Goal: Task Accomplishment & Management: Use online tool/utility

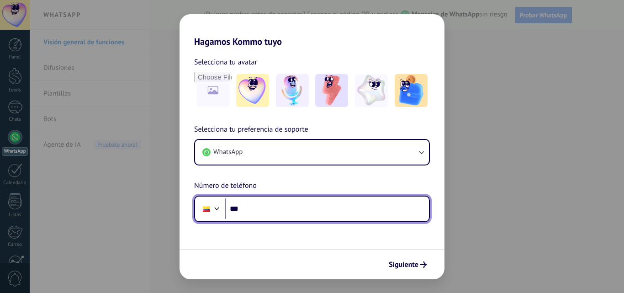
click at [280, 205] on input "***" at bounding box center [327, 208] width 204 height 21
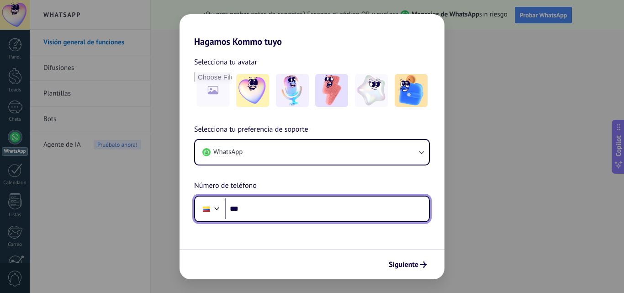
click at [282, 203] on input "***" at bounding box center [327, 208] width 204 height 21
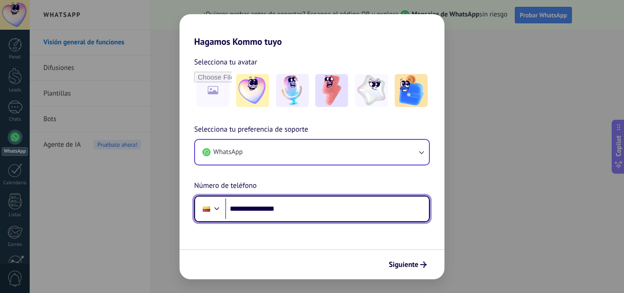
type input "**********"
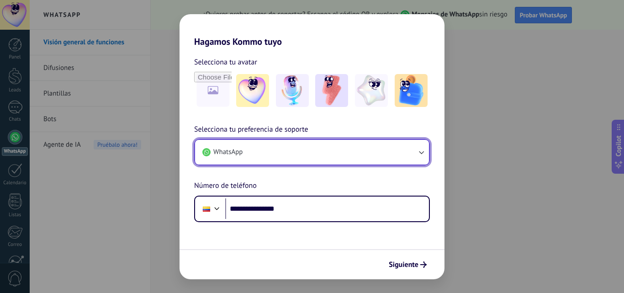
click at [426, 153] on button "WhatsApp" at bounding box center [312, 152] width 234 height 25
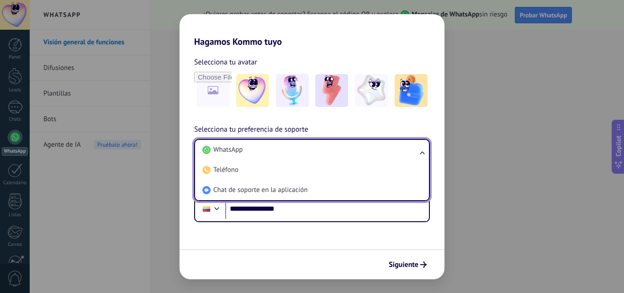
click at [426, 153] on ul "WhatsApp Teléfono Chat de soporte en la aplicación" at bounding box center [312, 170] width 236 height 62
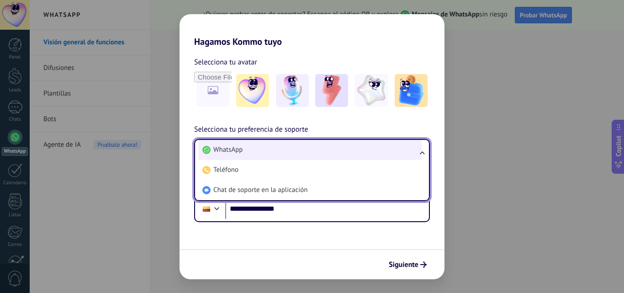
click at [240, 145] on li "WhatsApp" at bounding box center [310, 150] width 223 height 20
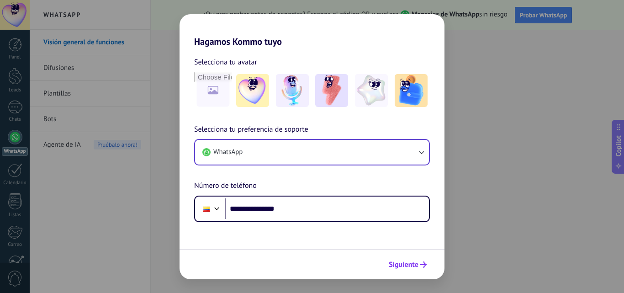
click at [424, 265] on icon "submit" at bounding box center [424, 264] width 6 height 6
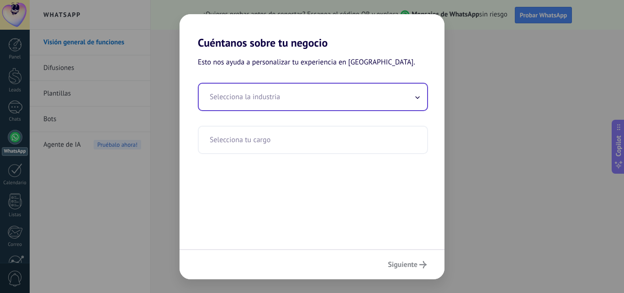
click at [265, 102] on input "text" at bounding box center [313, 97] width 229 height 27
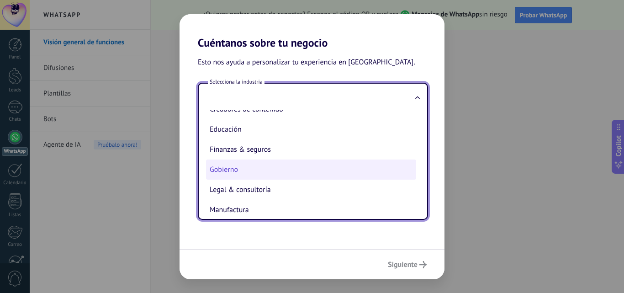
scroll to position [46, 0]
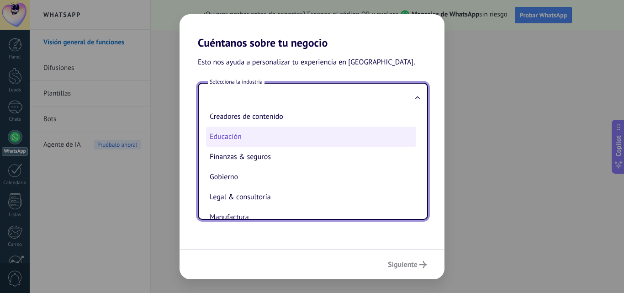
click at [236, 136] on li "Educación" at bounding box center [311, 137] width 210 height 20
type input "*********"
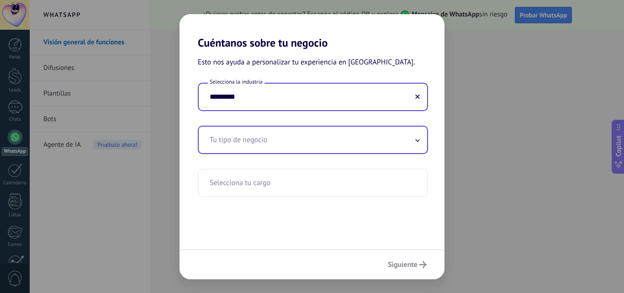
click at [424, 139] on input "text" at bounding box center [313, 140] width 229 height 27
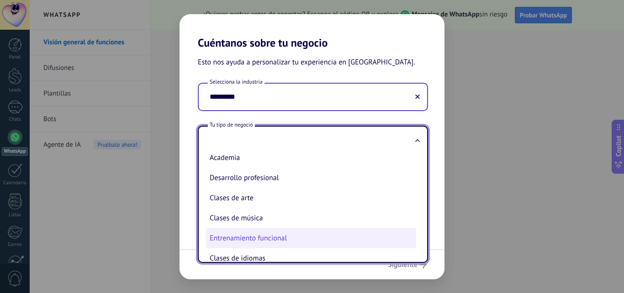
scroll to position [0, 0]
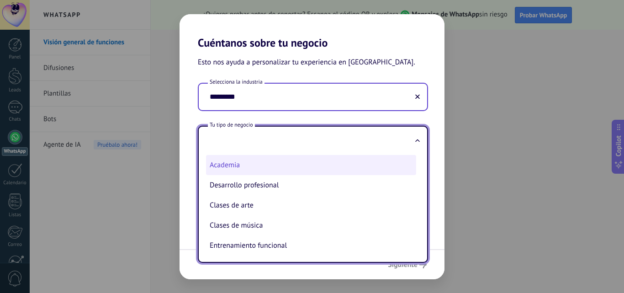
click at [244, 167] on li "Academia" at bounding box center [311, 165] width 210 height 20
type input "********"
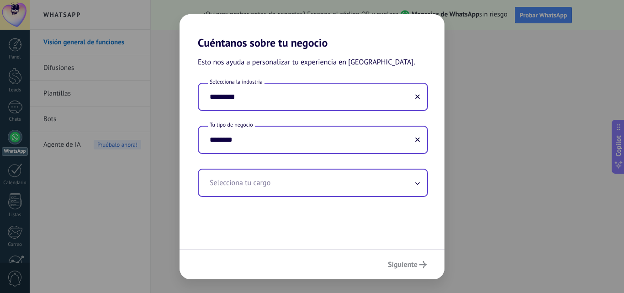
click at [418, 186] on span at bounding box center [417, 183] width 5 height 9
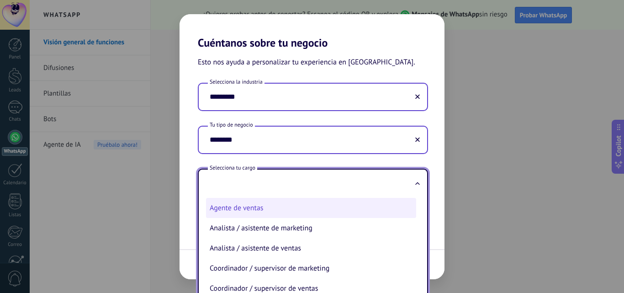
click at [284, 209] on li "Agente de ventas" at bounding box center [311, 208] width 210 height 20
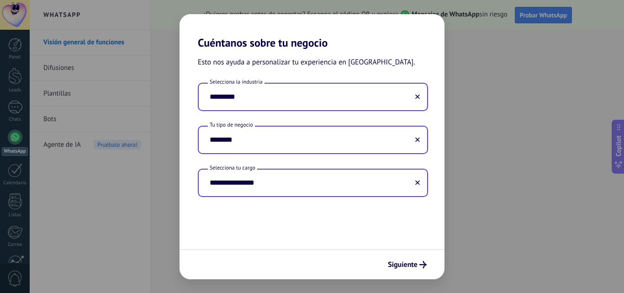
type input "**********"
click at [351, 185] on input "**********" at bounding box center [313, 183] width 229 height 27
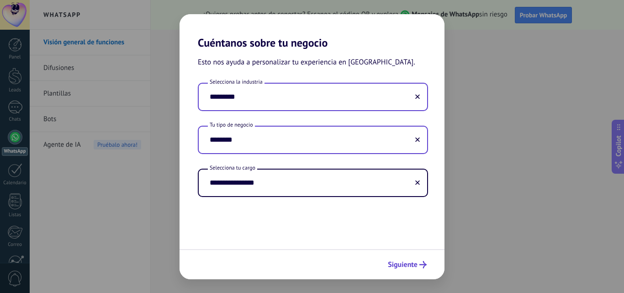
click at [414, 267] on span "Siguiente" at bounding box center [403, 264] width 30 height 6
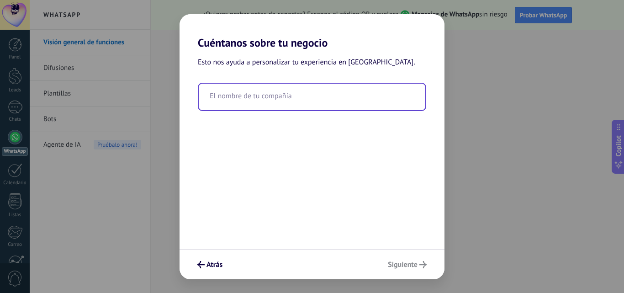
click at [284, 100] on input "text" at bounding box center [312, 97] width 227 height 27
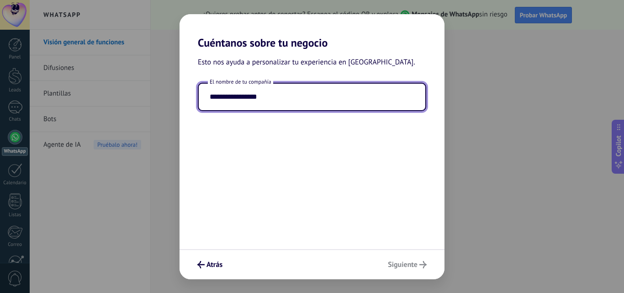
type input "**********"
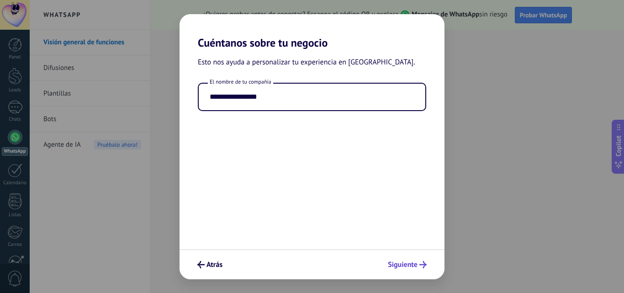
click at [416, 265] on div "Atrás Siguiente" at bounding box center [312, 264] width 265 height 30
click at [415, 266] on span "Siguiente" at bounding box center [403, 264] width 30 height 6
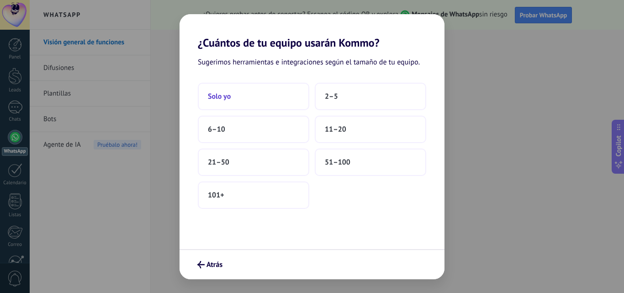
click at [234, 100] on button "Solo yo" at bounding box center [254, 96] width 112 height 27
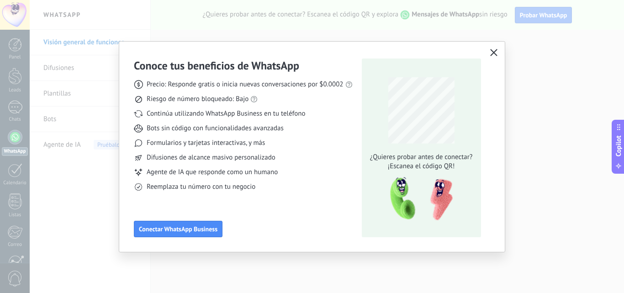
click at [495, 51] on icon "button" at bounding box center [493, 52] width 7 height 7
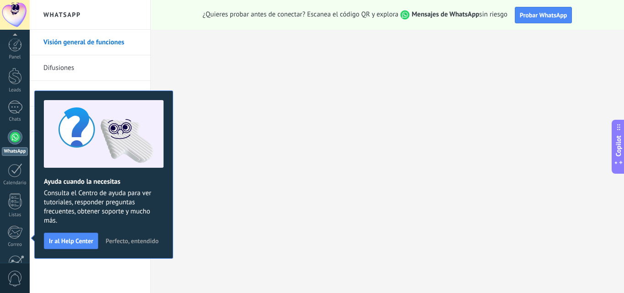
scroll to position [87, 0]
click at [143, 239] on span "Perfecto, entendido" at bounding box center [132, 241] width 53 height 6
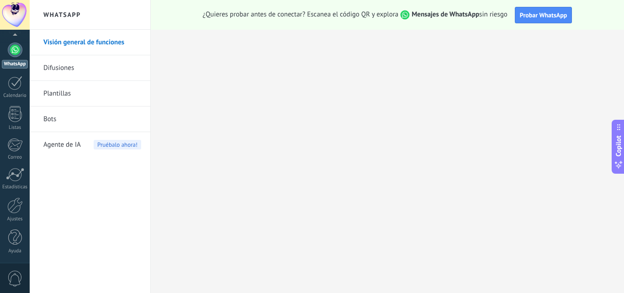
click at [54, 119] on link "Bots" at bounding box center [92, 119] width 98 height 26
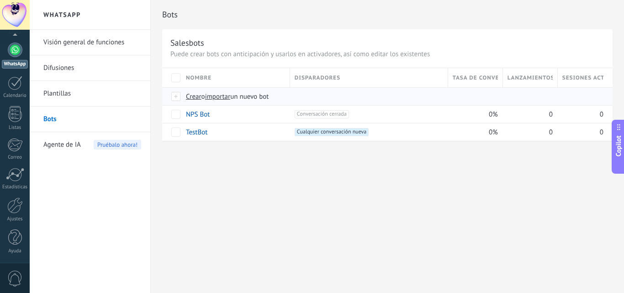
click at [176, 98] on div at bounding box center [176, 96] width 10 height 8
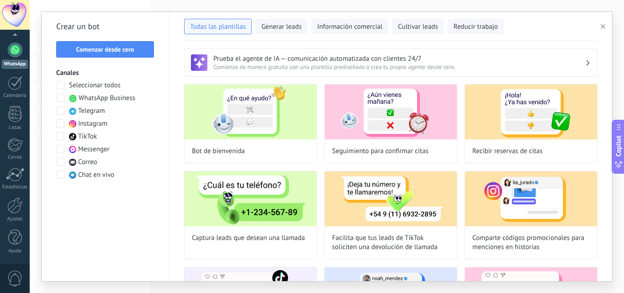
click at [603, 27] on icon "button" at bounding box center [603, 26] width 5 height 5
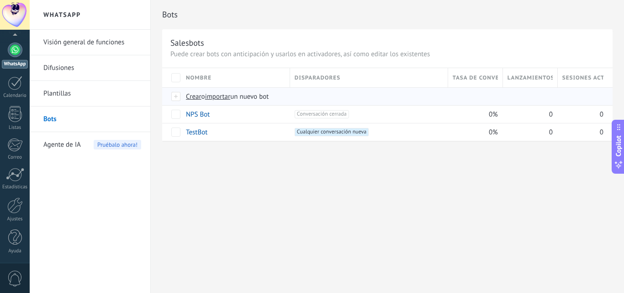
click at [220, 96] on span "importar" at bounding box center [218, 96] width 26 height 9
click at [0, 0] on input "importar un nuevo bot" at bounding box center [0, 0] width 0 height 0
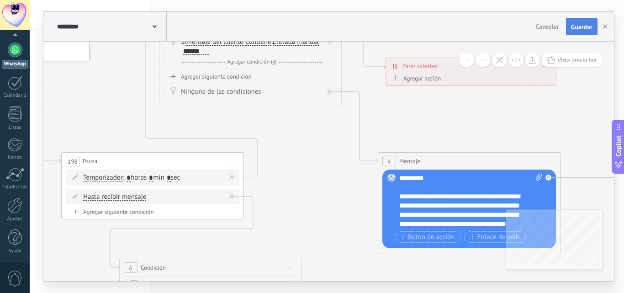
click at [581, 24] on span "Guardar" at bounding box center [581, 27] width 21 height 6
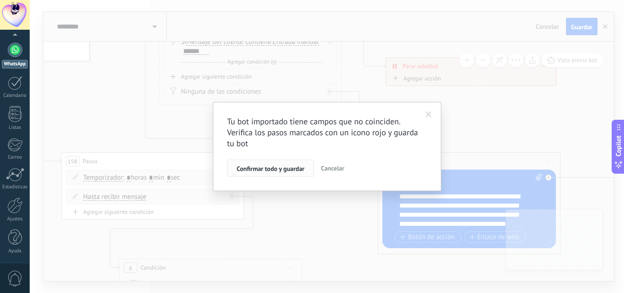
click at [266, 168] on span "Confirmar todo y guardar" at bounding box center [271, 168] width 68 height 6
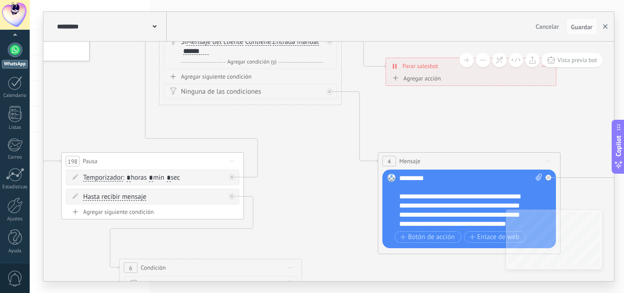
click at [607, 30] on button "button" at bounding box center [606, 26] width 14 height 17
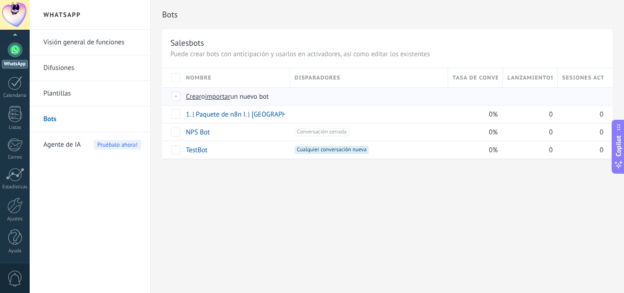
click at [223, 96] on span "importar" at bounding box center [218, 96] width 26 height 9
click at [0, 0] on input "importar un nuevo bot" at bounding box center [0, 0] width 0 height 0
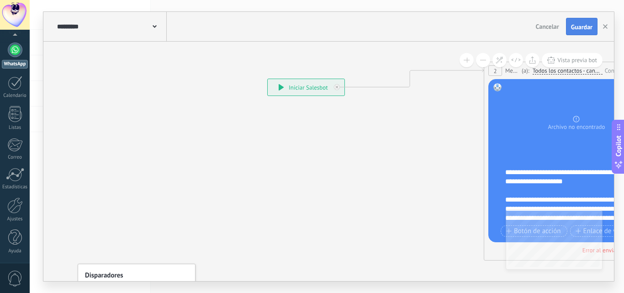
click at [583, 27] on span "Guardar" at bounding box center [581, 27] width 21 height 6
click at [608, 27] on button "button" at bounding box center [606, 26] width 14 height 17
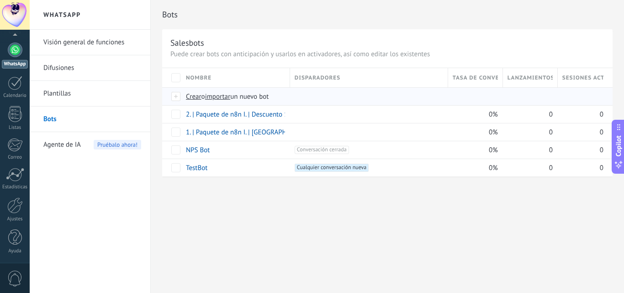
click at [221, 96] on span "importar" at bounding box center [218, 96] width 26 height 9
click at [0, 0] on input "importar un nuevo bot" at bounding box center [0, 0] width 0 height 0
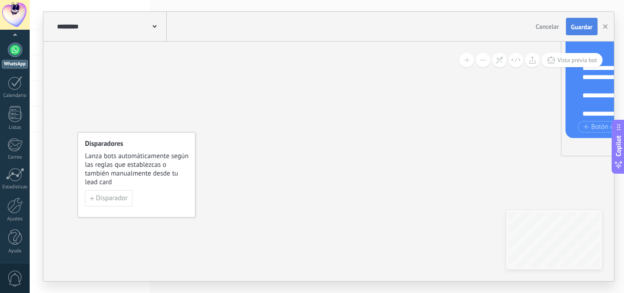
click at [592, 26] on span "Guardar" at bounding box center [581, 27] width 21 height 6
click at [608, 26] on button "button" at bounding box center [606, 26] width 14 height 16
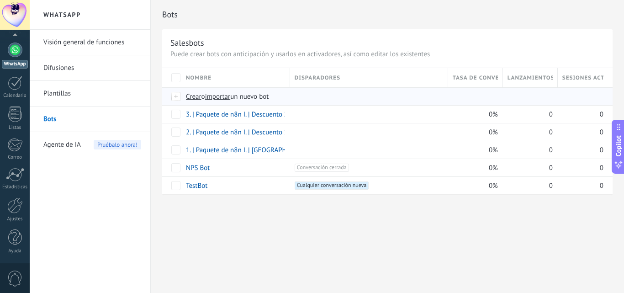
click at [227, 97] on span "importar" at bounding box center [218, 96] width 26 height 9
click at [0, 0] on input "importar un nuevo bot" at bounding box center [0, 0] width 0 height 0
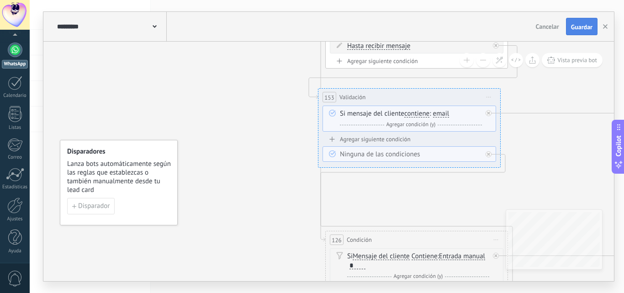
click at [585, 26] on span "Guardar" at bounding box center [581, 27] width 21 height 6
click at [607, 28] on use "button" at bounding box center [605, 26] width 5 height 5
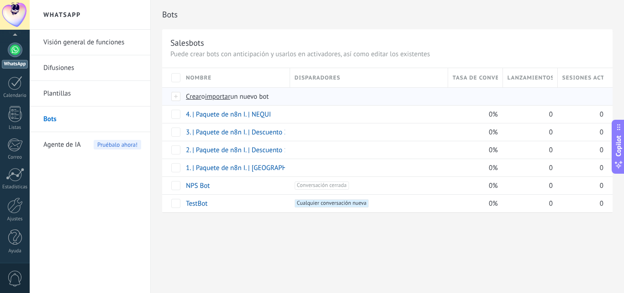
click at [224, 97] on span "importar" at bounding box center [218, 96] width 26 height 9
click at [0, 0] on input "importar un nuevo bot" at bounding box center [0, 0] width 0 height 0
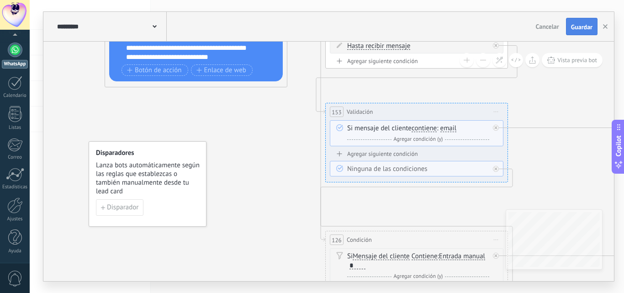
click at [581, 25] on span "Guardar" at bounding box center [581, 27] width 21 height 6
click at [606, 27] on use "button" at bounding box center [605, 26] width 5 height 5
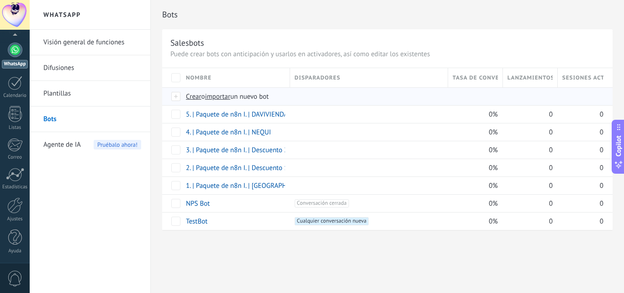
click at [223, 97] on span "importar" at bounding box center [218, 96] width 26 height 9
click at [0, 0] on input "importar un nuevo bot" at bounding box center [0, 0] width 0 height 0
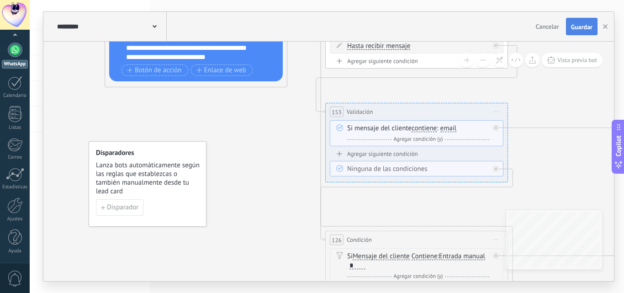
click at [581, 28] on span "Guardar" at bounding box center [581, 27] width 21 height 6
click at [606, 27] on use "button" at bounding box center [605, 26] width 5 height 5
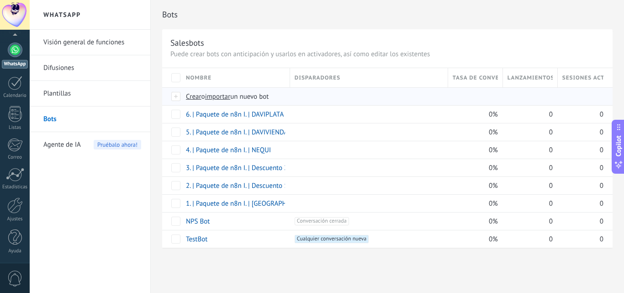
click at [219, 98] on span "importar" at bounding box center [218, 96] width 26 height 9
click at [0, 0] on input "importar un nuevo bot" at bounding box center [0, 0] width 0 height 0
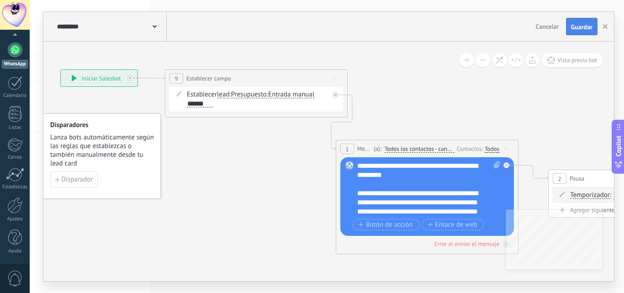
drag, startPoint x: 0, startPoint y: 0, endPoint x: 581, endPoint y: 31, distance: 581.7
click at [581, 30] on span "Guardar" at bounding box center [581, 27] width 21 height 6
click at [605, 27] on use "button" at bounding box center [605, 26] width 5 height 5
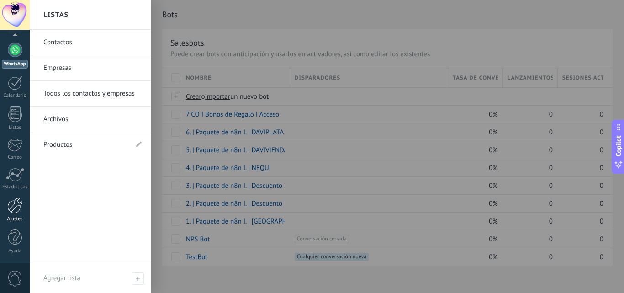
click at [17, 208] on div at bounding box center [15, 205] width 16 height 16
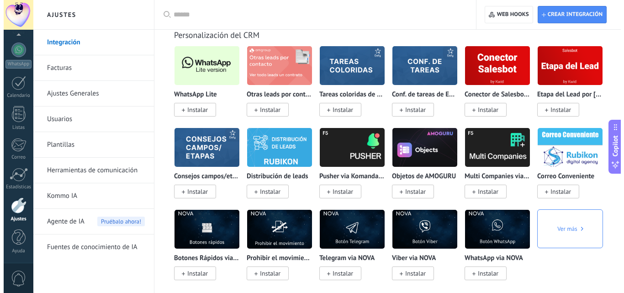
scroll to position [2194, 0]
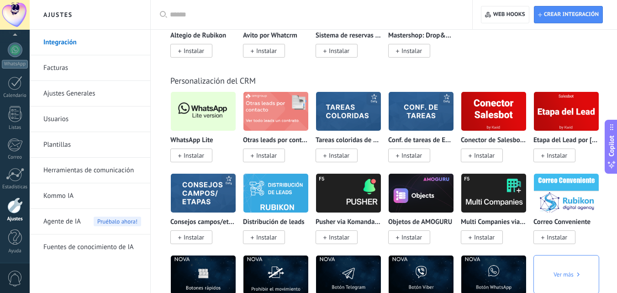
click at [191, 156] on span "Instalar" at bounding box center [194, 155] width 21 height 8
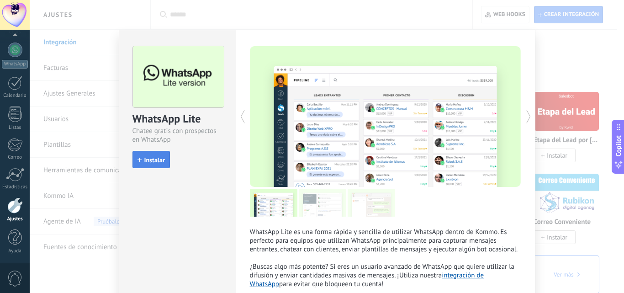
click at [153, 160] on span "Instalar" at bounding box center [154, 160] width 21 height 6
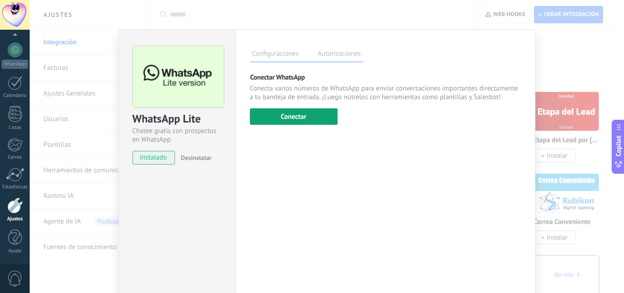
click at [280, 120] on button "Conectar" at bounding box center [294, 116] width 88 height 16
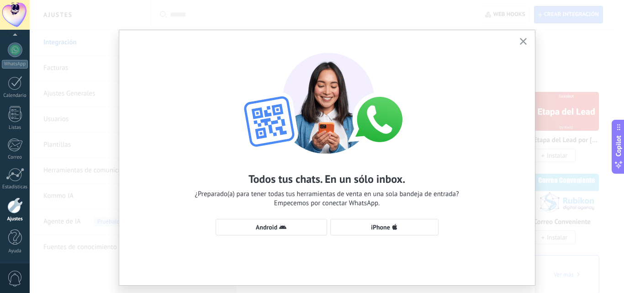
scroll to position [22, 0]
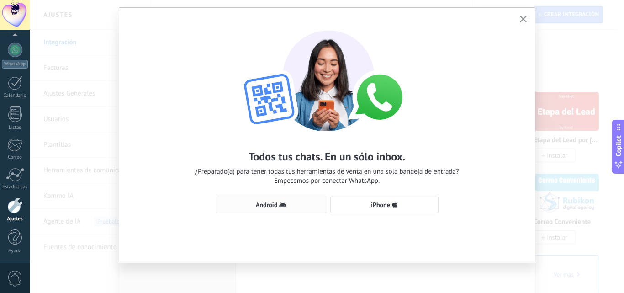
click at [269, 205] on span "Android" at bounding box center [266, 205] width 21 height 6
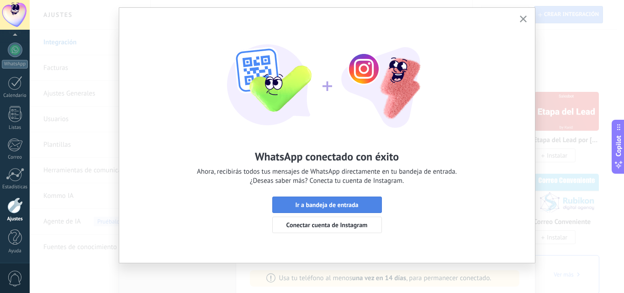
click at [346, 202] on span "Ir a bandeja de entrada" at bounding box center [326, 205] width 63 height 6
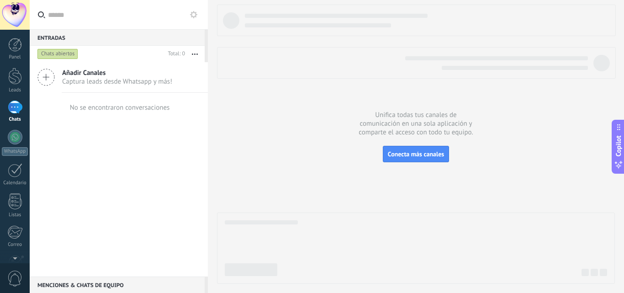
click at [116, 174] on div "Añadir Canales Captura leads desde Whatsapp y más! No se encontraron conversaci…" at bounding box center [119, 169] width 178 height 214
click at [112, 117] on div "No se encontraron conversaciones" at bounding box center [119, 107] width 102 height 29
click at [13, 74] on div at bounding box center [15, 76] width 14 height 17
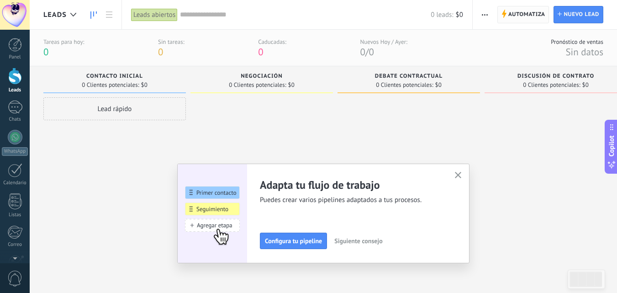
click at [522, 13] on span "Automatiza" at bounding box center [527, 14] width 37 height 16
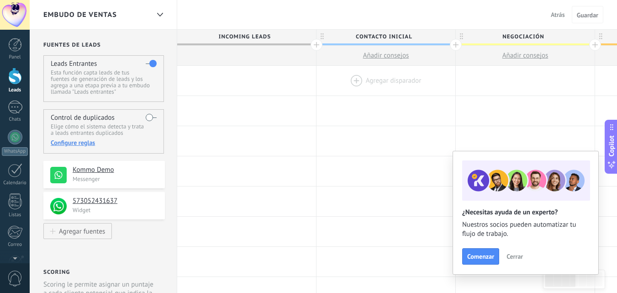
click at [356, 74] on div at bounding box center [386, 81] width 139 height 30
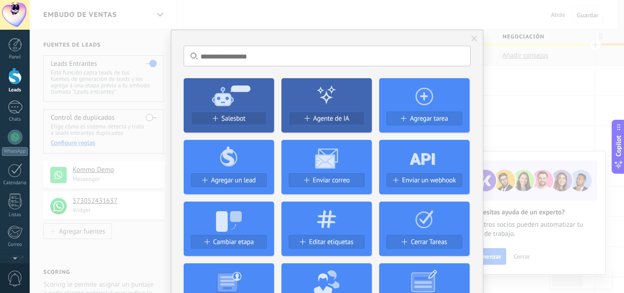
click at [475, 36] on span at bounding box center [474, 39] width 15 height 16
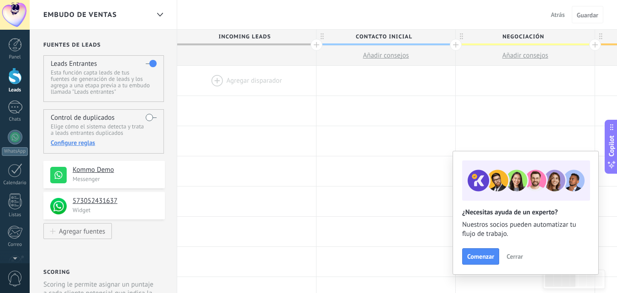
click at [374, 37] on span "Contacto inicial" at bounding box center [384, 37] width 134 height 14
drag, startPoint x: 406, startPoint y: 37, endPoint x: 357, endPoint y: 38, distance: 48.9
click at [357, 38] on input "**********" at bounding box center [384, 37] width 121 height 14
type input "**********"
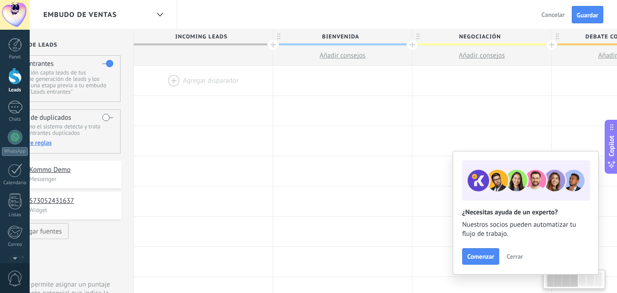
scroll to position [0, 44]
drag, startPoint x: 545, startPoint y: 36, endPoint x: 500, endPoint y: 38, distance: 44.4
click at [500, 38] on span "Negociación" at bounding box center [479, 37] width 134 height 14
drag, startPoint x: 501, startPoint y: 35, endPoint x: 454, endPoint y: 36, distance: 47.1
click at [454, 36] on input "**********" at bounding box center [479, 37] width 121 height 14
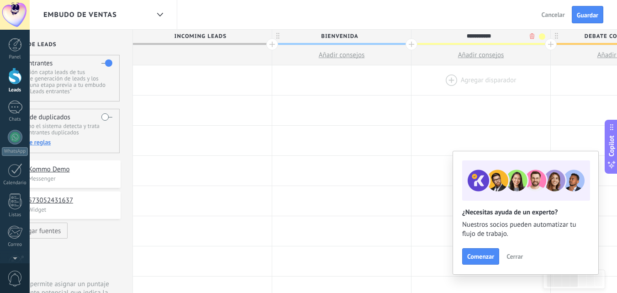
scroll to position [0, 0]
type input "**********"
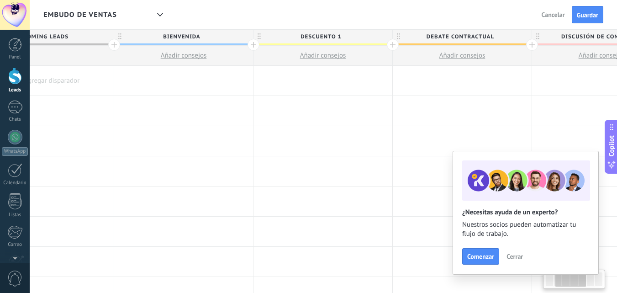
scroll to position [0, 207]
drag, startPoint x: 569, startPoint y: 33, endPoint x: 406, endPoint y: 51, distance: 163.7
click at [406, 51] on div "Debate contractual Añadir consejos" at bounding box center [458, 48] width 139 height 36
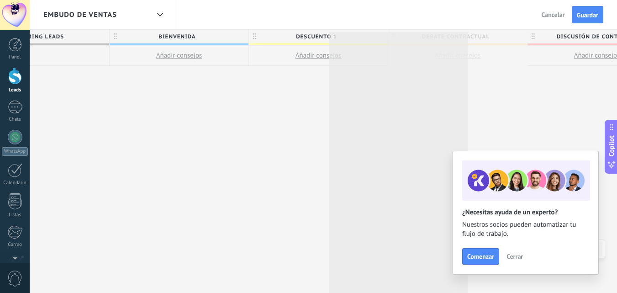
scroll to position [0, 213]
drag, startPoint x: 493, startPoint y: 37, endPoint x: 438, endPoint y: 30, distance: 55.3
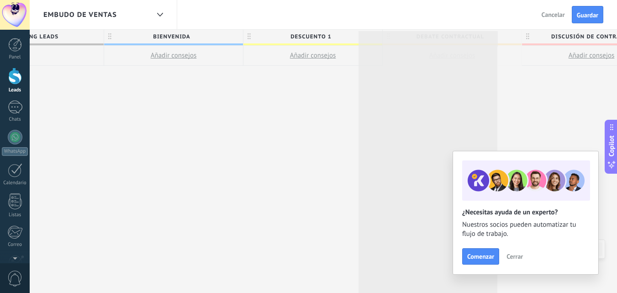
scroll to position [0, 213]
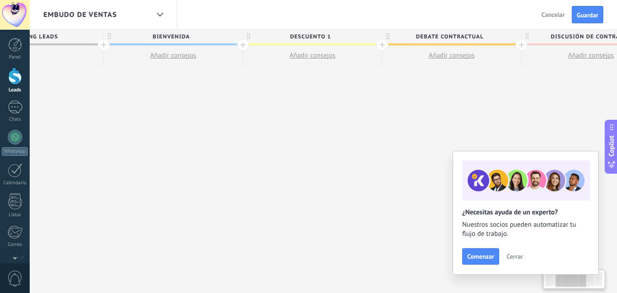
click at [482, 37] on span "Debate contractual" at bounding box center [450, 37] width 134 height 14
type input "**********"
click at [542, 34] on span "Discusión de contrato" at bounding box center [589, 37] width 134 height 14
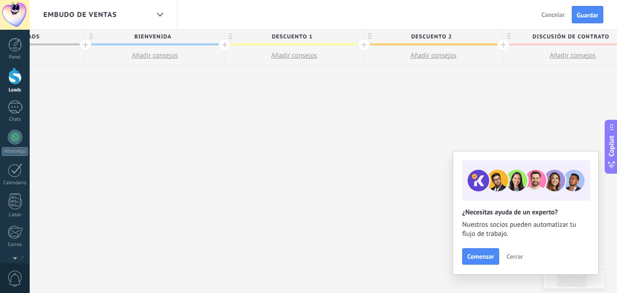
scroll to position [0, 188]
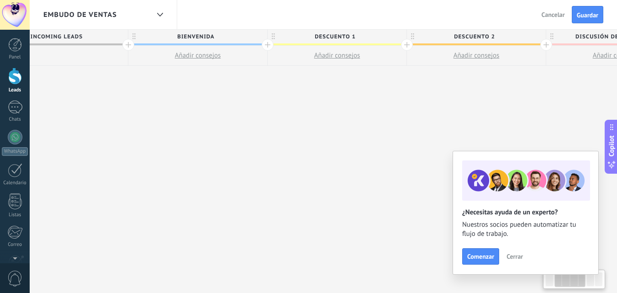
drag, startPoint x: 238, startPoint y: 71, endPoint x: 290, endPoint y: 92, distance: 55.8
click at [290, 92] on div "**********" at bounding box center [477, 162] width 976 height 264
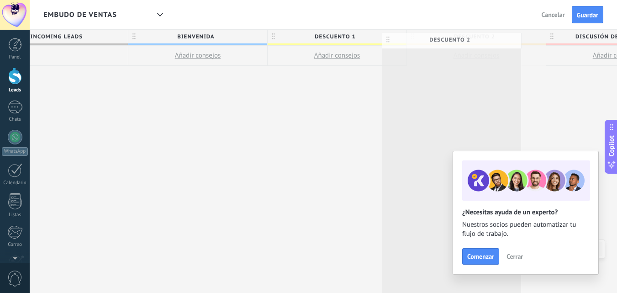
scroll to position [0, 190]
drag, startPoint x: 436, startPoint y: 33, endPoint x: 428, endPoint y: 33, distance: 8.2
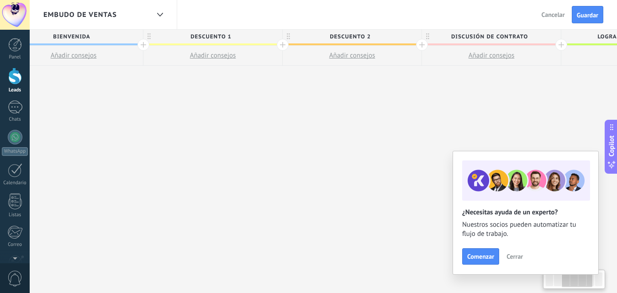
scroll to position [0, 326]
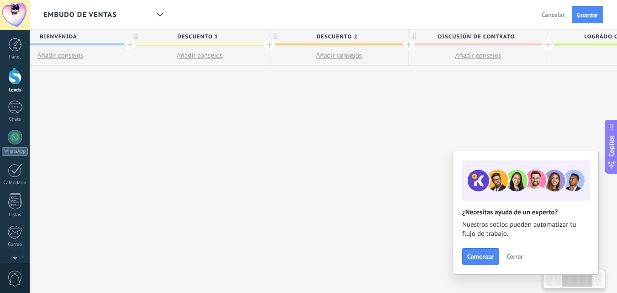
drag, startPoint x: 395, startPoint y: 75, endPoint x: 260, endPoint y: 90, distance: 136.5
click at [260, 90] on div "**********" at bounding box center [339, 162] width 976 height 264
click at [517, 37] on span "Discusión de contrato" at bounding box center [476, 37] width 134 height 14
type input "**********"
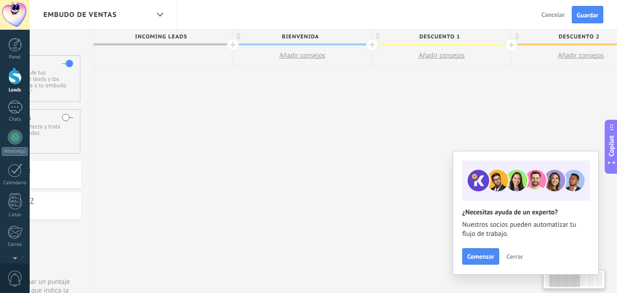
scroll to position [0, 78]
drag, startPoint x: 239, startPoint y: 35, endPoint x: 486, endPoint y: 34, distance: 247.7
click at [486, 34] on span "Descuento 1" at bounding box center [445, 37] width 134 height 14
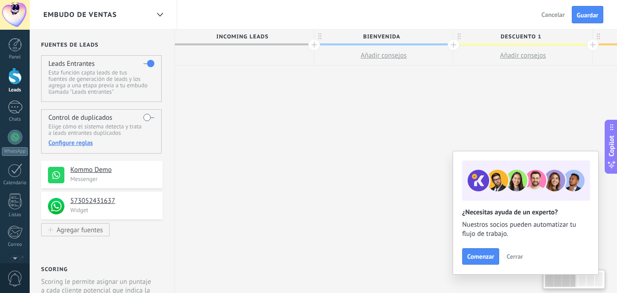
scroll to position [0, 0]
drag, startPoint x: 267, startPoint y: 36, endPoint x: 347, endPoint y: 33, distance: 80.0
click at [347, 33] on span "Bienvenida" at bounding box center [384, 37] width 134 height 14
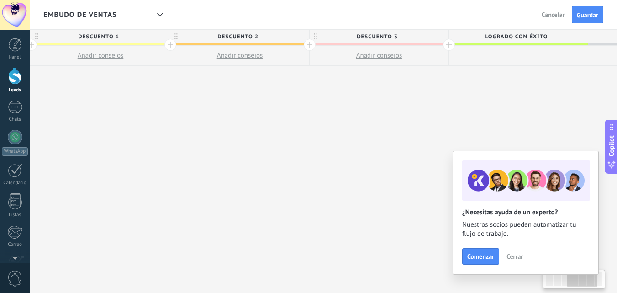
scroll to position [0, 426]
drag, startPoint x: 443, startPoint y: 35, endPoint x: 64, endPoint y: 42, distance: 379.0
click at [64, 42] on span "Descuento 1" at bounding box center [98, 37] width 134 height 14
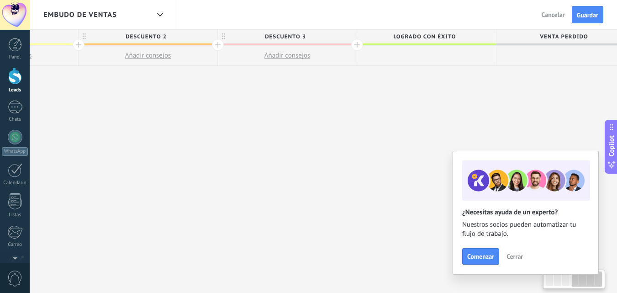
drag, startPoint x: 467, startPoint y: 38, endPoint x: 375, endPoint y: 37, distance: 91.9
click at [375, 37] on span "Logrado con éxito" at bounding box center [424, 37] width 134 height 14
drag, startPoint x: 450, startPoint y: 37, endPoint x: 391, endPoint y: 38, distance: 59.0
click at [391, 38] on input "**********" at bounding box center [424, 37] width 121 height 14
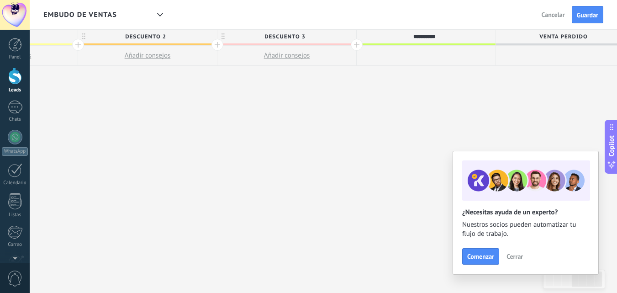
type input "**********"
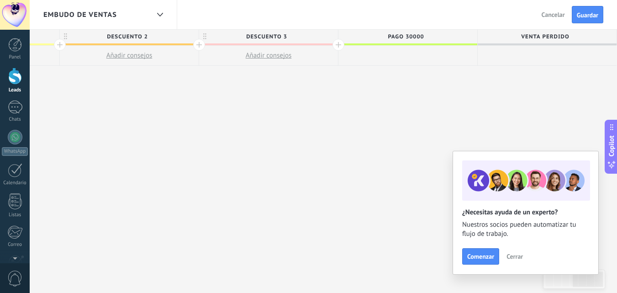
drag, startPoint x: 503, startPoint y: 36, endPoint x: 440, endPoint y: 37, distance: 63.1
click at [440, 37] on div "Incoming leads Bienvenida Añadir consejos Descuento 1 Añadir consejos Descuento…" at bounding box center [130, 48] width 976 height 36
drag, startPoint x: 573, startPoint y: 35, endPoint x: 517, endPoint y: 35, distance: 55.8
click at [517, 35] on span "Venta Perdido" at bounding box center [545, 37] width 134 height 14
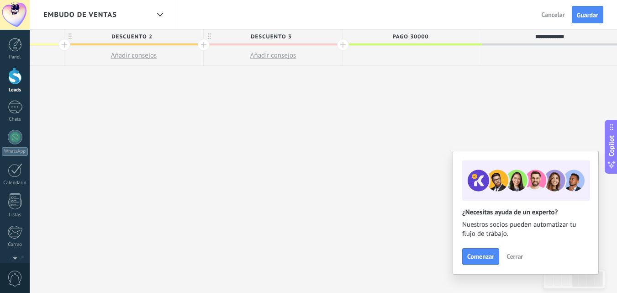
drag, startPoint x: 573, startPoint y: 36, endPoint x: 525, endPoint y: 37, distance: 48.5
click at [525, 37] on input "**********" at bounding box center [550, 37] width 121 height 14
type input "**********"
click at [460, 74] on div "**********" at bounding box center [134, 162] width 976 height 264
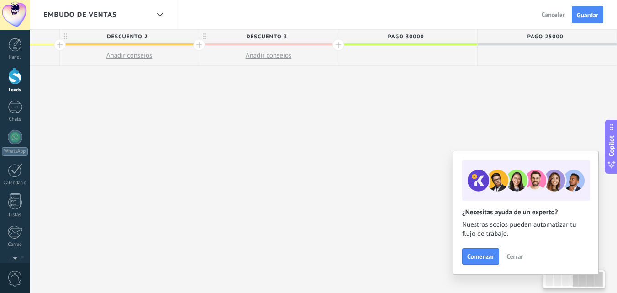
drag, startPoint x: 505, startPoint y: 37, endPoint x: 474, endPoint y: 37, distance: 31.1
click at [474, 37] on div "Incoming leads Bienvenida Añadir consejos Descuento 1 Añadir consejos Descuento…" at bounding box center [130, 48] width 976 height 36
click at [426, 100] on div "**********" at bounding box center [130, 162] width 976 height 264
click at [594, 33] on span "Pago 25000" at bounding box center [545, 37] width 134 height 14
drag, startPoint x: 590, startPoint y: 34, endPoint x: 567, endPoint y: 35, distance: 22.9
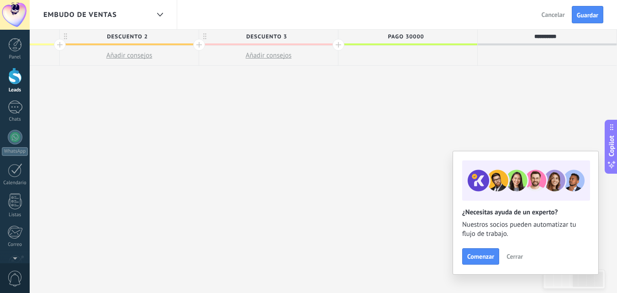
click at [567, 35] on input "**********" at bounding box center [545, 37] width 121 height 14
click at [338, 46] on div at bounding box center [339, 45] width 12 height 12
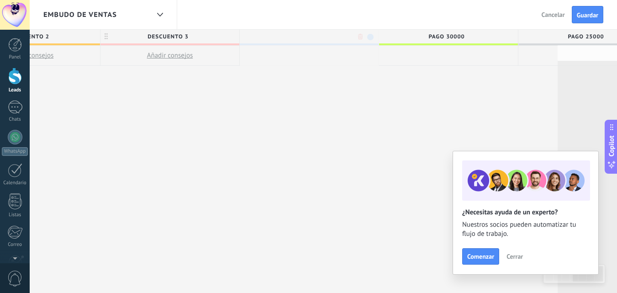
scroll to position [0, 675]
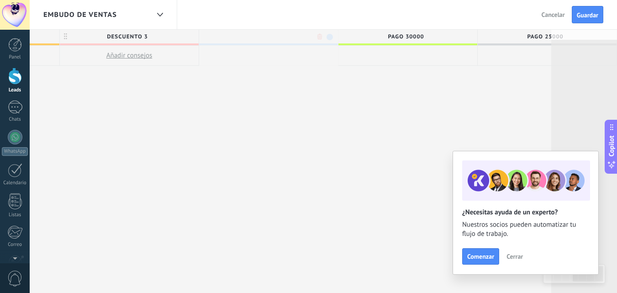
drag, startPoint x: 339, startPoint y: 35, endPoint x: 607, endPoint y: 29, distance: 267.5
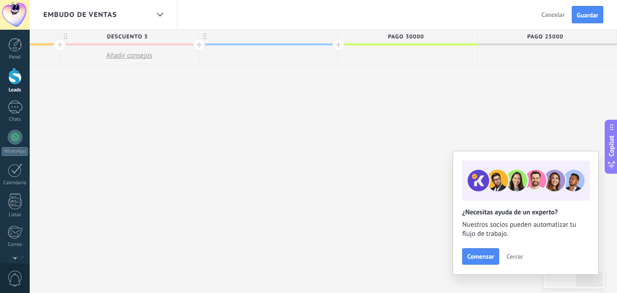
drag, startPoint x: 461, startPoint y: 36, endPoint x: 370, endPoint y: 34, distance: 91.4
click at [340, 38] on div "Incoming leads Bienvenida Añadir consejos Descuento 1 Añadir consejos Descuento…" at bounding box center [59, 48] width 1115 height 36
drag, startPoint x: 368, startPoint y: 37, endPoint x: 327, endPoint y: 41, distance: 41.8
click at [327, 41] on div "Incoming leads Bienvenida Añadir consejos Descuento 1 Añadir consejos Descuento…" at bounding box center [59, 48] width 1115 height 36
drag, startPoint x: 368, startPoint y: 37, endPoint x: 287, endPoint y: 68, distance: 87.7
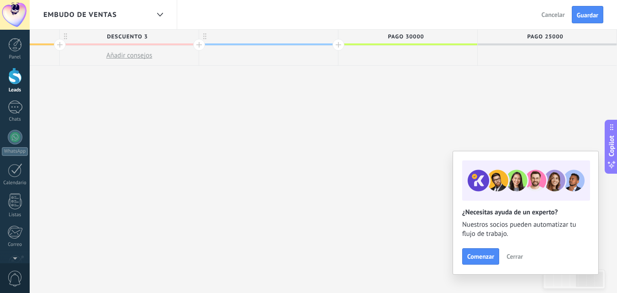
click at [287, 68] on div "**********" at bounding box center [59, 162] width 1115 height 264
click at [281, 39] on div at bounding box center [268, 37] width 139 height 14
type input "*"
type input "**********"
click at [317, 70] on div "**********" at bounding box center [59, 162] width 1115 height 264
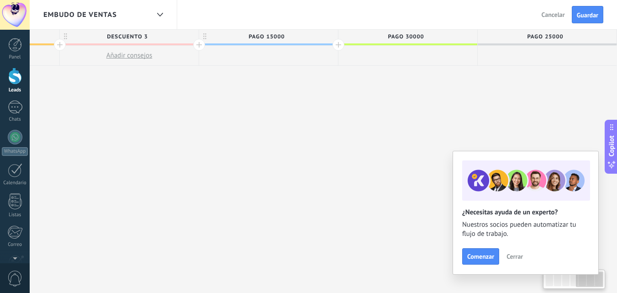
drag, startPoint x: 442, startPoint y: 36, endPoint x: 410, endPoint y: 47, distance: 34.1
click at [413, 49] on div "Pago 30000" at bounding box center [408, 48] width 139 height 36
drag, startPoint x: 373, startPoint y: 35, endPoint x: 358, endPoint y: 72, distance: 40.6
click at [358, 72] on div "**********" at bounding box center [59, 162] width 1115 height 264
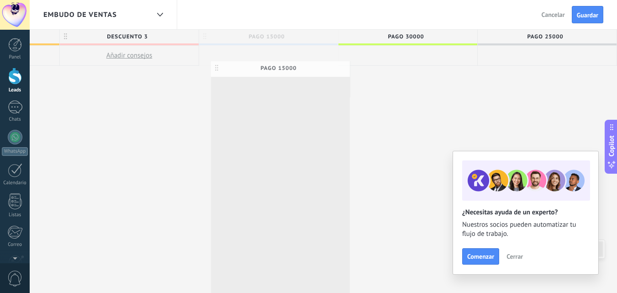
scroll to position [0, 671]
drag, startPoint x: 303, startPoint y: 33, endPoint x: 319, endPoint y: 65, distance: 35.4
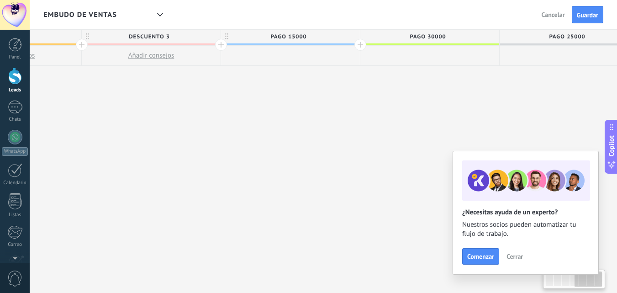
scroll to position [0, 675]
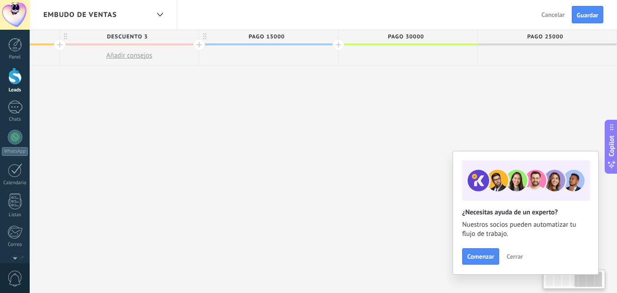
drag, startPoint x: 298, startPoint y: 53, endPoint x: 277, endPoint y: 43, distance: 23.5
click at [276, 86] on div "**********" at bounding box center [59, 162] width 1115 height 264
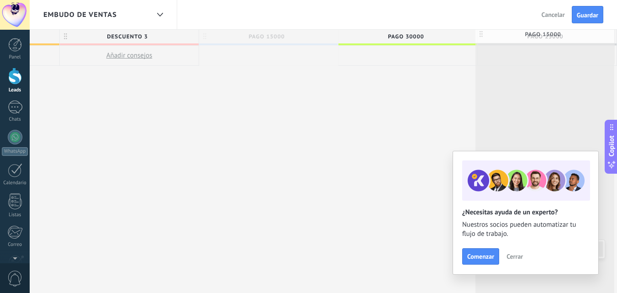
drag, startPoint x: 362, startPoint y: 68, endPoint x: 573, endPoint y: 34, distance: 214.4
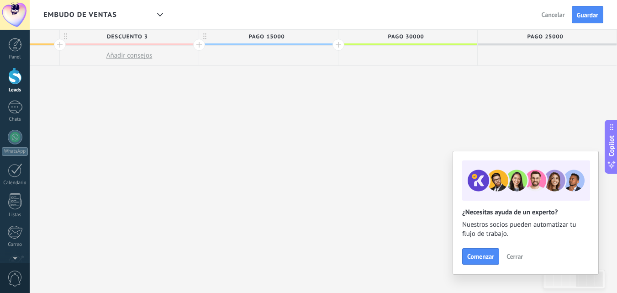
drag, startPoint x: 308, startPoint y: 98, endPoint x: 255, endPoint y: 52, distance: 69.7
click at [237, 97] on div "**********" at bounding box center [59, 162] width 1115 height 264
click at [293, 36] on span "Pago 15000" at bounding box center [270, 37] width 134 height 14
type input "**********"
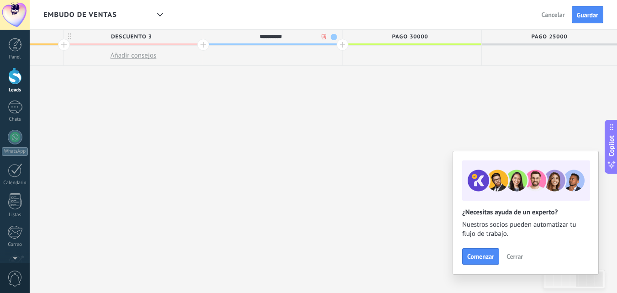
click at [444, 32] on span "Pago 30000" at bounding box center [410, 37] width 134 height 14
type input "**********"
click at [570, 35] on span "Pago 25000" at bounding box center [549, 37] width 134 height 14
type input "**********"
click at [342, 45] on div at bounding box center [343, 45] width 12 height 12
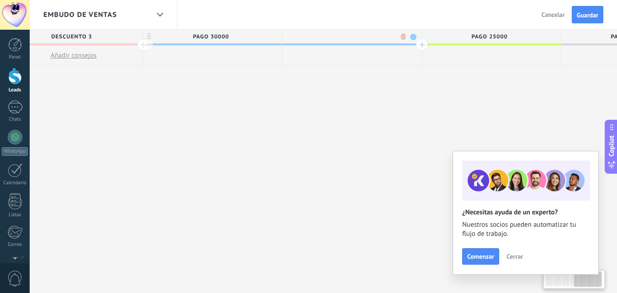
scroll to position [0, 738]
click at [335, 37] on input "text" at bounding box center [342, 37] width 121 height 14
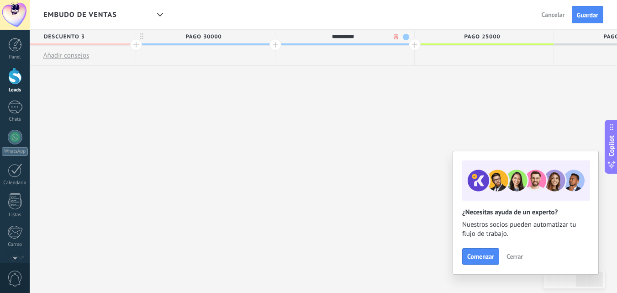
type input "**********"
click at [503, 34] on span "Pago 25000" at bounding box center [482, 37] width 134 height 14
type input "**********"
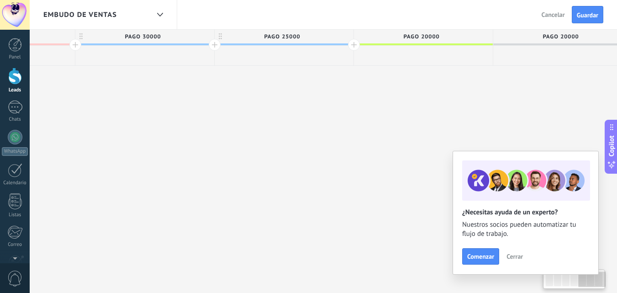
scroll to position [0, 807]
drag, startPoint x: 579, startPoint y: 38, endPoint x: 510, endPoint y: 38, distance: 68.6
click at [510, 38] on span "Pago 20000" at bounding box center [553, 37] width 134 height 14
click at [571, 37] on input "**********" at bounding box center [553, 37] width 121 height 14
type input "**********"
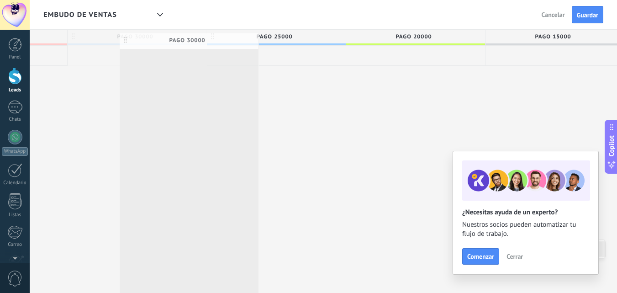
scroll to position [0, 806]
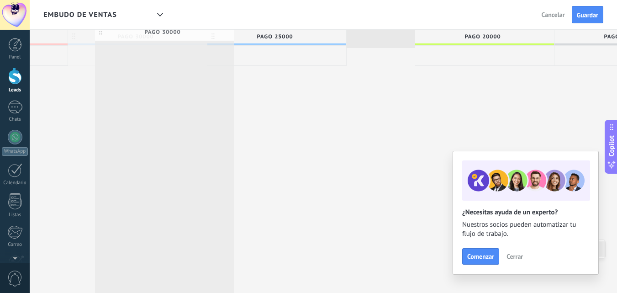
drag, startPoint x: 178, startPoint y: 37, endPoint x: 203, endPoint y: 35, distance: 24.8
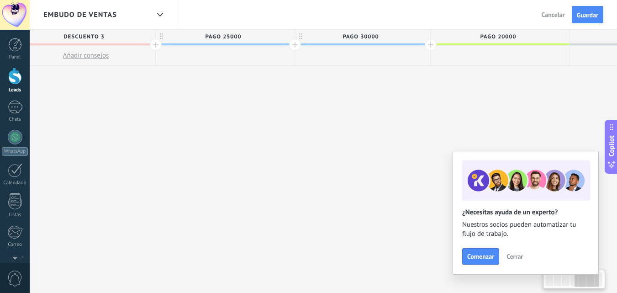
drag, startPoint x: 234, startPoint y: 75, endPoint x: 329, endPoint y: 59, distance: 96.9
click at [322, 80] on div "**********" at bounding box center [84, 162] width 1251 height 264
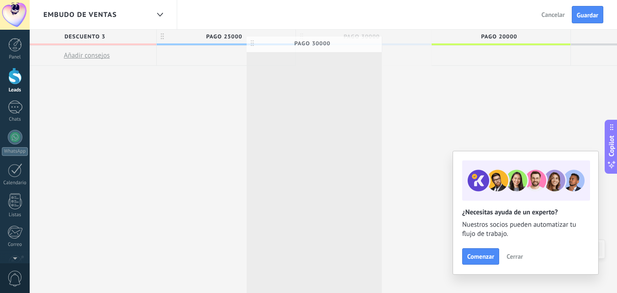
scroll to position [0, 719]
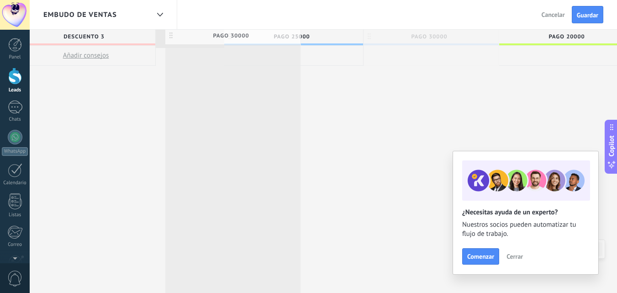
drag, startPoint x: 324, startPoint y: 36, endPoint x: 193, endPoint y: 36, distance: 130.3
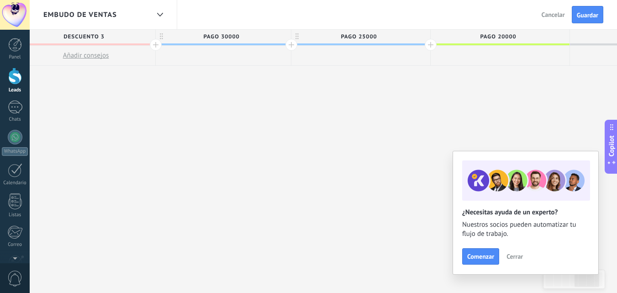
click at [132, 38] on span "Descuento 3" at bounding box center [83, 37] width 134 height 14
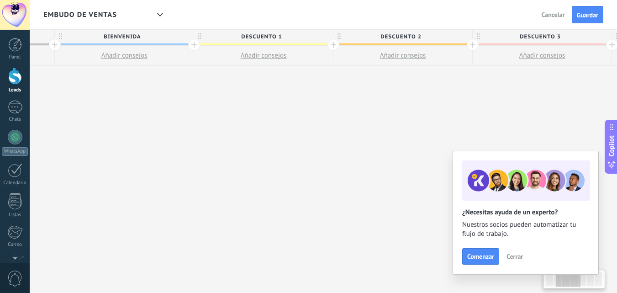
drag, startPoint x: 162, startPoint y: 93, endPoint x: 407, endPoint y: 76, distance: 245.6
click at [591, 76] on div "**********" at bounding box center [540, 162] width 1251 height 264
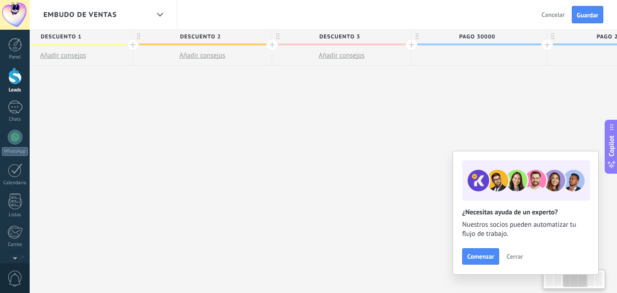
drag, startPoint x: 287, startPoint y: 79, endPoint x: 83, endPoint y: 84, distance: 204.8
click at [69, 92] on div "**********" at bounding box center [340, 162] width 1251 height 264
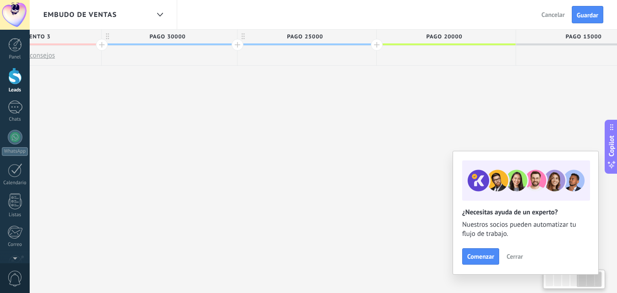
drag, startPoint x: 416, startPoint y: 75, endPoint x: 208, endPoint y: 75, distance: 208.4
click at [178, 87] on div "**********" at bounding box center [30, 162] width 1251 height 264
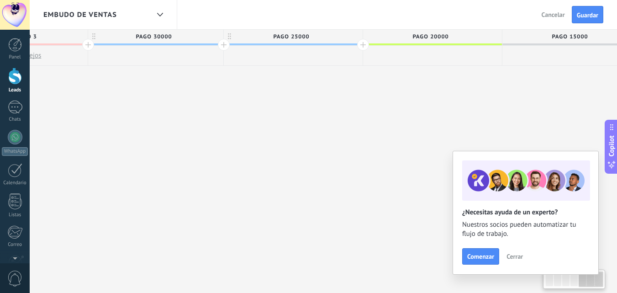
scroll to position [0, 811]
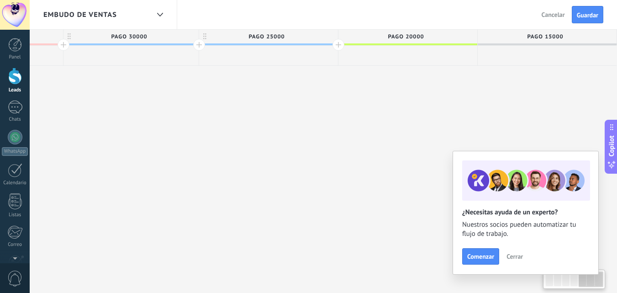
drag, startPoint x: 338, startPoint y: 75, endPoint x: 233, endPoint y: 78, distance: 104.7
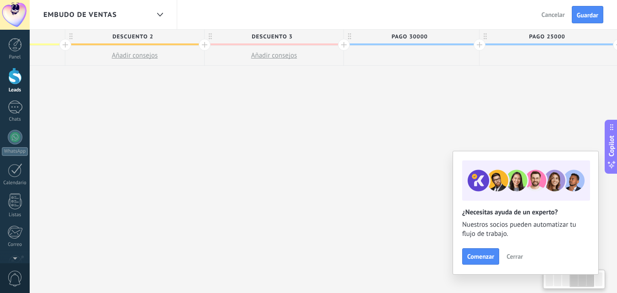
drag, startPoint x: 252, startPoint y: 76, endPoint x: 525, endPoint y: 84, distance: 273.0
click at [534, 83] on div "**********" at bounding box center [272, 162] width 1251 height 264
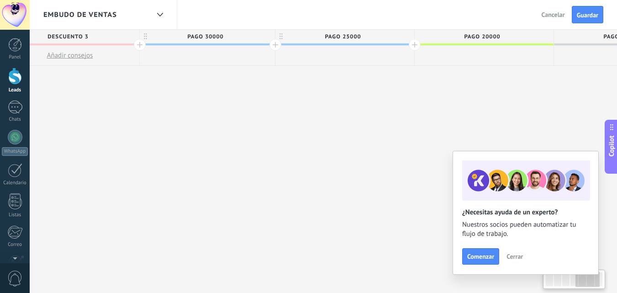
scroll to position [0, 766]
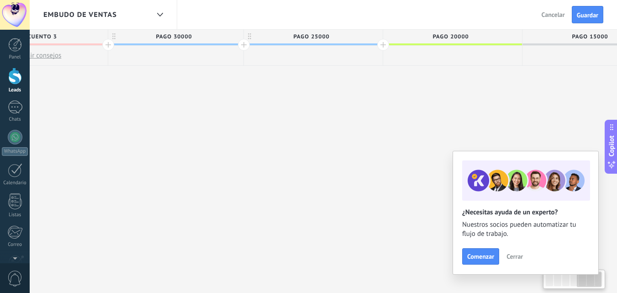
drag, startPoint x: 270, startPoint y: 87, endPoint x: 7, endPoint y: 69, distance: 263.0
click at [0, 74] on body ".abecls-1,.abecls-2{fill-rule:evenodd}.abecls-2{fill:#fff} .abhcls-1{fill:none}…" at bounding box center [308, 146] width 617 height 293
click at [381, 44] on div at bounding box center [384, 45] width 12 height 12
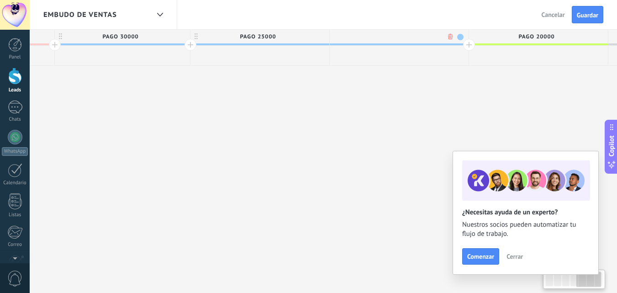
scroll to position [0, 834]
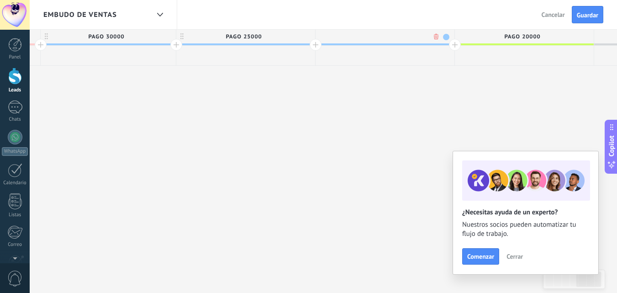
drag, startPoint x: 344, startPoint y: 34, endPoint x: 447, endPoint y: 79, distance: 111.8
click at [447, 79] on div "**********" at bounding box center [39, 162] width 1390 height 264
click at [373, 32] on input "text" at bounding box center [383, 37] width 121 height 14
type input "******"
click at [381, 81] on div "**********" at bounding box center [39, 162] width 1390 height 264
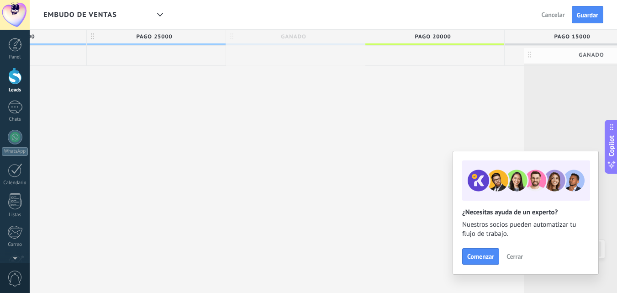
scroll to position [0, 950]
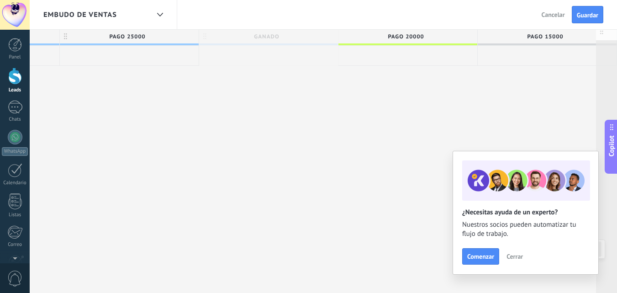
drag, startPoint x: 344, startPoint y: 40, endPoint x: 624, endPoint y: 35, distance: 279.8
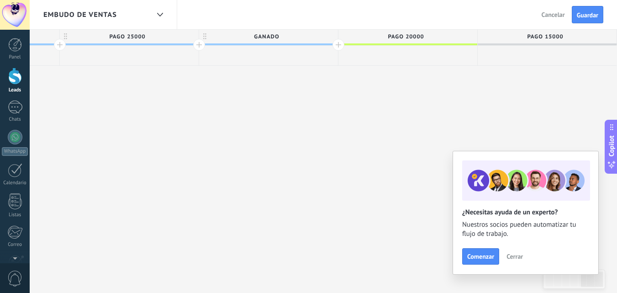
drag, startPoint x: 376, startPoint y: 114, endPoint x: 252, endPoint y: 68, distance: 132.0
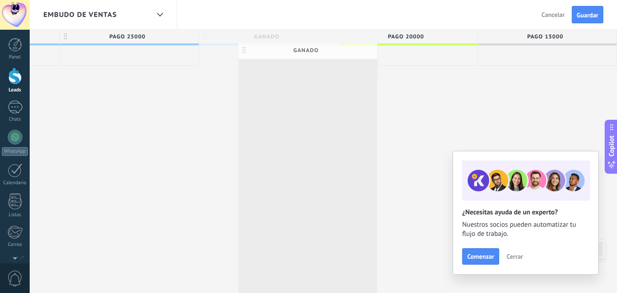
scroll to position [0, 946]
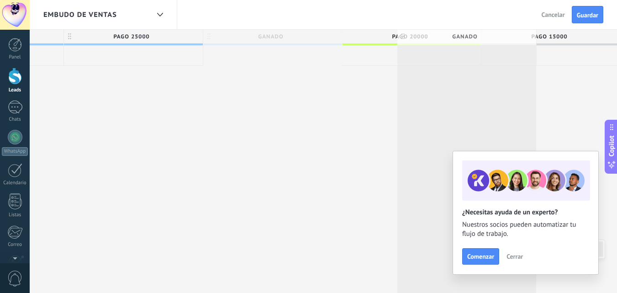
drag, startPoint x: 290, startPoint y: 37, endPoint x: 487, endPoint y: 37, distance: 196.5
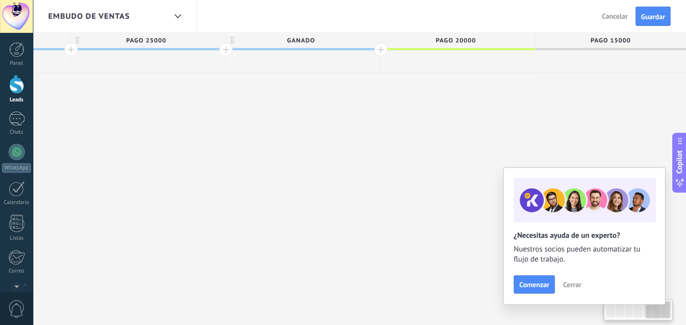
scroll to position [0, 950]
drag, startPoint x: 458, startPoint y: 42, endPoint x: 335, endPoint y: 74, distance: 126.3
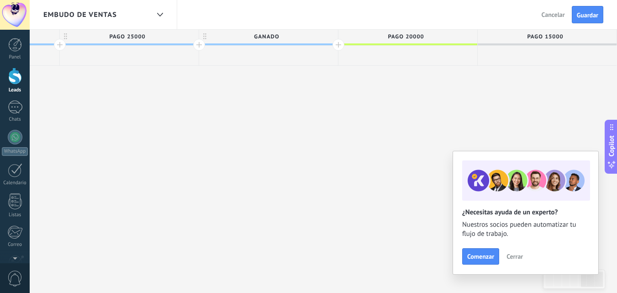
drag, startPoint x: 355, startPoint y: 36, endPoint x: 312, endPoint y: 77, distance: 59.2
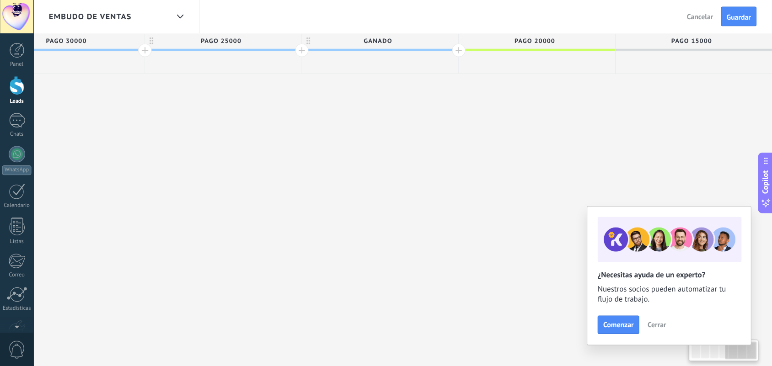
scroll to position [0, 797]
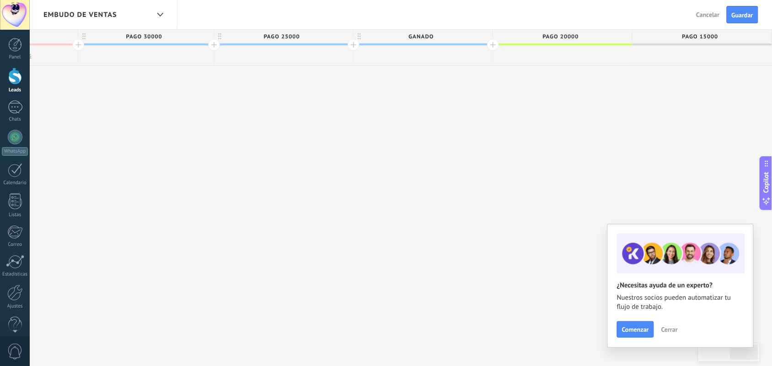
drag, startPoint x: 595, startPoint y: 0, endPoint x: 428, endPoint y: 138, distance: 216.2
click at [428, 138] on div "**********" at bounding box center [76, 198] width 1390 height 337
drag, startPoint x: 530, startPoint y: 86, endPoint x: 343, endPoint y: 88, distance: 187.4
click at [353, 110] on div "**********" at bounding box center [76, 198] width 1390 height 337
drag, startPoint x: 379, startPoint y: 35, endPoint x: 780, endPoint y: 28, distance: 400.5
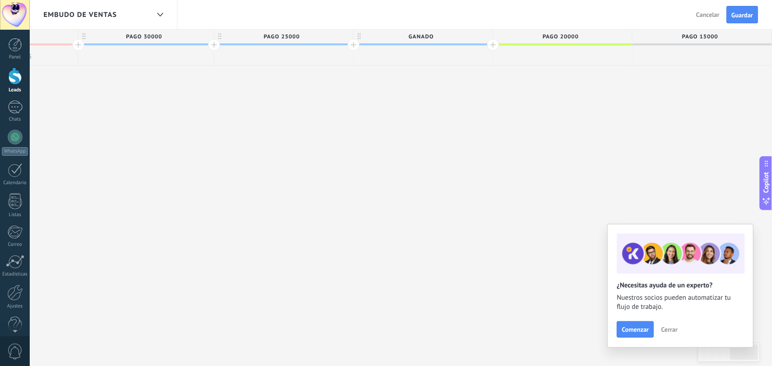
drag, startPoint x: 515, startPoint y: 35, endPoint x: 480, endPoint y: 66, distance: 46.6
click at [487, 78] on div "**********" at bounding box center [76, 198] width 1390 height 337
drag, startPoint x: 437, startPoint y: 110, endPoint x: 149, endPoint y: 120, distance: 288.6
click at [149, 120] on div "**********" at bounding box center [76, 198] width 1390 height 337
drag, startPoint x: 631, startPoint y: 96, endPoint x: 456, endPoint y: 105, distance: 175.3
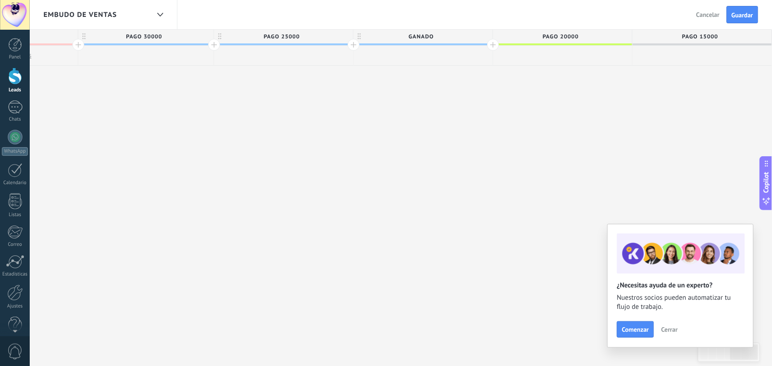
click at [448, 112] on div "**********" at bounding box center [76, 198] width 1390 height 337
drag, startPoint x: 665, startPoint y: 37, endPoint x: 506, endPoint y: 42, distance: 159.6
click at [419, 56] on div "Incoming leads Bienvenida Añadir consejos Descuento 1 Añadir consejos Descuento…" at bounding box center [76, 48] width 1390 height 36
drag, startPoint x: 644, startPoint y: 35, endPoint x: 644, endPoint y: 65, distance: 30.6
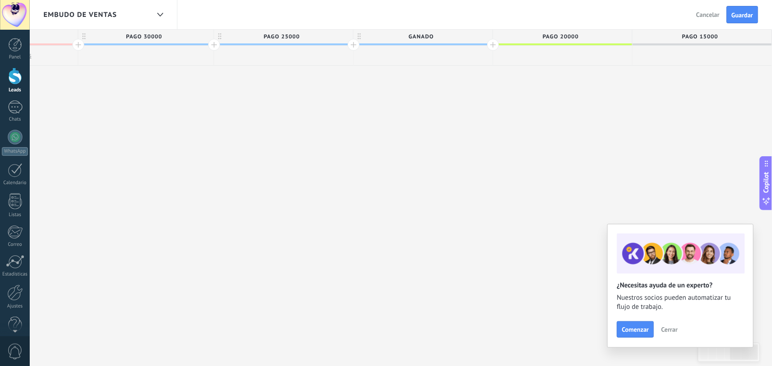
click at [624, 65] on div "Pago 15000" at bounding box center [701, 48] width 139 height 36
click at [624, 46] on div at bounding box center [701, 56] width 139 height 20
click at [624, 37] on span "Pago 15000" at bounding box center [699, 37] width 134 height 14
click at [448, 32] on span "ganado" at bounding box center [420, 37] width 134 height 14
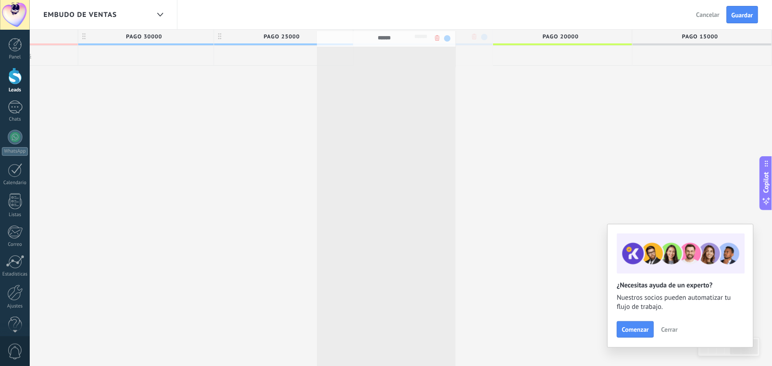
scroll to position [0, 792]
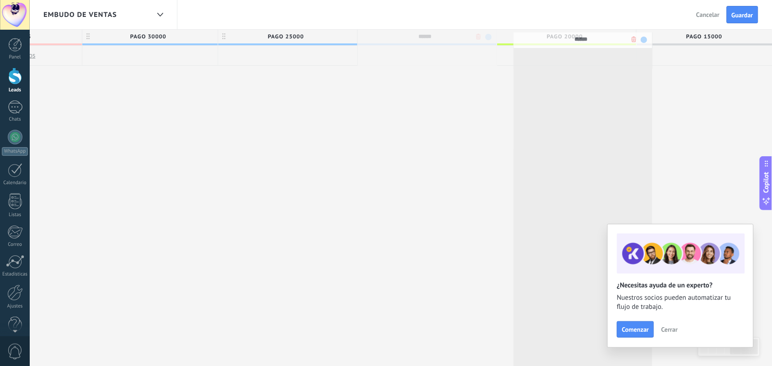
drag, startPoint x: 435, startPoint y: 34, endPoint x: 602, endPoint y: 37, distance: 166.9
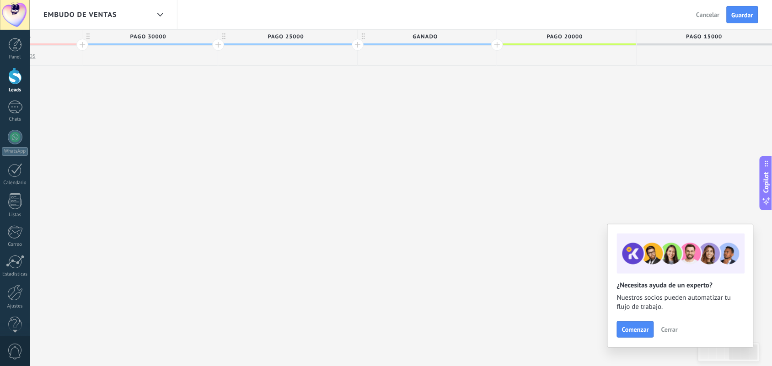
click at [461, 34] on span "ganado" at bounding box center [424, 37] width 134 height 14
type input "*"
type input "**********"
click at [579, 28] on div "Embudo de ventas Atrás Cancelar Guardar" at bounding box center [401, 15] width 742 height 30
click at [594, 37] on span "Pago 20000" at bounding box center [564, 37] width 134 height 14
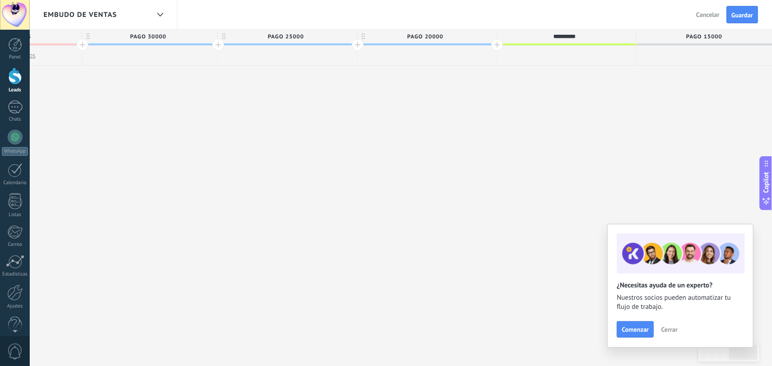
type input "**********"
click at [624, 31] on span "Pago 15000" at bounding box center [703, 37] width 134 height 14
type input "*"
type input "******"
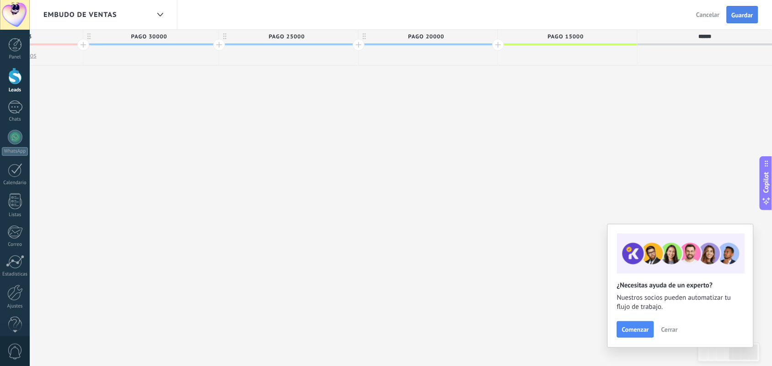
click at [624, 12] on span "Guardar" at bounding box center [741, 15] width 21 height 6
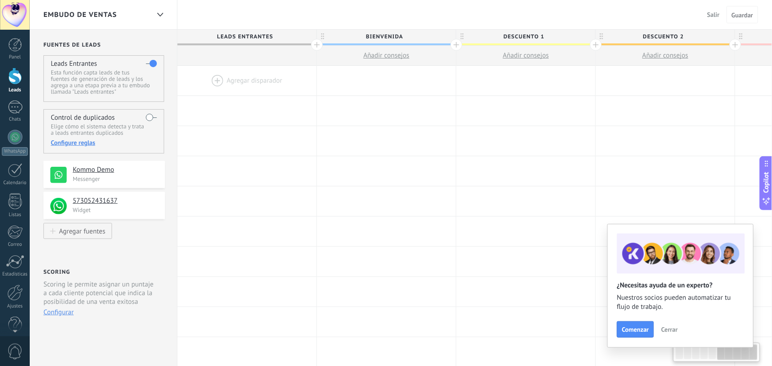
scroll to position [0, 791]
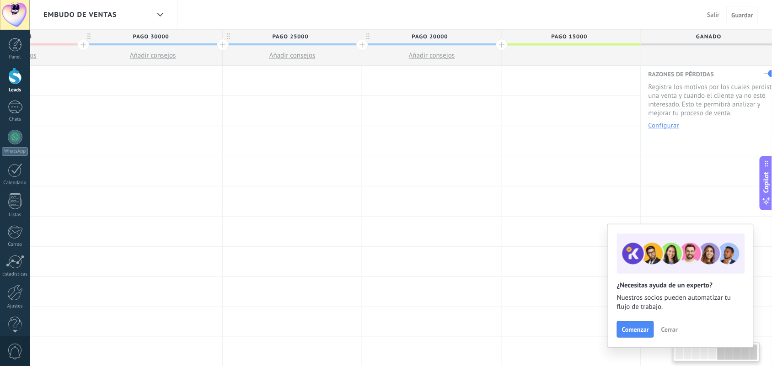
click at [624, 30] on span "ganado" at bounding box center [708, 37] width 134 height 14
click at [624, 31] on input "******" at bounding box center [708, 37] width 121 height 14
type input "*"
type input "*****"
click at [624, 35] on input "*****" at bounding box center [708, 37] width 121 height 14
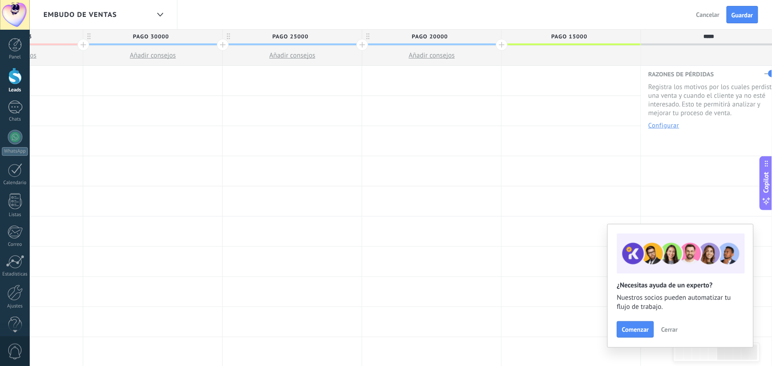
click at [500, 47] on div at bounding box center [501, 45] width 12 height 12
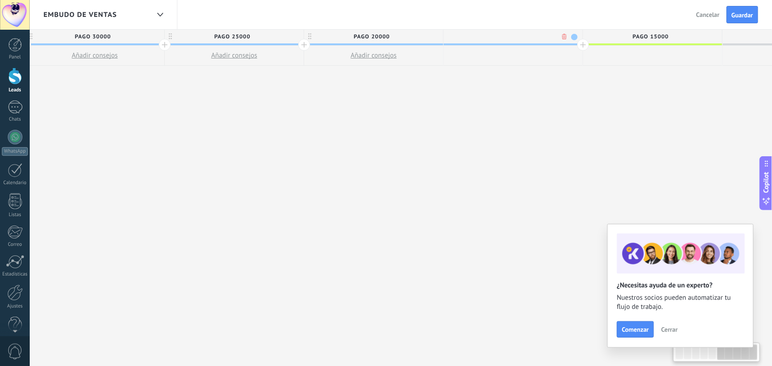
scroll to position [0, 858]
click at [467, 35] on input "text" at bounding box center [501, 37] width 121 height 14
type input "**********"
click at [624, 32] on span "Pago 15000" at bounding box center [641, 37] width 134 height 14
type input "*******"
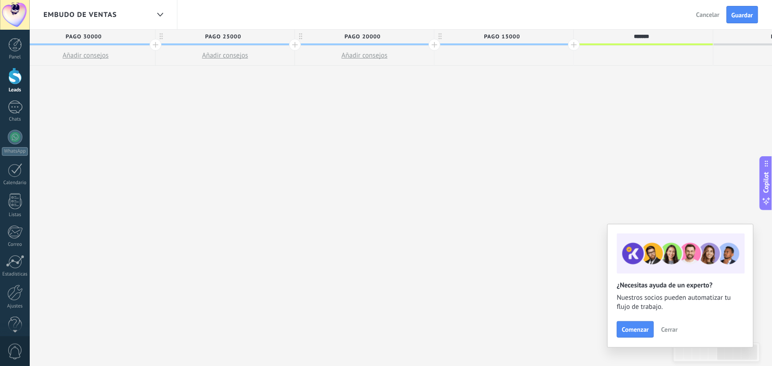
click at [624, 36] on span "perdd" at bounding box center [780, 37] width 134 height 14
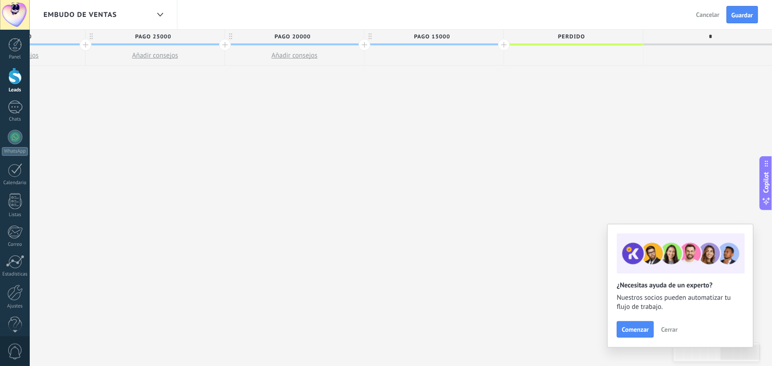
type input "*"
click at [624, 33] on span "p" at bounding box center [710, 37] width 134 height 14
type input "******"
click at [624, 112] on div "**********" at bounding box center [15, 198] width 1533 height 337
click at [615, 33] on span "Perdido" at bounding box center [571, 37] width 134 height 14
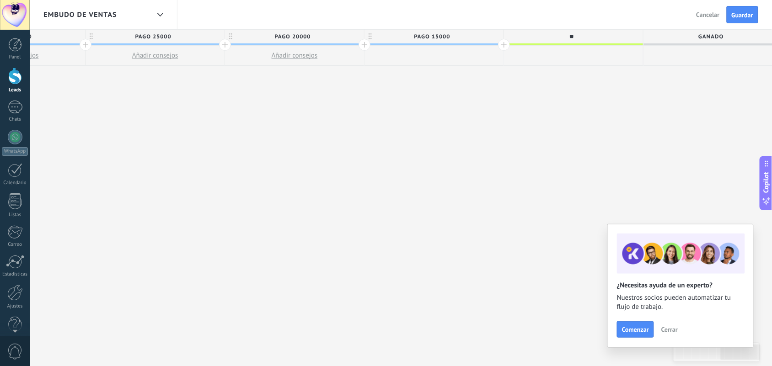
type input "*"
type input "******"
click at [624, 37] on span "ganado" at bounding box center [710, 37] width 134 height 14
type input "*"
type input "*******"
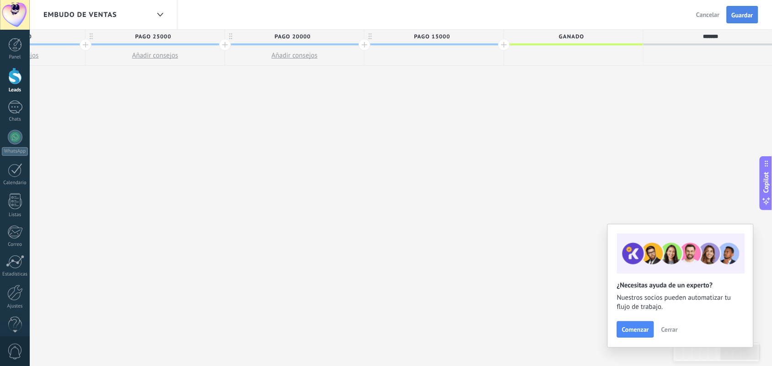
click at [624, 12] on span "Guardar" at bounding box center [741, 15] width 21 height 6
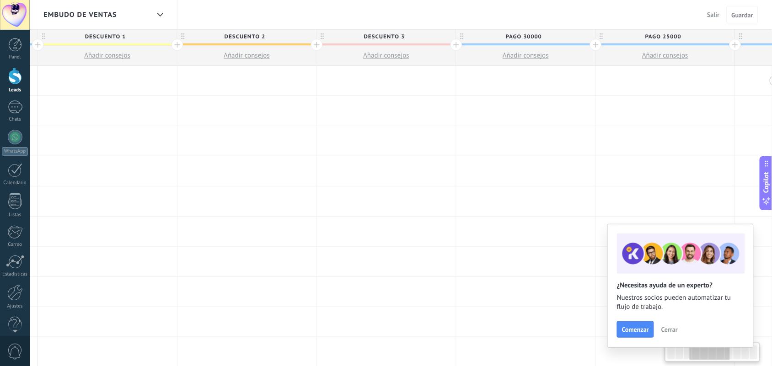
scroll to position [0, 414]
drag, startPoint x: 267, startPoint y: 83, endPoint x: 755, endPoint y: 81, distance: 487.2
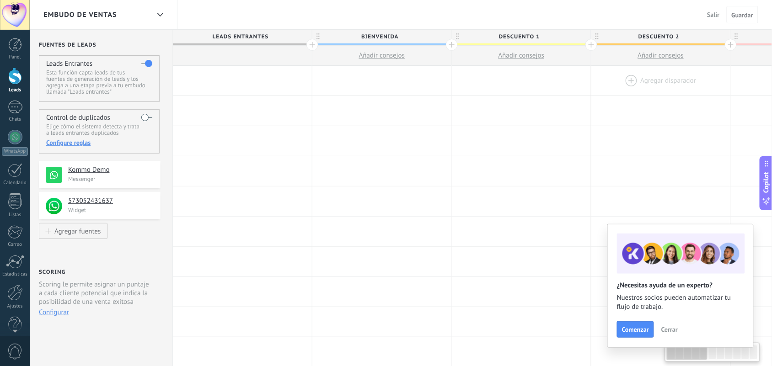
scroll to position [0, 0]
drag, startPoint x: 288, startPoint y: 81, endPoint x: 717, endPoint y: 81, distance: 428.3
click at [624, 81] on div at bounding box center [665, 81] width 139 height 30
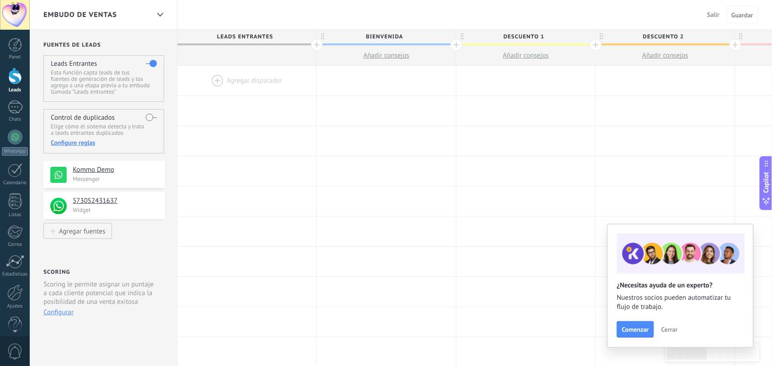
click at [624, 293] on span "Cerrar" at bounding box center [669, 329] width 16 height 6
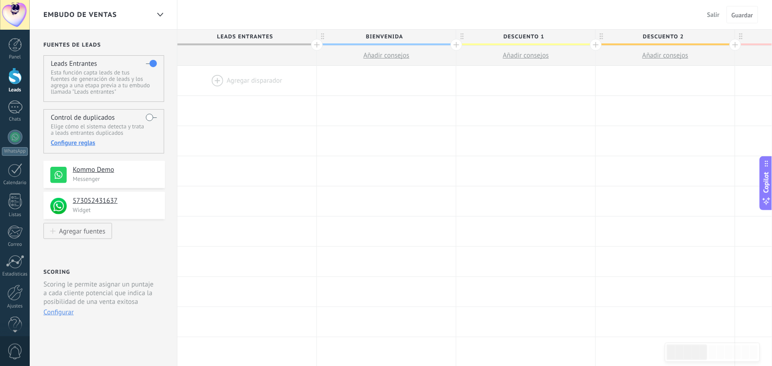
click at [211, 76] on div at bounding box center [246, 81] width 139 height 30
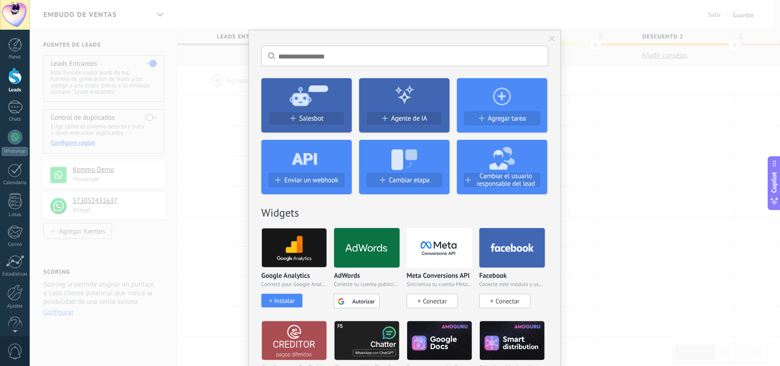
click at [310, 104] on icon at bounding box center [306, 95] width 90 height 33
click at [311, 115] on span "Salesbot" at bounding box center [311, 119] width 24 height 8
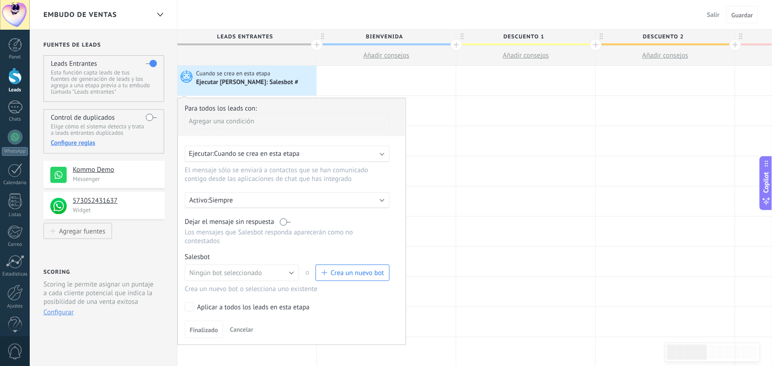
click at [246, 124] on div "Agregar una condición" at bounding box center [287, 121] width 205 height 16
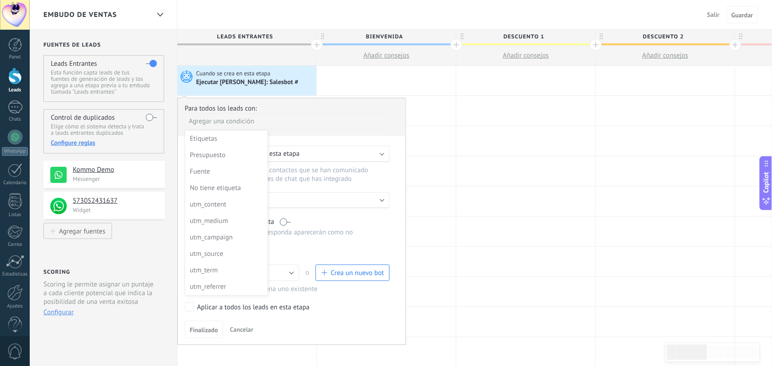
click at [246, 124] on div at bounding box center [292, 220] width 228 height 245
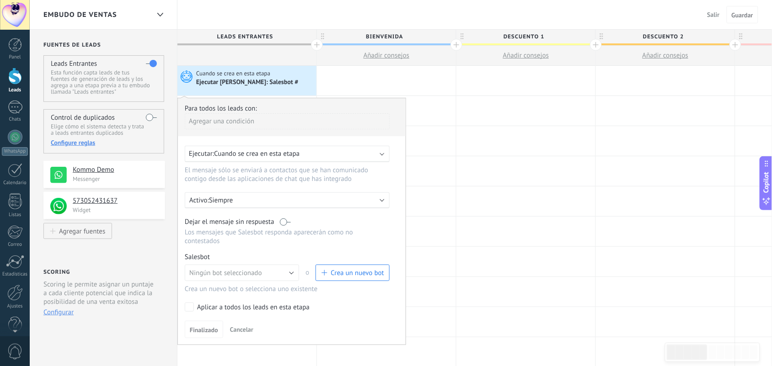
click at [246, 124] on div "Agregar una condición" at bounding box center [287, 121] width 205 height 16
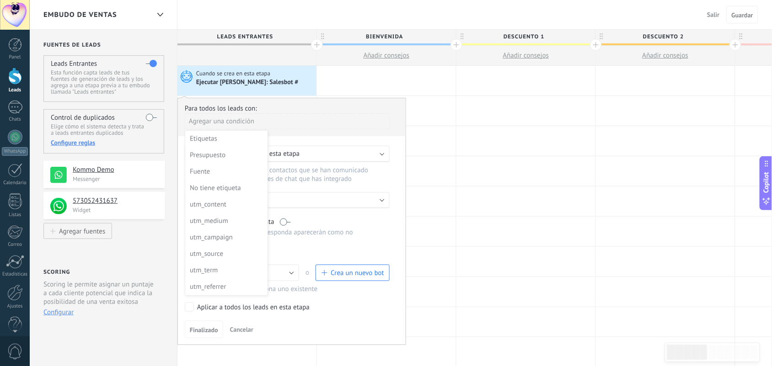
click at [282, 117] on div at bounding box center [292, 220] width 228 height 245
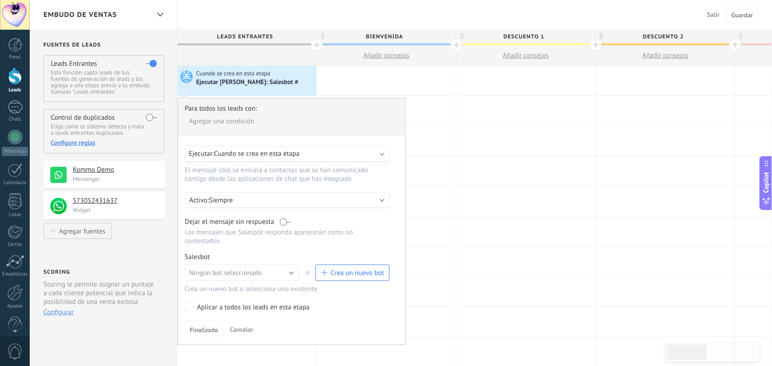
click at [383, 155] on div "Ejecutar: Cuando se crea en esta etapa" at bounding box center [287, 154] width 205 height 16
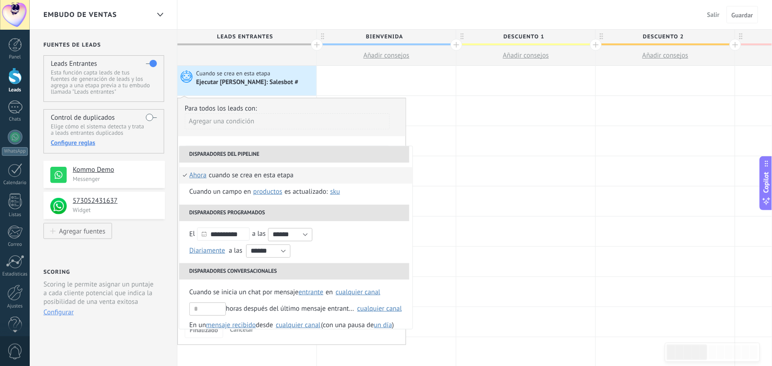
click at [383, 155] on li "Disparadores del pipeline" at bounding box center [294, 154] width 230 height 16
click at [432, 142] on div at bounding box center [386, 141] width 139 height 30
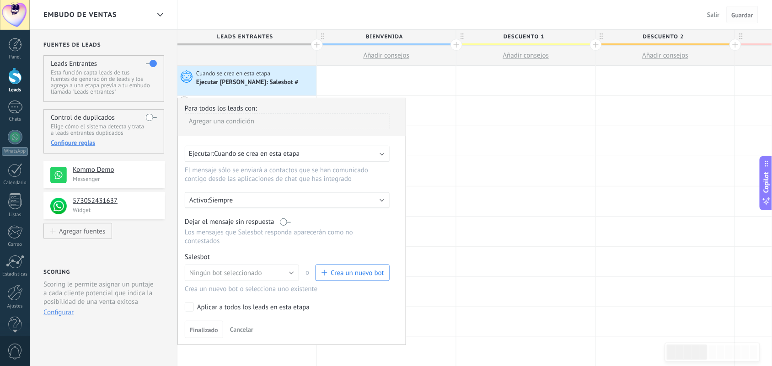
click at [624, 13] on span "Guardar" at bounding box center [741, 15] width 21 height 6
click at [624, 15] on span "Guardar" at bounding box center [741, 15] width 21 height 6
click at [624, 14] on span "Guardar" at bounding box center [741, 15] width 21 height 6
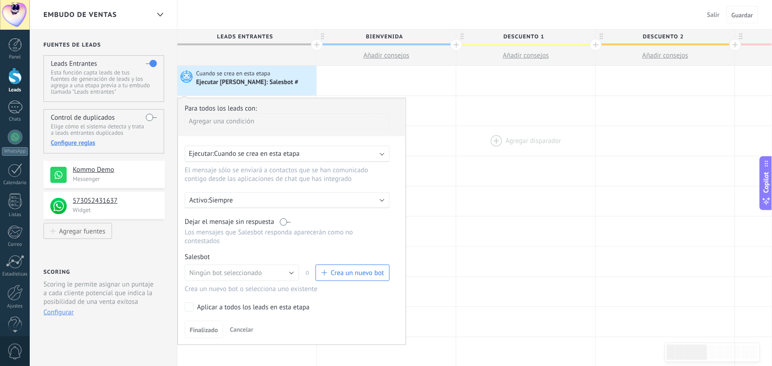
click at [479, 146] on div at bounding box center [525, 141] width 139 height 30
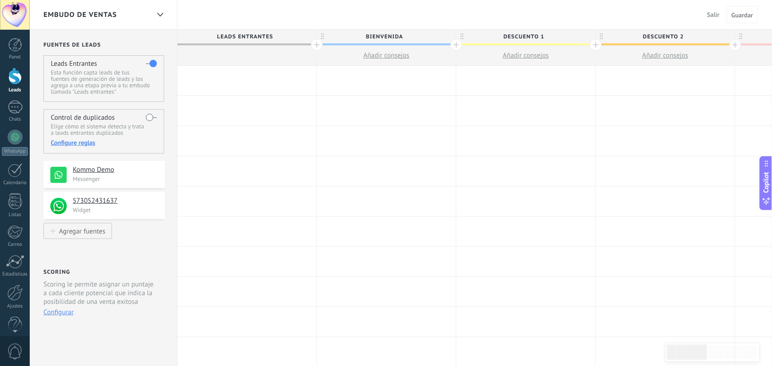
click at [238, 80] on div at bounding box center [246, 81] width 139 height 30
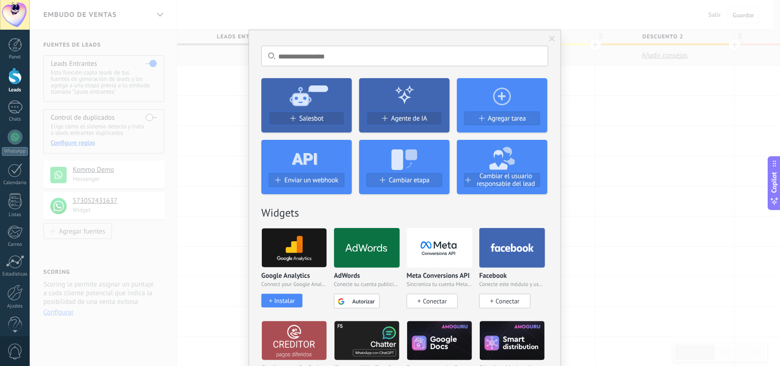
click at [624, 82] on div "No hay resultados Salesbot Agente de IA Agregar tarea Enviar un webhook Cambiar…" at bounding box center [405, 183] width 751 height 366
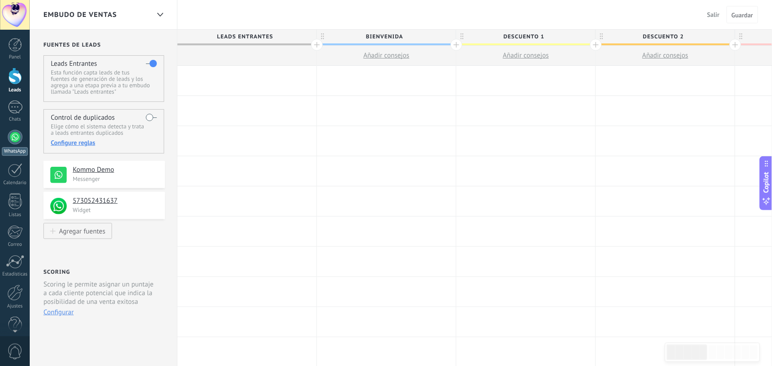
click at [17, 138] on div at bounding box center [15, 137] width 15 height 15
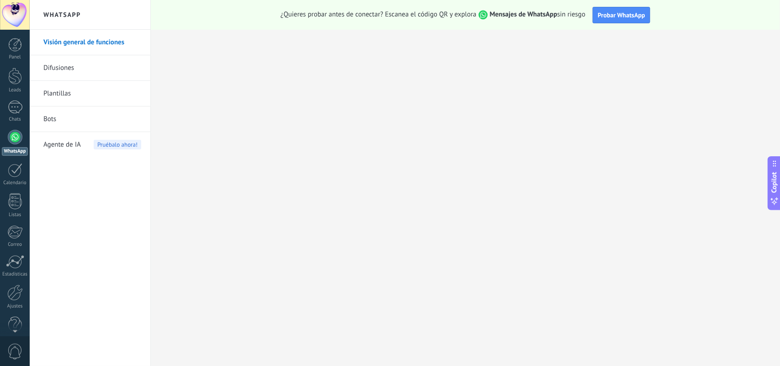
click at [53, 116] on link "Bots" at bounding box center [92, 119] width 98 height 26
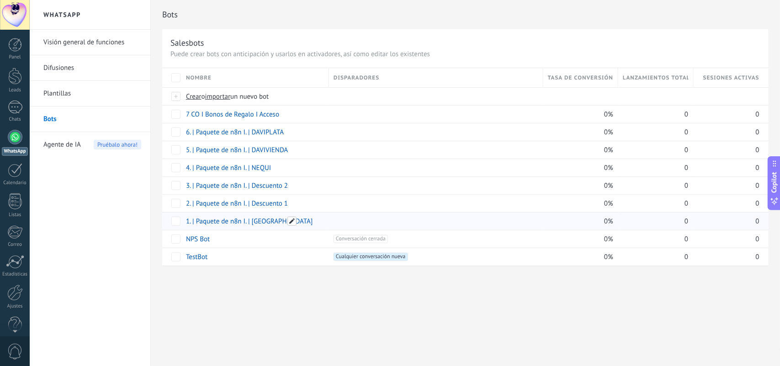
click at [293, 222] on span at bounding box center [291, 221] width 9 height 9
drag, startPoint x: 196, startPoint y: 221, endPoint x: 245, endPoint y: 221, distance: 49.8
click at [245, 221] on input "**********" at bounding box center [254, 222] width 136 height 15
type input "**********"
click at [396, 197] on div at bounding box center [433, 203] width 209 height 17
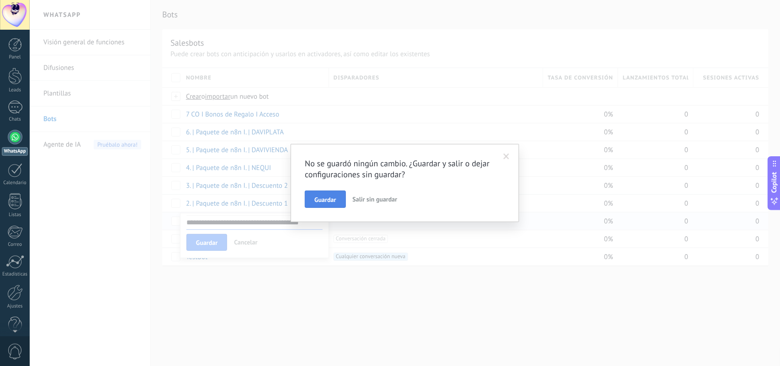
click at [338, 197] on button "Guardar" at bounding box center [325, 199] width 41 height 17
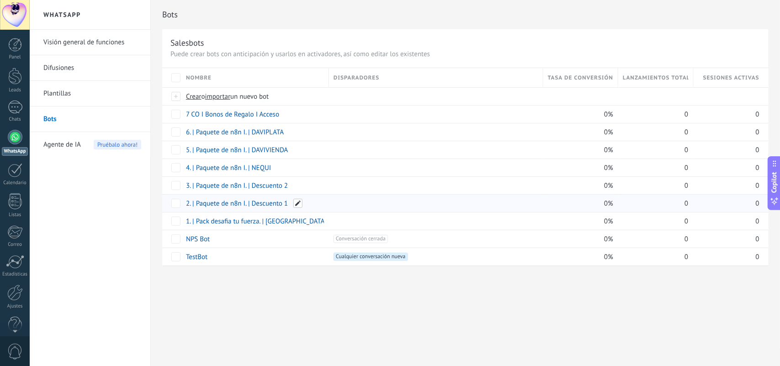
click at [297, 204] on span at bounding box center [297, 203] width 9 height 9
drag, startPoint x: 247, startPoint y: 202, endPoint x: 197, endPoint y: 204, distance: 49.9
click at [197, 204] on input "**********" at bounding box center [254, 204] width 136 height 15
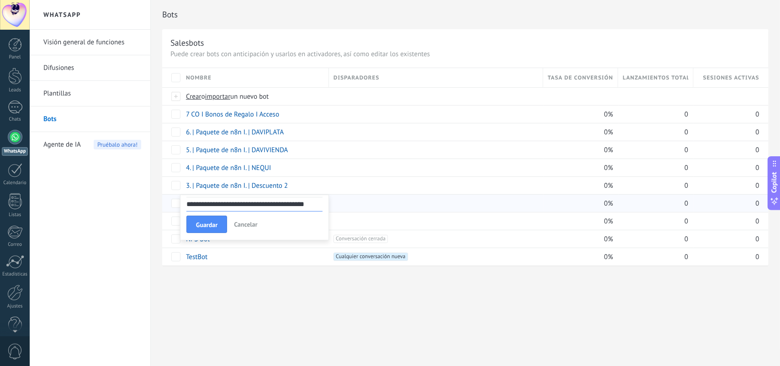
drag, startPoint x: 259, startPoint y: 205, endPoint x: 194, endPoint y: 205, distance: 64.9
click at [194, 205] on input "**********" at bounding box center [254, 204] width 136 height 15
type input "**********"
click at [216, 223] on span "Guardar" at bounding box center [206, 225] width 21 height 6
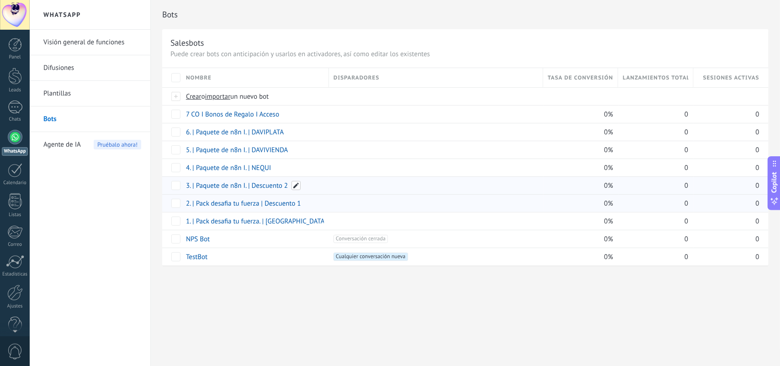
click at [295, 186] on span at bounding box center [296, 185] width 9 height 9
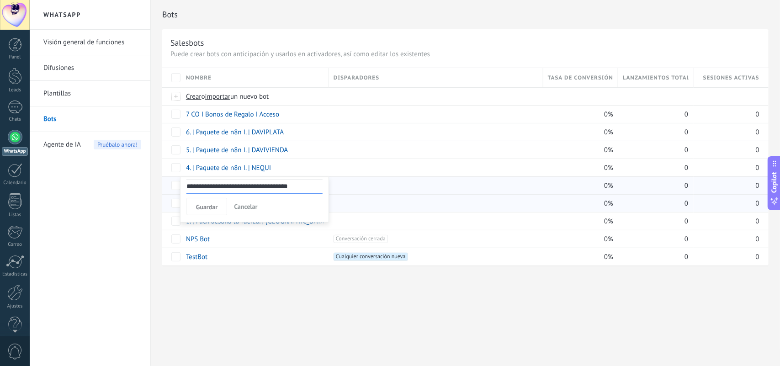
drag, startPoint x: 247, startPoint y: 186, endPoint x: 197, endPoint y: 186, distance: 49.8
click at [197, 186] on input "**********" at bounding box center [254, 186] width 136 height 15
type input "**********"
click at [218, 204] on span "Guardar" at bounding box center [206, 207] width 21 height 6
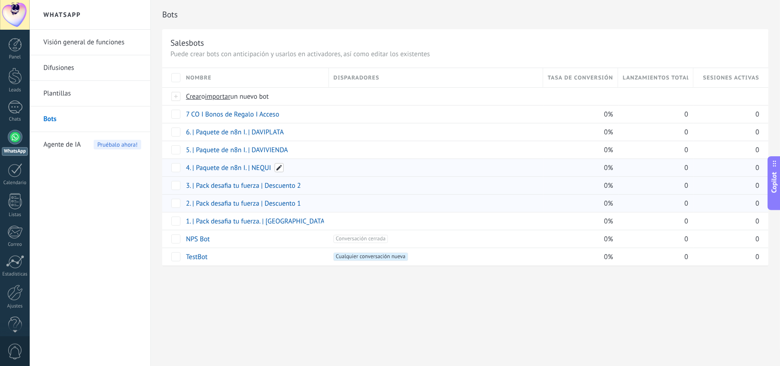
click at [280, 168] on span at bounding box center [279, 167] width 9 height 9
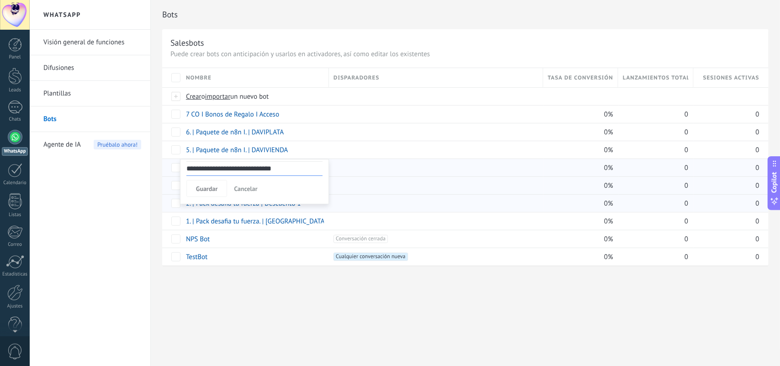
drag, startPoint x: 247, startPoint y: 168, endPoint x: 197, endPoint y: 168, distance: 50.3
click at [197, 168] on input "**********" at bounding box center [254, 168] width 136 height 15
type input "**********"
click at [214, 191] on span "Guardar" at bounding box center [206, 189] width 21 height 6
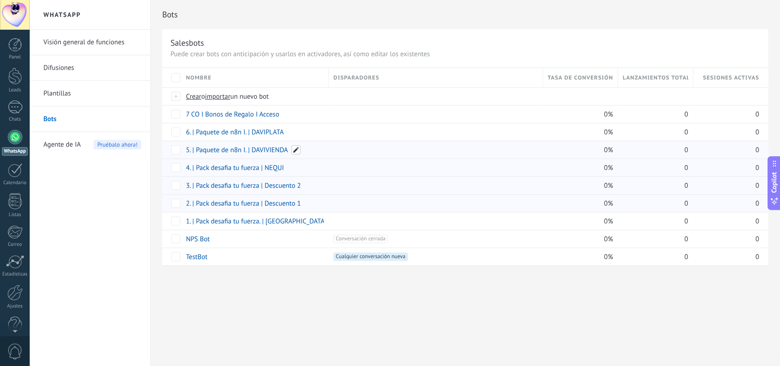
click at [295, 151] on span at bounding box center [296, 149] width 9 height 9
drag, startPoint x: 247, startPoint y: 151, endPoint x: 198, endPoint y: 149, distance: 48.9
click at [198, 149] on input "**********" at bounding box center [254, 151] width 136 height 15
type input "**********"
click at [217, 167] on button "Guardar" at bounding box center [206, 170] width 41 height 17
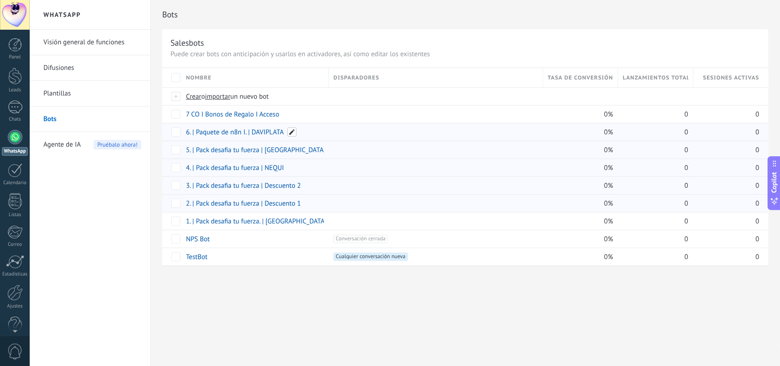
click at [291, 135] on span at bounding box center [291, 132] width 9 height 9
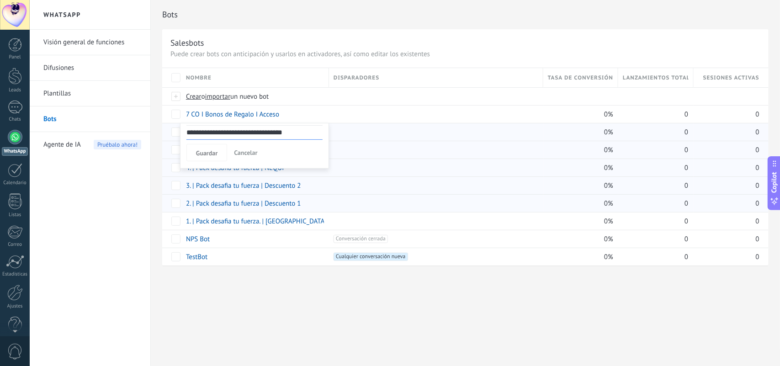
drag, startPoint x: 247, startPoint y: 133, endPoint x: 197, endPoint y: 134, distance: 49.4
click at [197, 134] on input "**********" at bounding box center [254, 132] width 136 height 15
type input "**********"
click at [220, 151] on button "Guardar" at bounding box center [206, 152] width 41 height 17
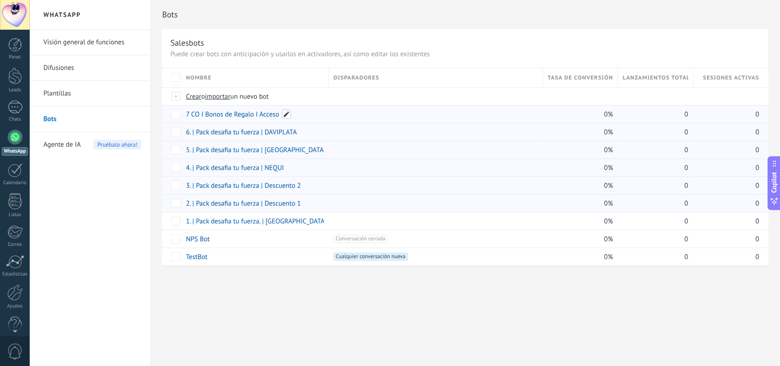
click at [288, 114] on span at bounding box center [286, 114] width 9 height 9
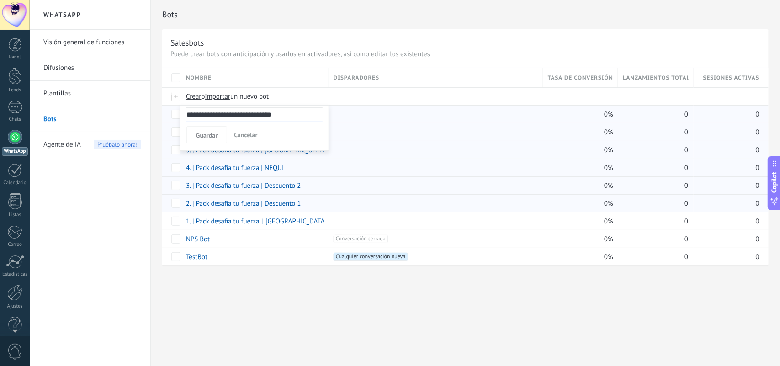
drag, startPoint x: 254, startPoint y: 116, endPoint x: 205, endPoint y: 119, distance: 49.5
click at [205, 119] on input "**********" at bounding box center [254, 114] width 136 height 15
click at [367, 119] on div at bounding box center [433, 114] width 209 height 17
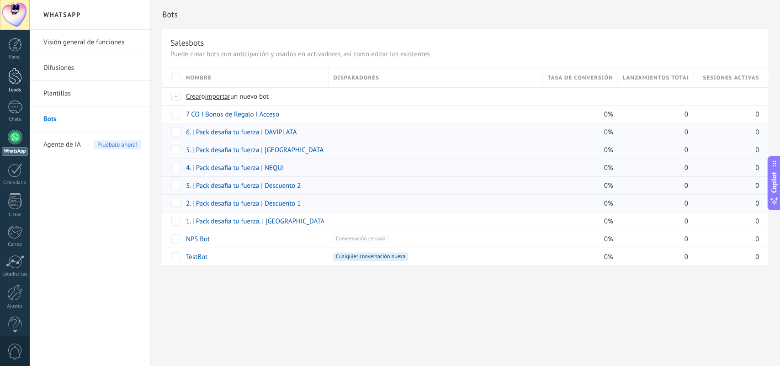
click at [18, 81] on div at bounding box center [15, 76] width 14 height 17
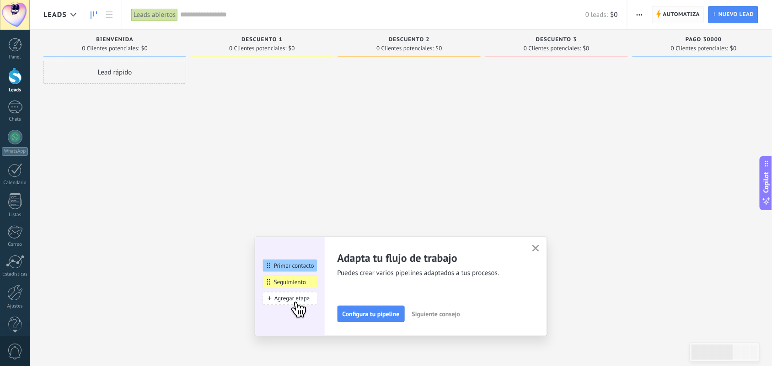
click at [624, 16] on span "Automatiza" at bounding box center [681, 14] width 37 height 16
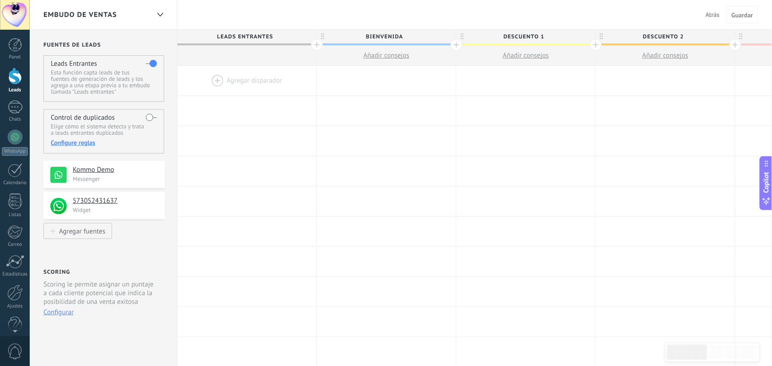
click at [222, 79] on div at bounding box center [246, 81] width 139 height 30
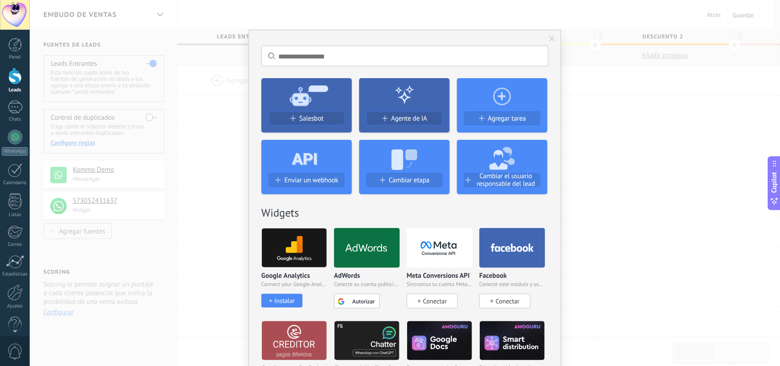
click at [316, 164] on use at bounding box center [304, 159] width 25 height 12
click at [318, 118] on span "Salesbot" at bounding box center [311, 119] width 24 height 8
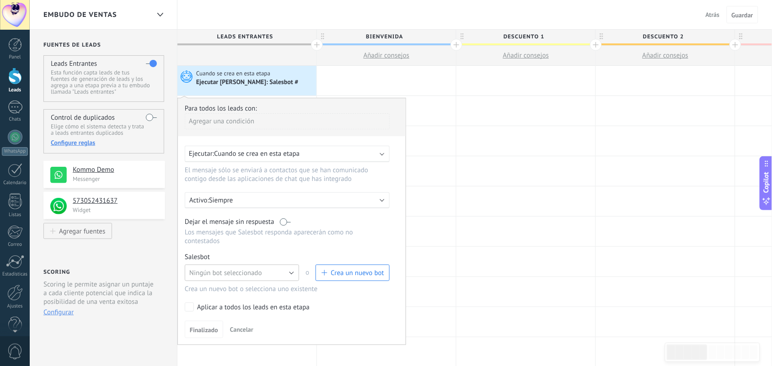
click at [292, 272] on button "Ningún bot seleccionado" at bounding box center [242, 273] width 114 height 16
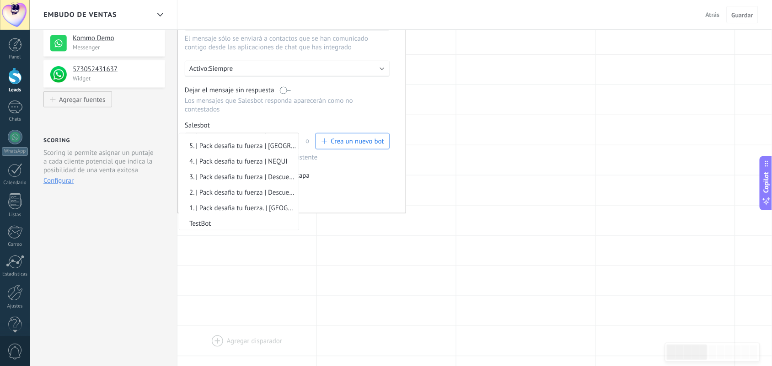
scroll to position [171, 0]
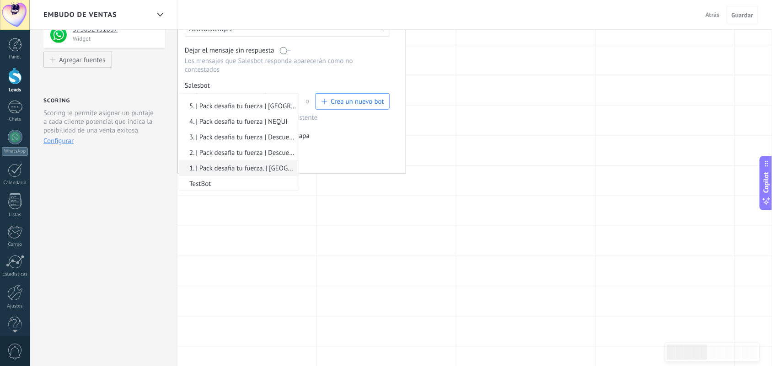
click at [222, 167] on span "1. | Pack desafia tu fuerza. | [GEOGRAPHIC_DATA]" at bounding box center [237, 168] width 117 height 9
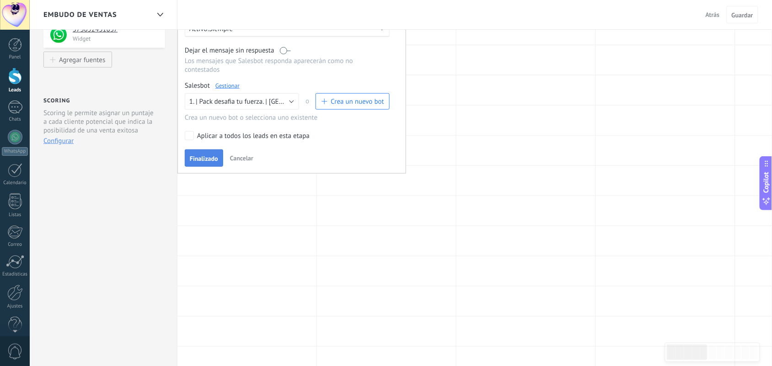
click at [207, 160] on span "Finalizado" at bounding box center [204, 158] width 28 height 6
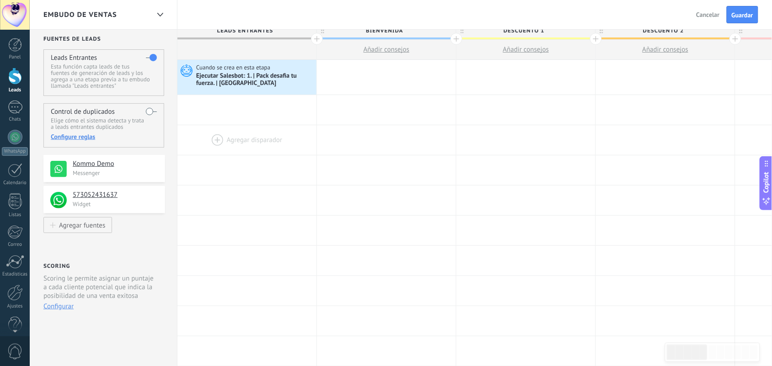
scroll to position [0, 0]
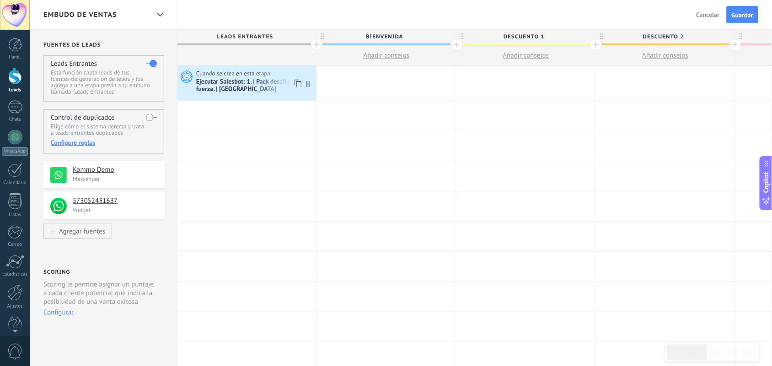
click at [259, 84] on div "Ejecutar Salesbot: 1. | Pack desafia tu fuerza. | Bienvenida" at bounding box center [255, 86] width 118 height 16
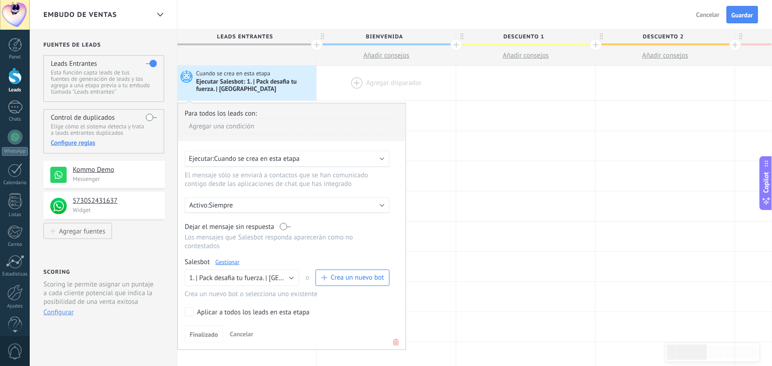
drag, startPoint x: 360, startPoint y: 75, endPoint x: 343, endPoint y: 81, distance: 18.2
click at [361, 76] on div at bounding box center [386, 83] width 139 height 35
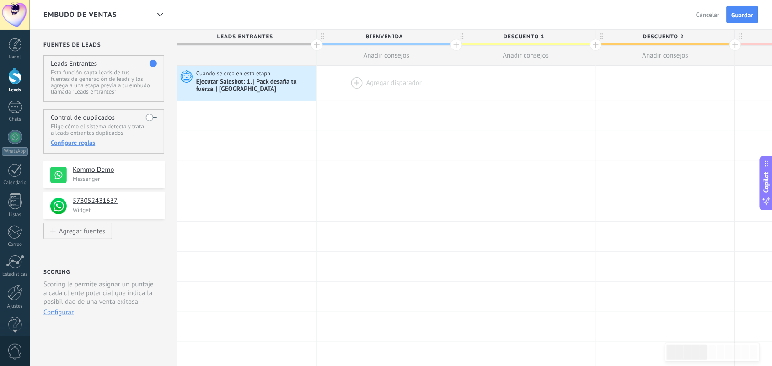
click at [358, 79] on div at bounding box center [386, 83] width 139 height 35
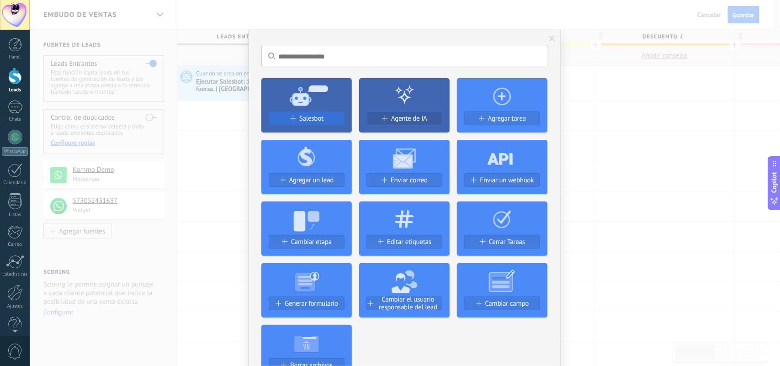
click at [308, 117] on span "Salesbot" at bounding box center [311, 119] width 24 height 8
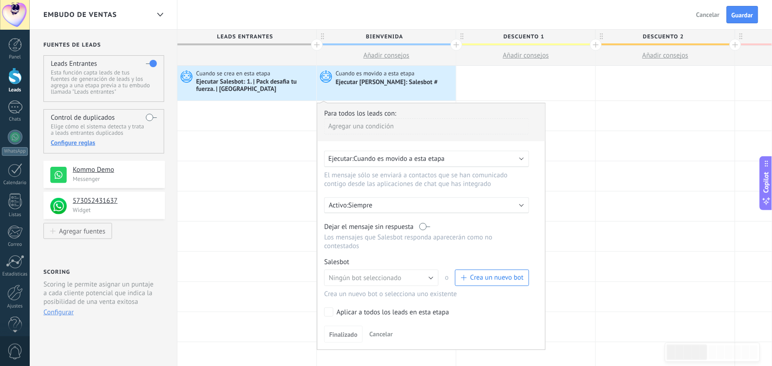
click at [524, 157] on div "Ejecutar: Cuando es movido a esta etapa" at bounding box center [426, 159] width 205 height 16
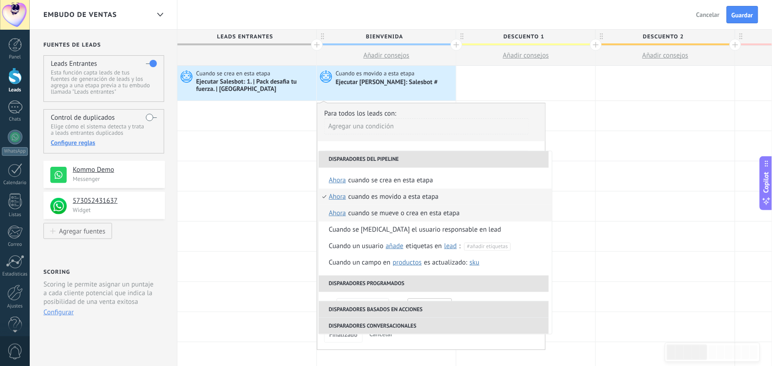
click at [383, 216] on div "Cuando se mueve o crea en esta etapa" at bounding box center [404, 213] width 112 height 16
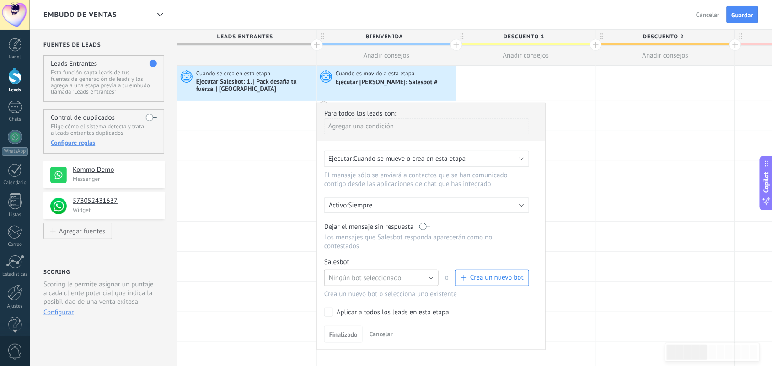
click at [432, 277] on button "Ningún bot seleccionado" at bounding box center [381, 278] width 114 height 16
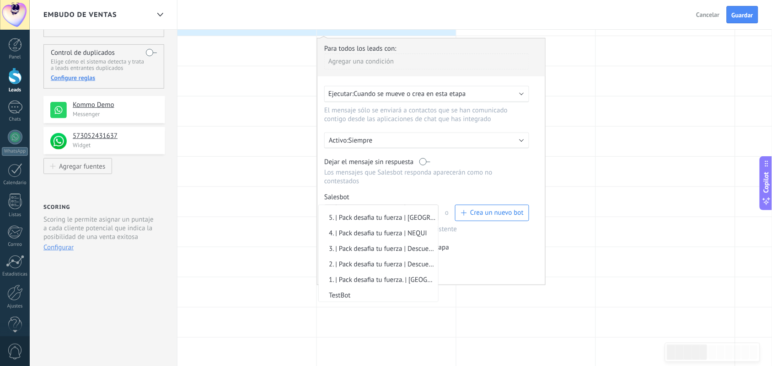
scroll to position [171, 0]
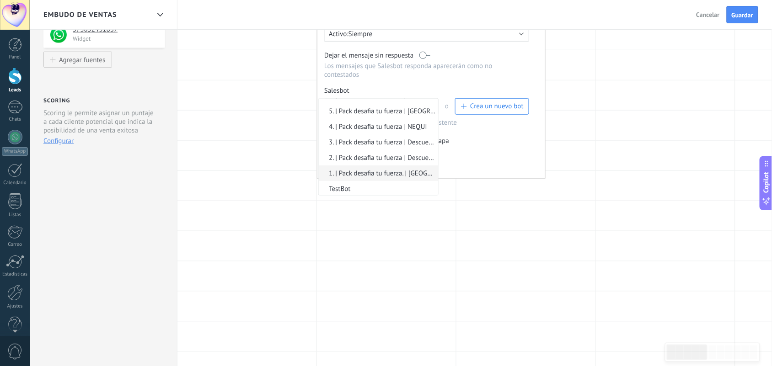
click at [383, 171] on span "1. | Pack desafia tu fuerza. | [GEOGRAPHIC_DATA]" at bounding box center [377, 173] width 117 height 9
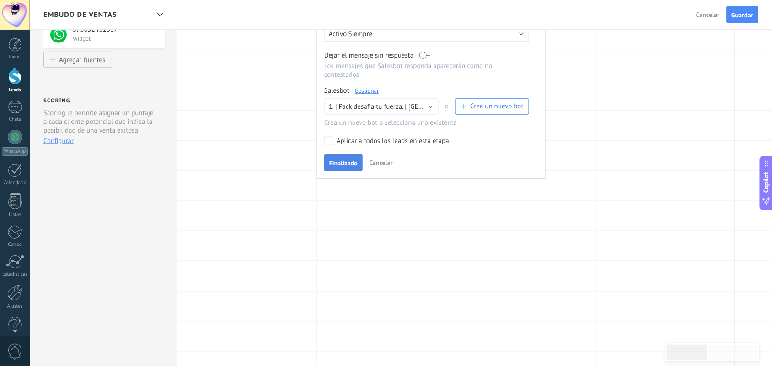
click at [340, 161] on span "Finalizado" at bounding box center [343, 163] width 28 height 6
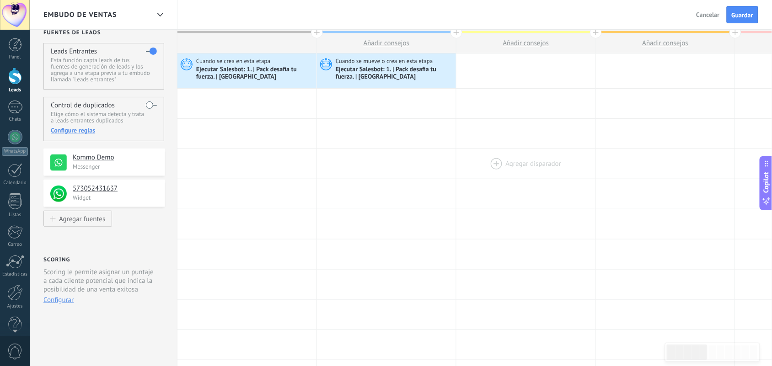
scroll to position [0, 0]
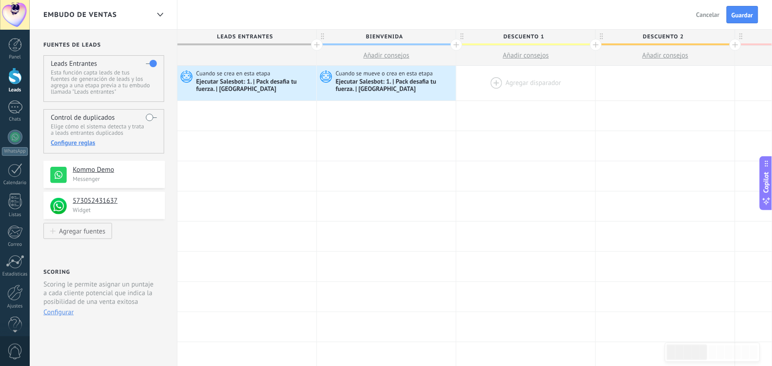
click at [522, 78] on div at bounding box center [525, 83] width 139 height 35
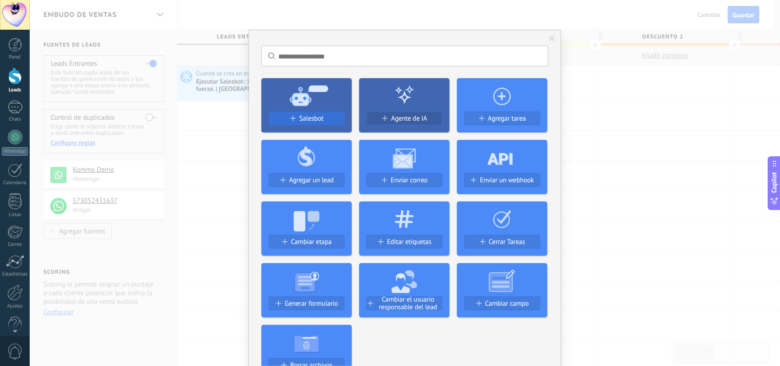
click at [314, 115] on span "Salesbot" at bounding box center [311, 119] width 24 height 8
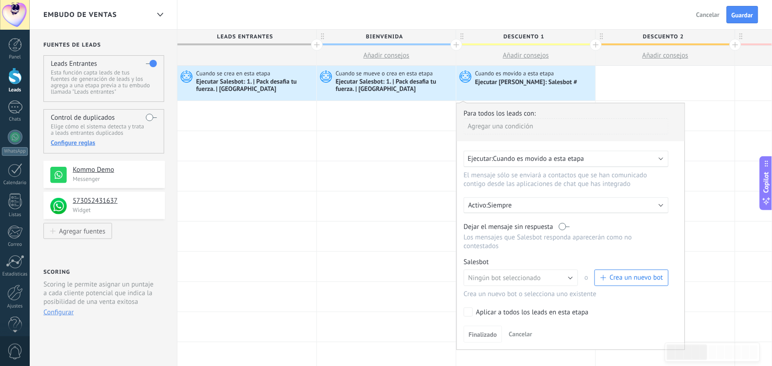
click at [624, 159] on b at bounding box center [661, 158] width 5 height 5
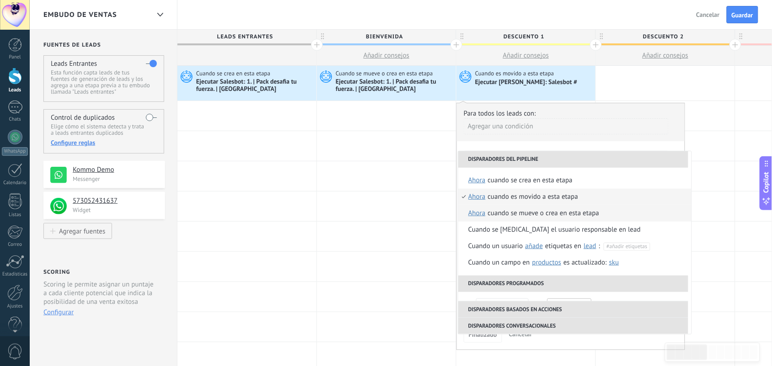
click at [567, 216] on div "Cuando se mueve o crea en esta etapa" at bounding box center [544, 213] width 112 height 16
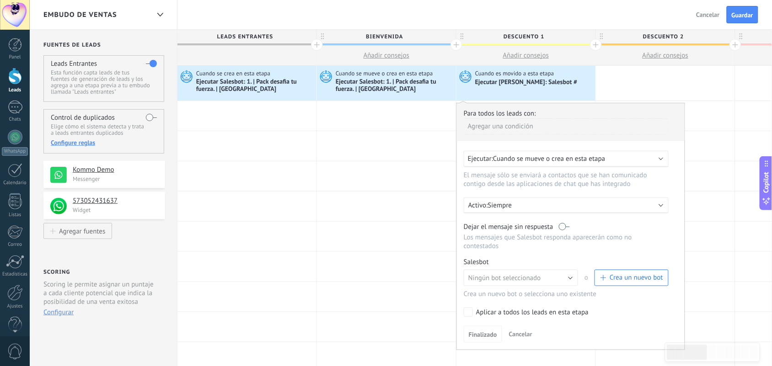
click at [624, 205] on b at bounding box center [661, 204] width 5 height 5
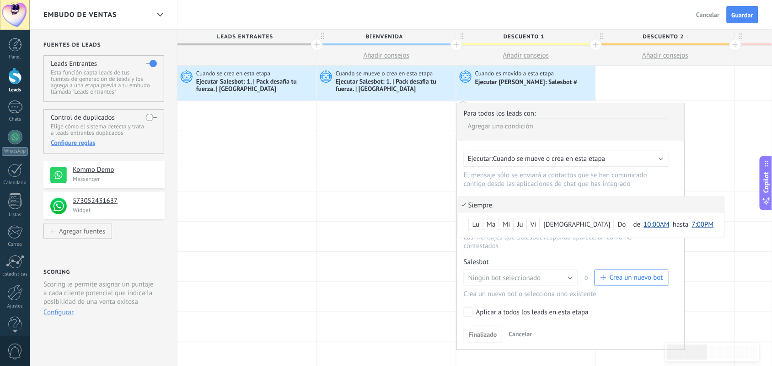
click at [624, 205] on li "Siempre" at bounding box center [591, 205] width 266 height 16
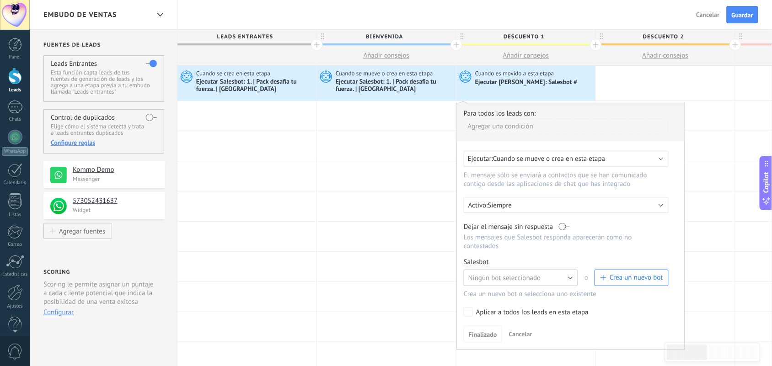
click at [573, 275] on button "Ningún bot seleccionado" at bounding box center [520, 278] width 114 height 16
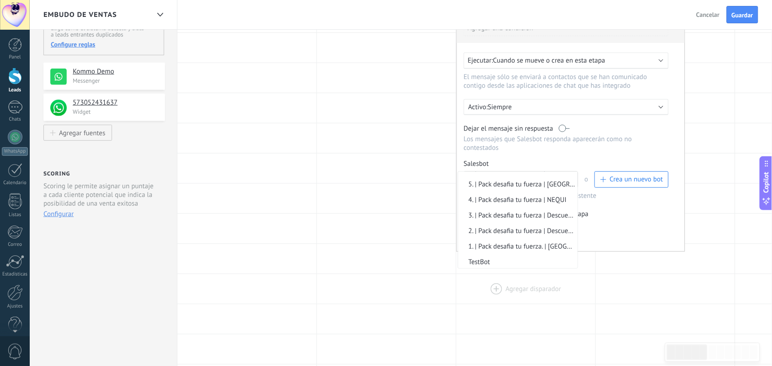
scroll to position [114, 0]
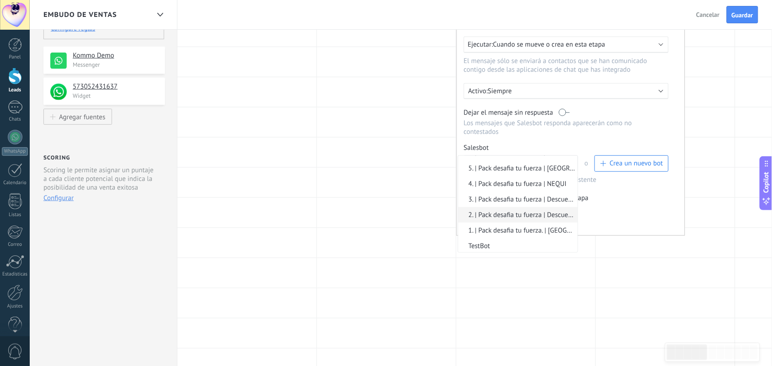
click at [547, 211] on span "2. | Pack desafia tu fuerza | Descuento 1" at bounding box center [516, 215] width 117 height 9
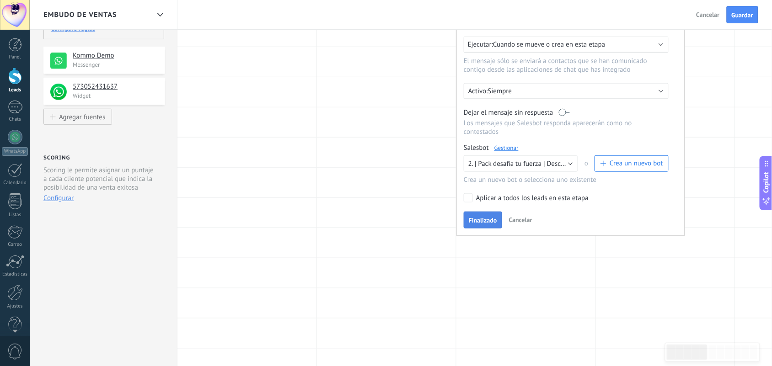
click at [492, 218] on span "Finalizado" at bounding box center [482, 220] width 28 height 6
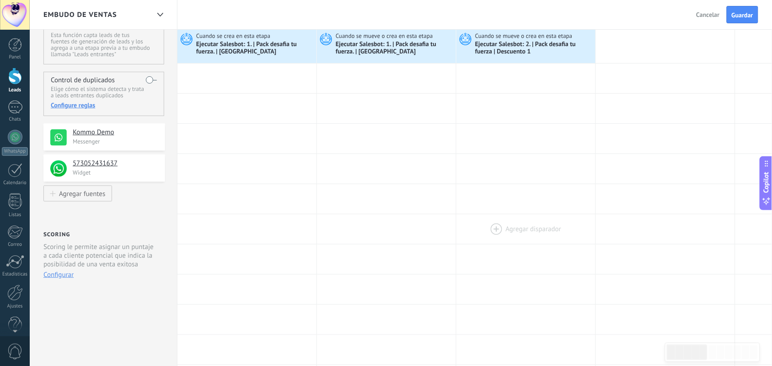
scroll to position [0, 0]
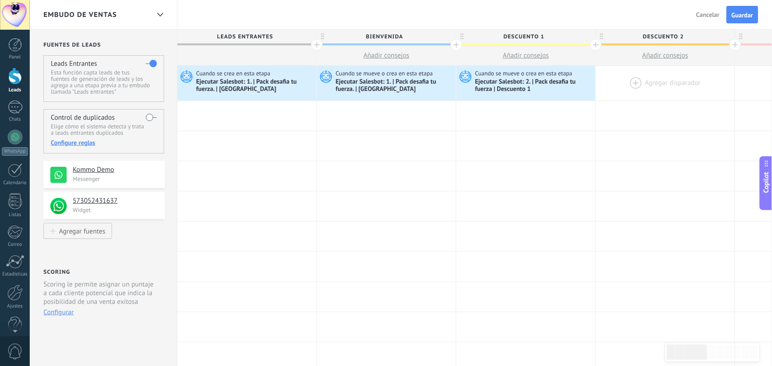
click at [624, 81] on div at bounding box center [665, 83] width 139 height 35
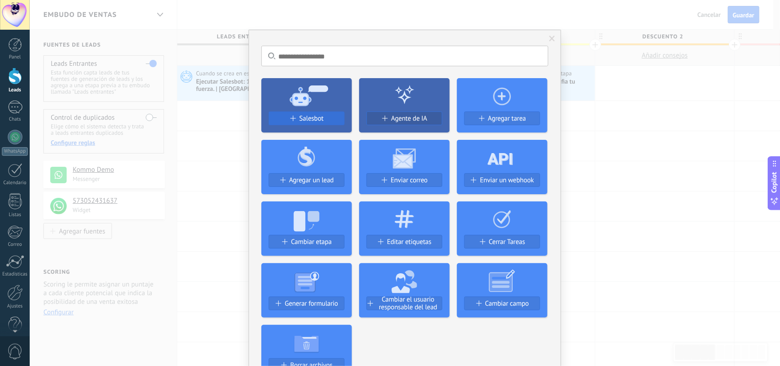
click at [318, 118] on span "Salesbot" at bounding box center [311, 119] width 24 height 8
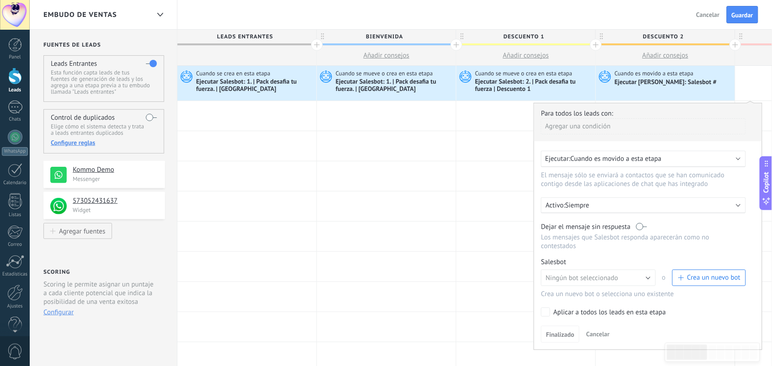
click at [624, 155] on div "Ejecutar: Cuando es movido a esta etapa" at bounding box center [643, 159] width 205 height 16
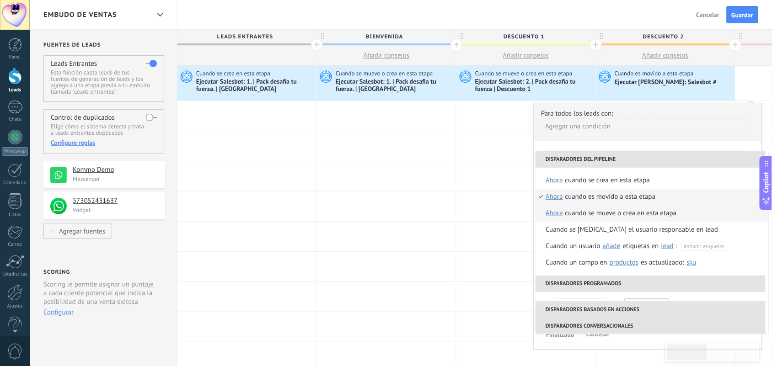
click at [624, 215] on div "Cuando se mueve o crea en esta etapa" at bounding box center [621, 213] width 112 height 16
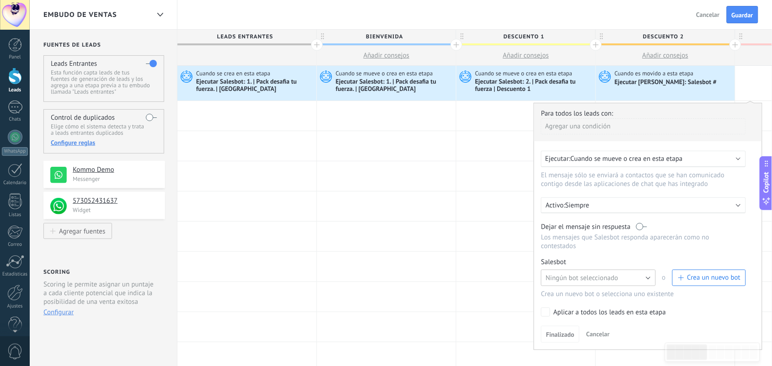
click at [624, 277] on button "Ningún bot seleccionado" at bounding box center [598, 278] width 114 height 16
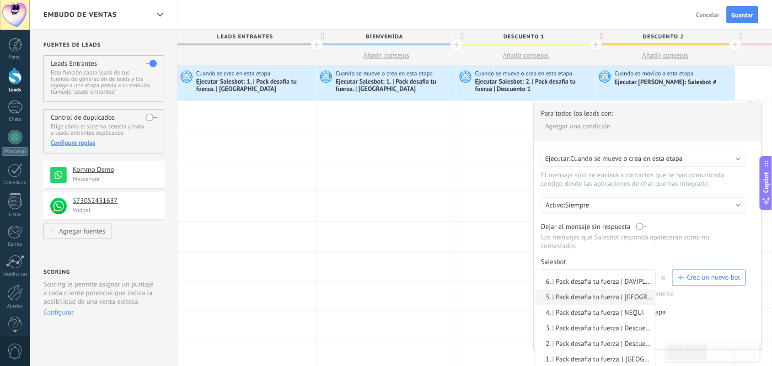
scroll to position [42, 0]
click at [611, 293] on span "3. | Pack desafia tu fuerza | Descuento 2" at bounding box center [593, 313] width 117 height 9
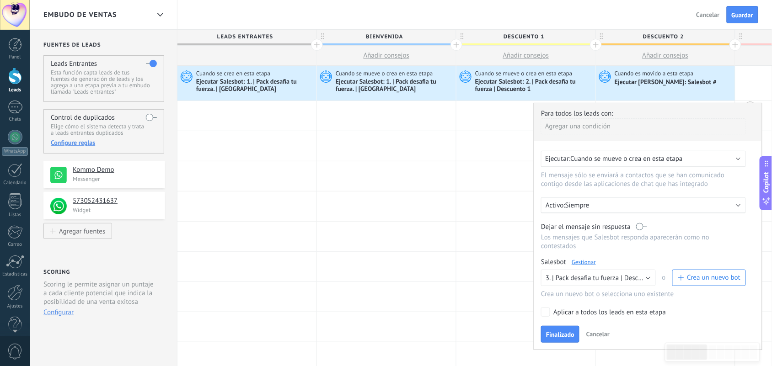
click at [552, 293] on label "Aplicar a todos los leads en esta etapa" at bounding box center [642, 312] width 202 height 9
click at [564, 293] on button "Finalizado" at bounding box center [560, 334] width 38 height 17
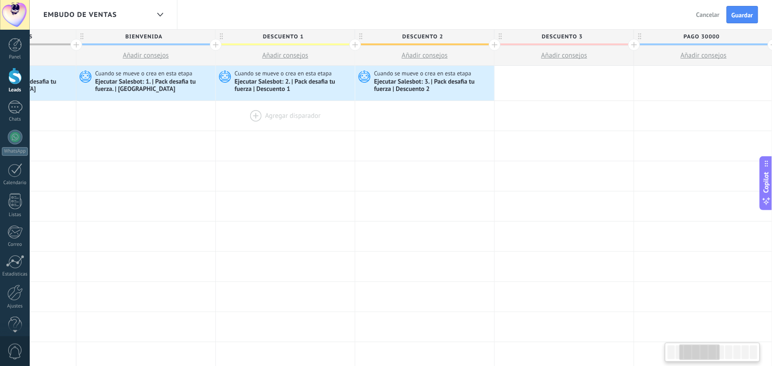
scroll to position [0, 243]
drag, startPoint x: 564, startPoint y: 137, endPoint x: 320, endPoint y: 127, distance: 243.8
click at [624, 77] on div at bounding box center [701, 83] width 139 height 35
click at [624, 80] on div at bounding box center [701, 83] width 139 height 35
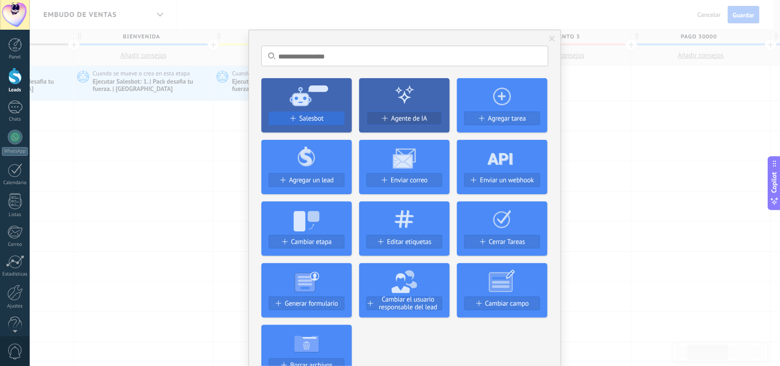
click at [317, 119] on span "Salesbot" at bounding box center [311, 119] width 24 height 8
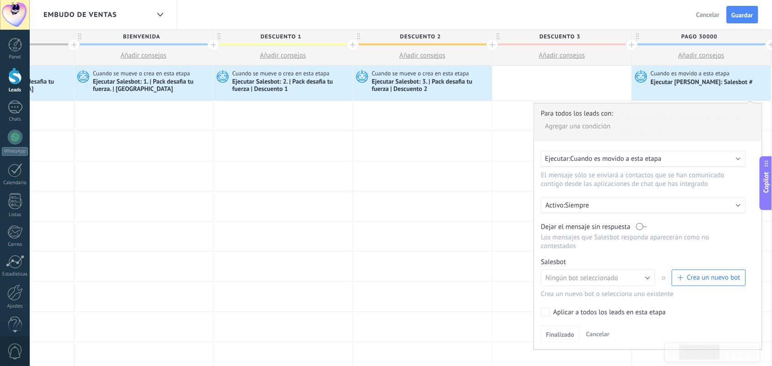
click at [624, 156] on b at bounding box center [738, 158] width 5 height 5
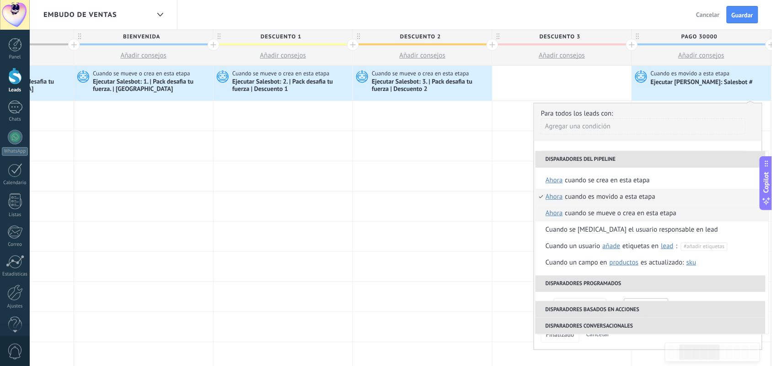
click at [588, 213] on div "Cuando se mueve o crea en esta etapa" at bounding box center [621, 213] width 112 height 16
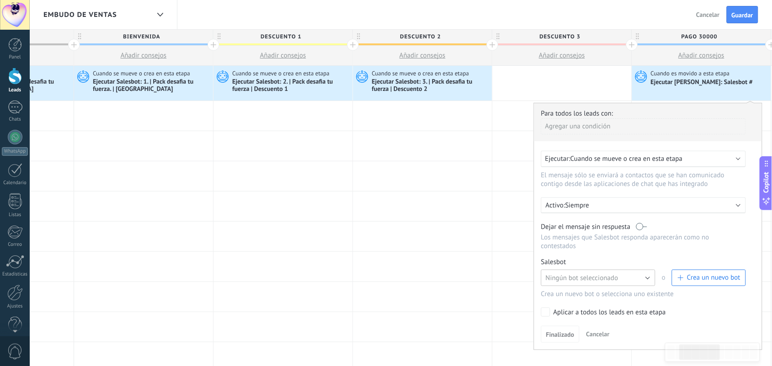
click at [624, 274] on button "Ningún bot seleccionado" at bounding box center [598, 278] width 114 height 16
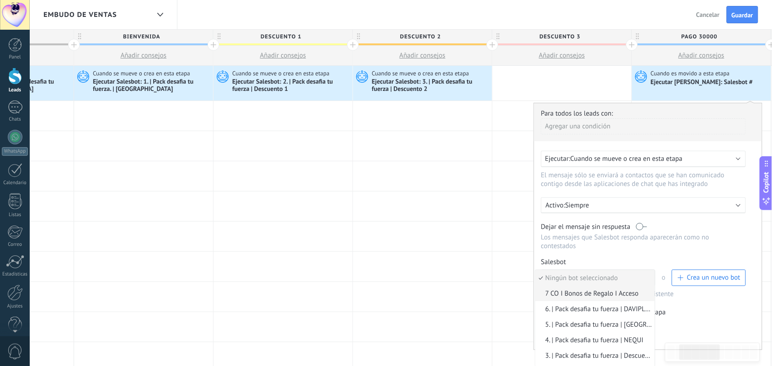
click at [617, 293] on span "7 CO I Bonos de Regalo I Acceso" at bounding box center [593, 293] width 117 height 9
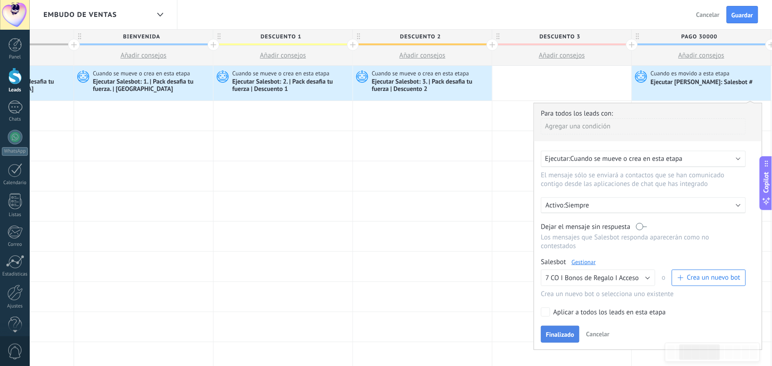
click at [575, 293] on button "Finalizado" at bounding box center [560, 334] width 38 height 17
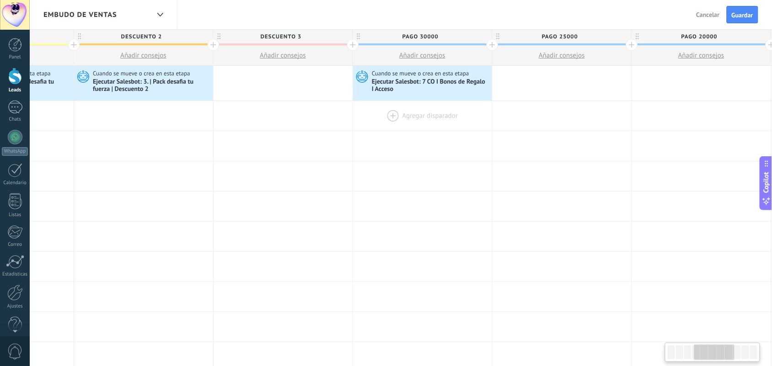
scroll to position [0, 526]
drag, startPoint x: 658, startPoint y: 119, endPoint x: 373, endPoint y: 110, distance: 285.8
click at [373, 110] on div at bounding box center [417, 116] width 139 height 30
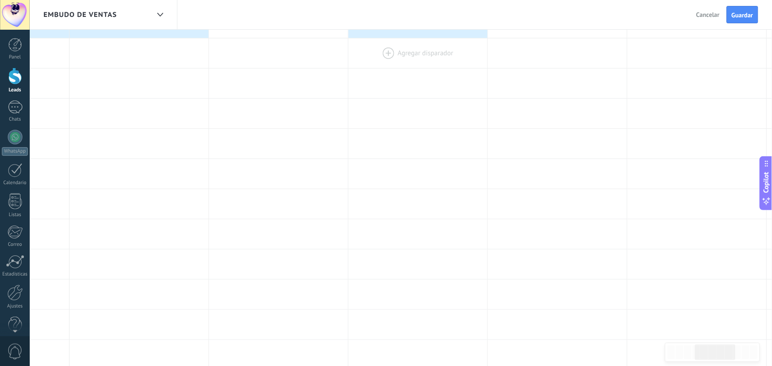
scroll to position [0, 0]
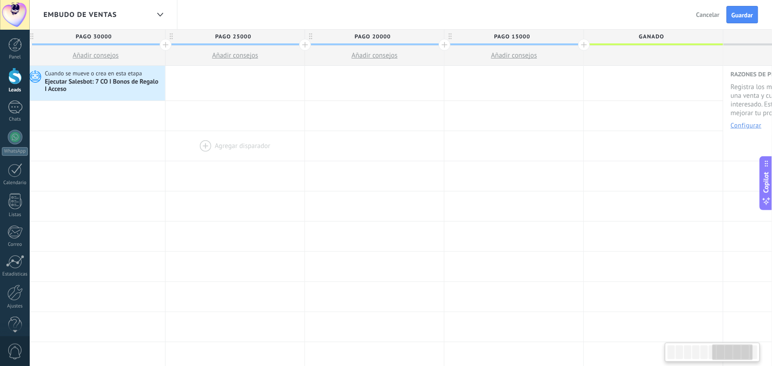
drag, startPoint x: 433, startPoint y: 128, endPoint x: 236, endPoint y: 141, distance: 197.0
drag, startPoint x: 398, startPoint y: 145, endPoint x: 398, endPoint y: 170, distance: 24.7
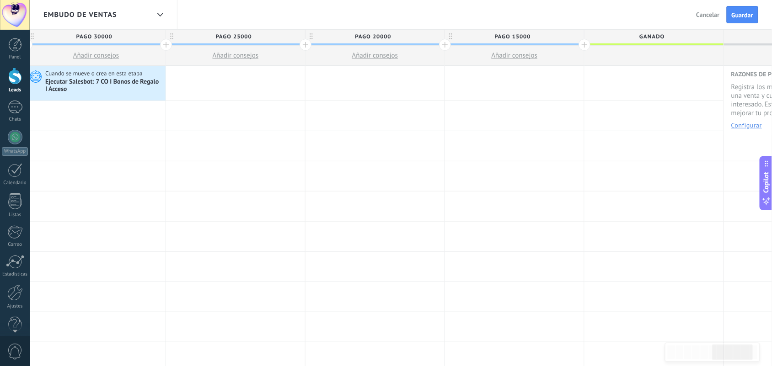
scroll to position [0, 847]
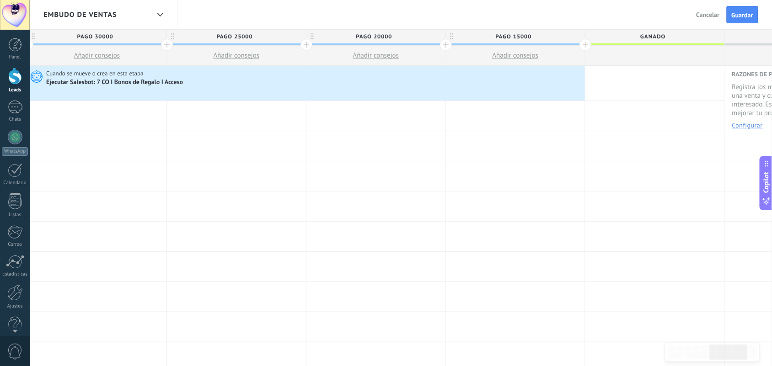
drag, startPoint x: 159, startPoint y: 83, endPoint x: 554, endPoint y: 88, distance: 395.9
click at [554, 88] on div "Cuando se mueve o crea en esta etapa Ejecutar Salesbot: 7 CO I Bonos de Regalo …" at bounding box center [305, 83] width 557 height 35
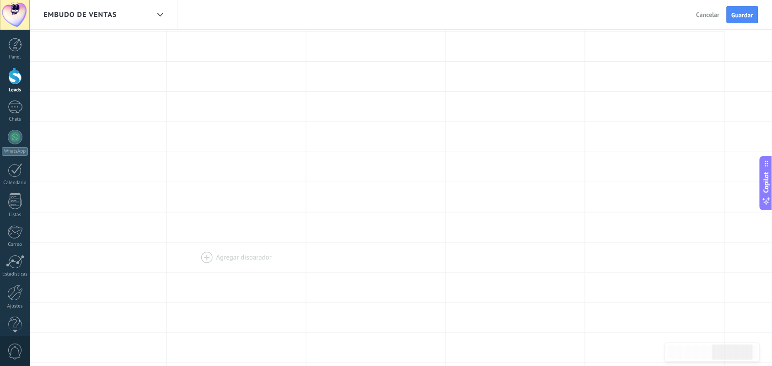
scroll to position [0, 0]
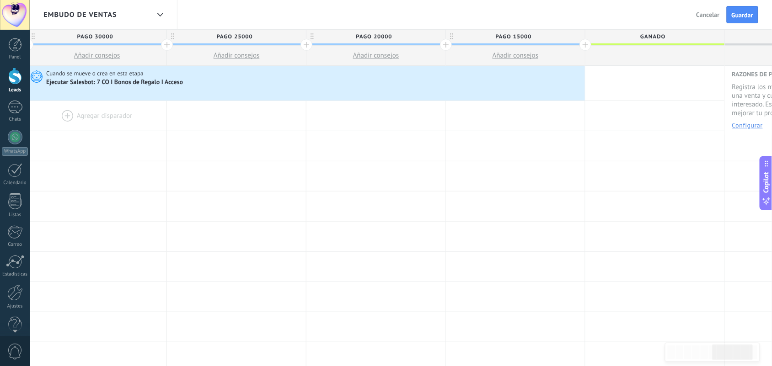
click at [62, 112] on div at bounding box center [96, 116] width 139 height 30
click at [65, 112] on div at bounding box center [96, 116] width 139 height 30
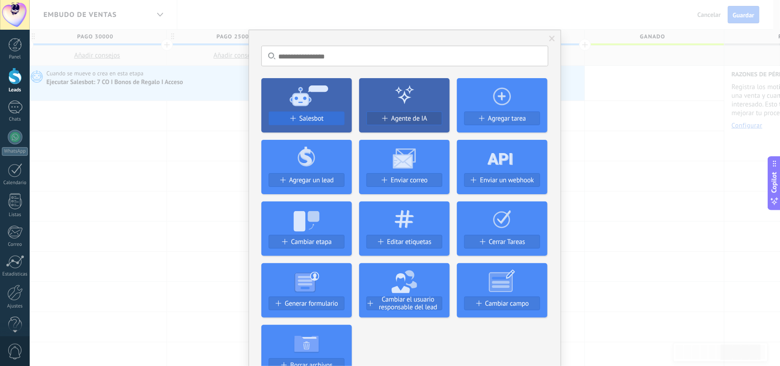
click at [299, 119] on span "Salesbot" at bounding box center [311, 119] width 24 height 8
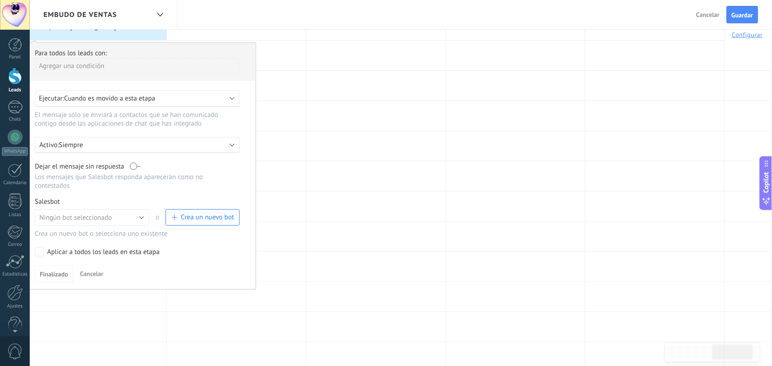
scroll to position [229, 0]
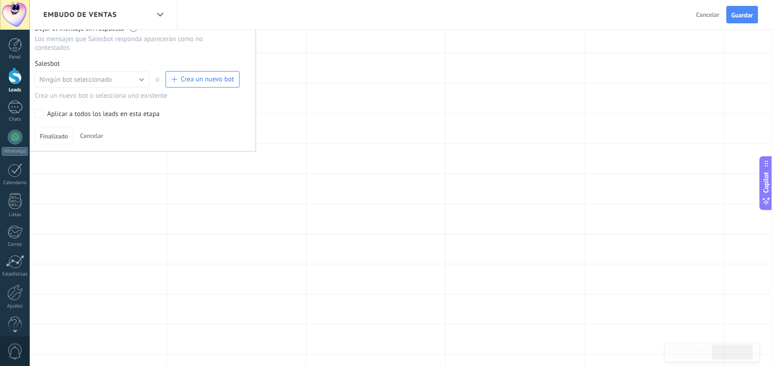
click at [103, 136] on span "Cancelar" at bounding box center [91, 136] width 23 height 8
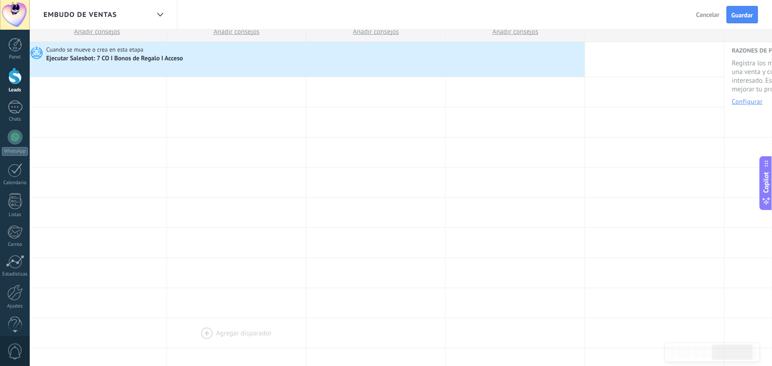
scroll to position [0, 0]
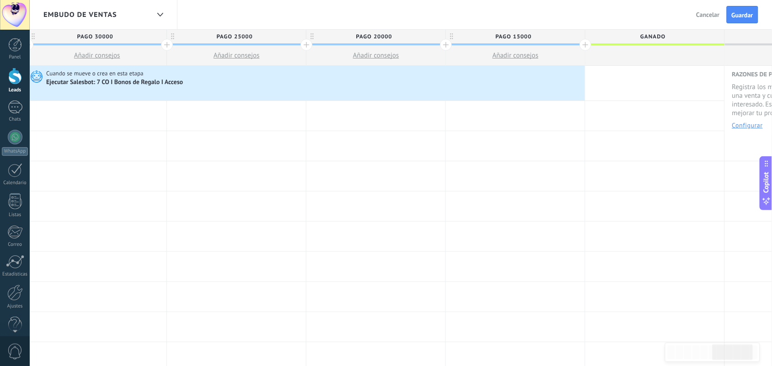
click at [64, 115] on div at bounding box center [96, 116] width 139 height 30
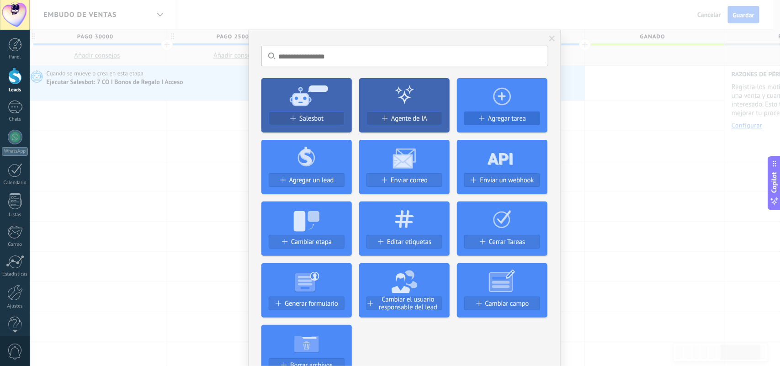
click at [488, 119] on span "Agregar tarea" at bounding box center [507, 119] width 38 height 8
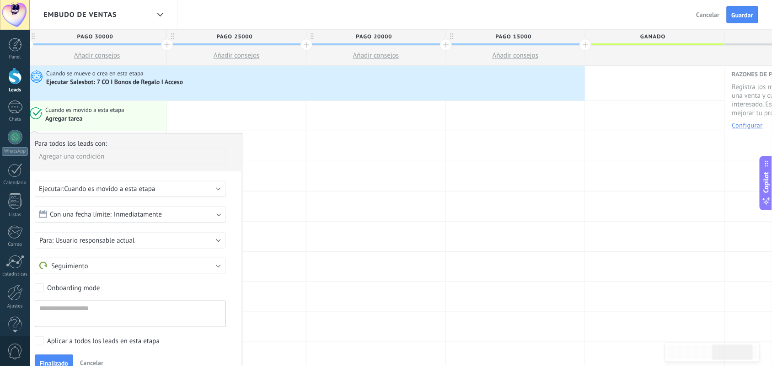
click at [220, 189] on div "Ejecutar: Cuando es movido a esta etapa" at bounding box center [130, 189] width 191 height 16
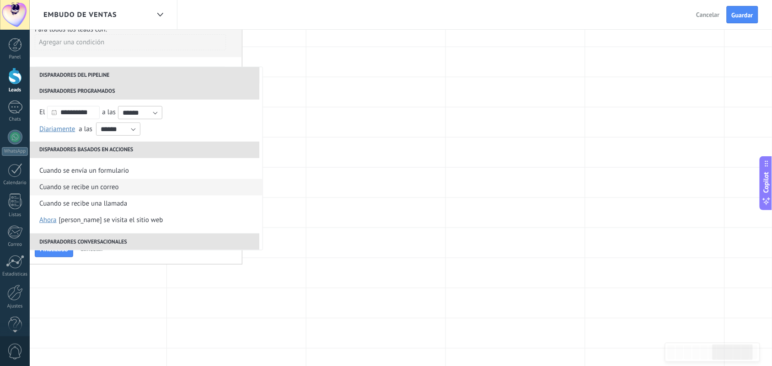
scroll to position [57, 0]
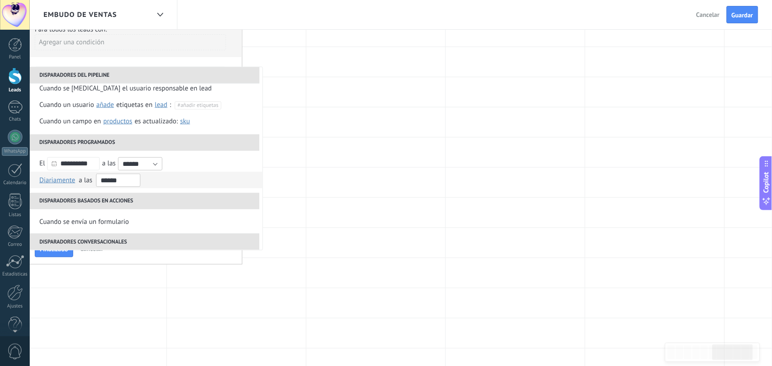
click at [112, 179] on input "******" at bounding box center [118, 180] width 44 height 13
click at [111, 181] on input "*****" at bounding box center [118, 180] width 44 height 13
type input "*******"
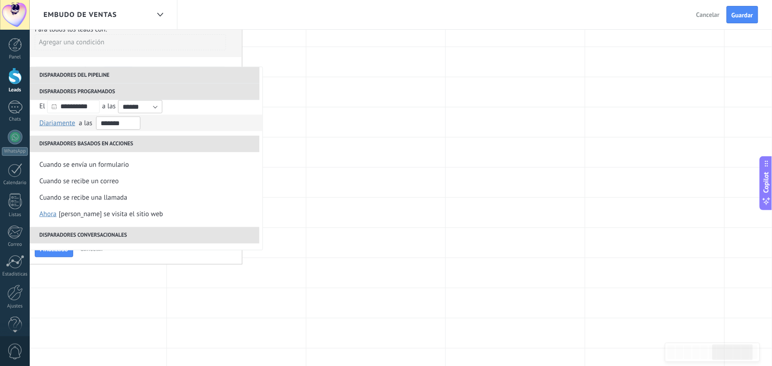
click at [128, 120] on input "*******" at bounding box center [118, 123] width 44 height 13
click at [151, 122] on li "Diariamente Semanal Mensual Anual Diariamente en enero en febrero en marzo en a…" at bounding box center [145, 123] width 233 height 16
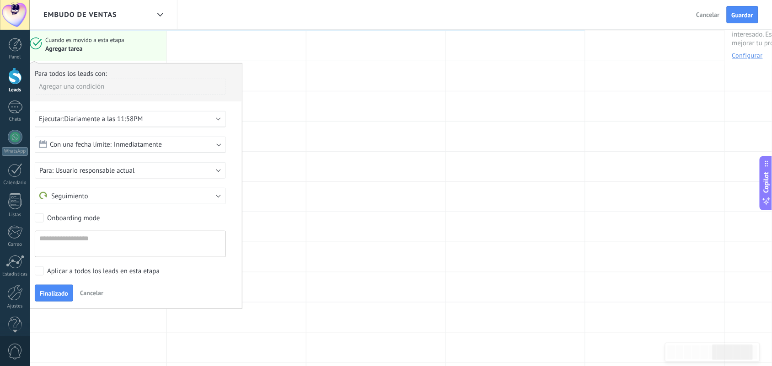
scroll to position [57, 0]
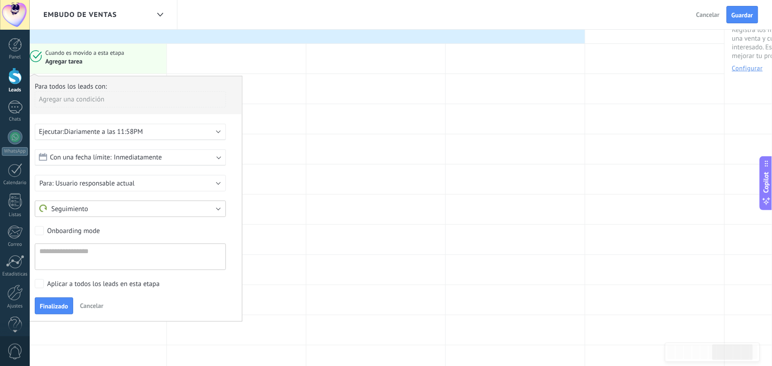
click at [222, 207] on button "Seguimiento" at bounding box center [130, 209] width 191 height 16
click at [222, 207] on span "Seguimiento" at bounding box center [125, 209] width 193 height 9
click at [218, 183] on button "Usuario responsable actual" at bounding box center [130, 183] width 191 height 16
click at [218, 183] on span "Usuario responsable actual" at bounding box center [125, 183] width 193 height 9
click at [92, 293] on span "Cancelar" at bounding box center [91, 306] width 23 height 8
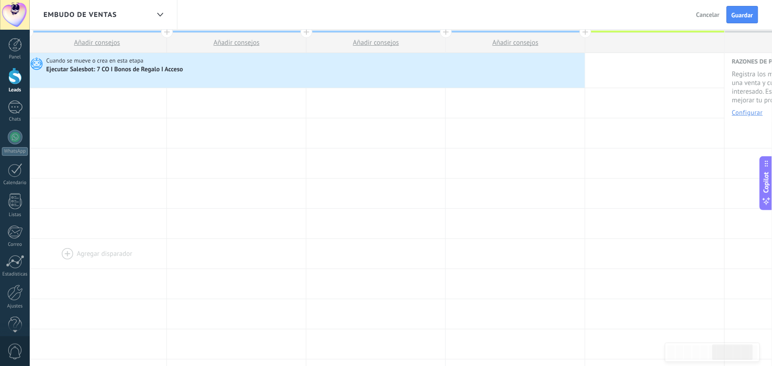
scroll to position [0, 0]
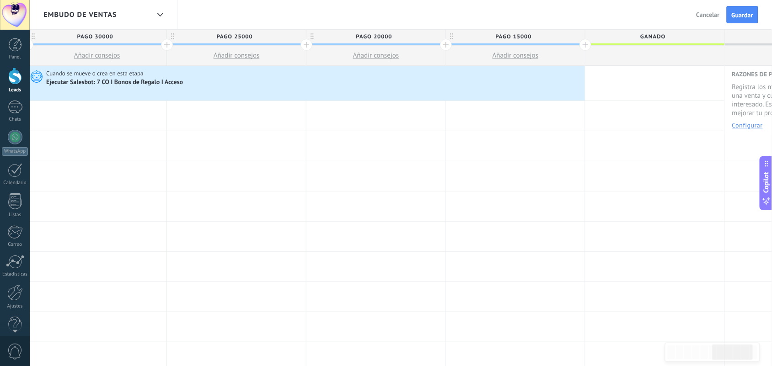
click at [81, 115] on div at bounding box center [96, 116] width 139 height 30
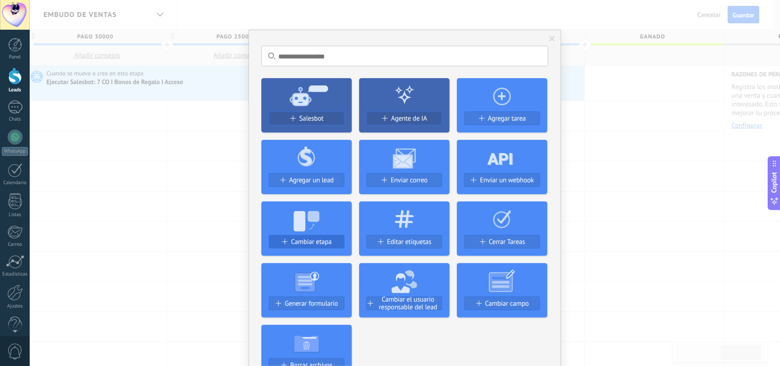
click at [304, 242] on span "Cambiar etapa" at bounding box center [311, 242] width 41 height 8
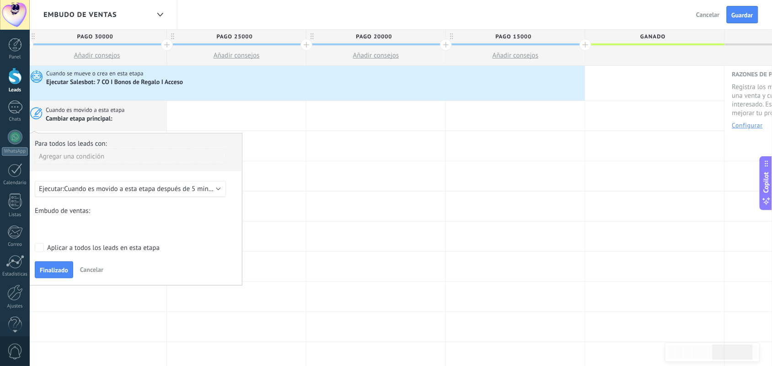
click at [217, 190] on b at bounding box center [218, 188] width 5 height 5
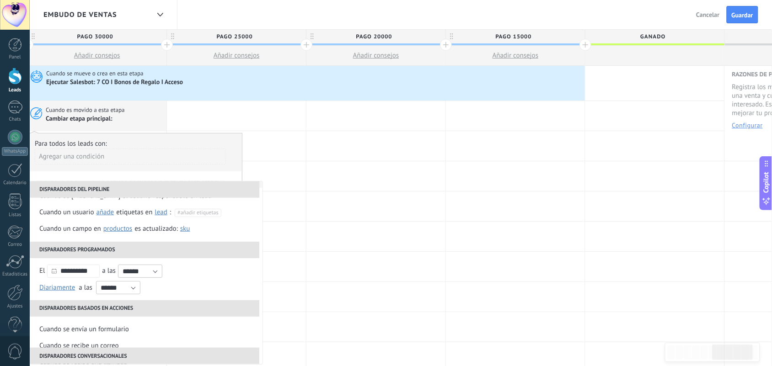
scroll to position [114, 0]
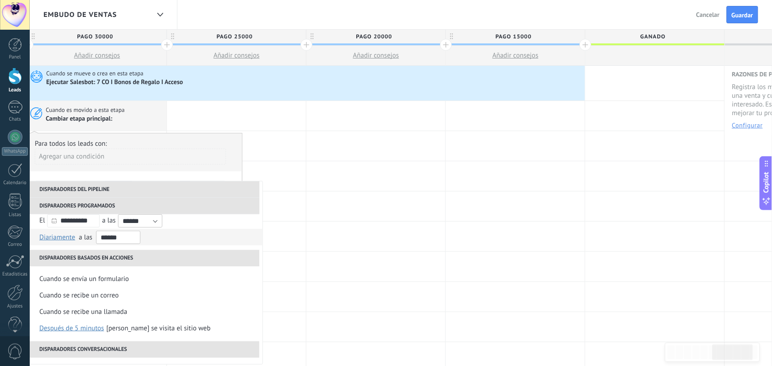
click at [116, 238] on input "******" at bounding box center [118, 237] width 44 height 13
drag, startPoint x: 113, startPoint y: 236, endPoint x: 119, endPoint y: 236, distance: 6.4
click at [113, 236] on input "******" at bounding box center [118, 237] width 44 height 13
click at [111, 234] on input "*****" at bounding box center [118, 237] width 44 height 13
type input "*******"
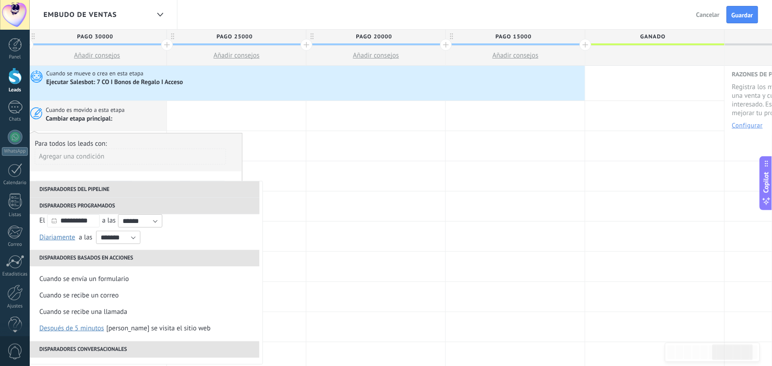
click at [206, 238] on li "Diariamente Semanal Mensual Anual Diariamente en enero en febrero en marzo en a…" at bounding box center [145, 237] width 233 height 16
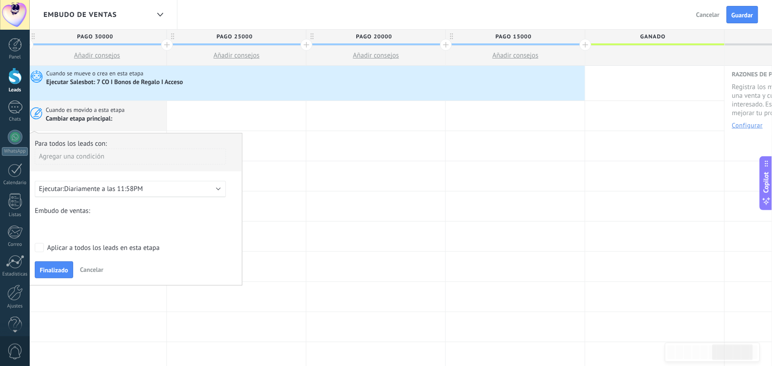
click at [0, 0] on div "Bienvenida Descuento 1 Descuento 2 Descuento 3 Pago 30000 Pago 25000 pago 20000…" at bounding box center [0, 0] width 0 height 0
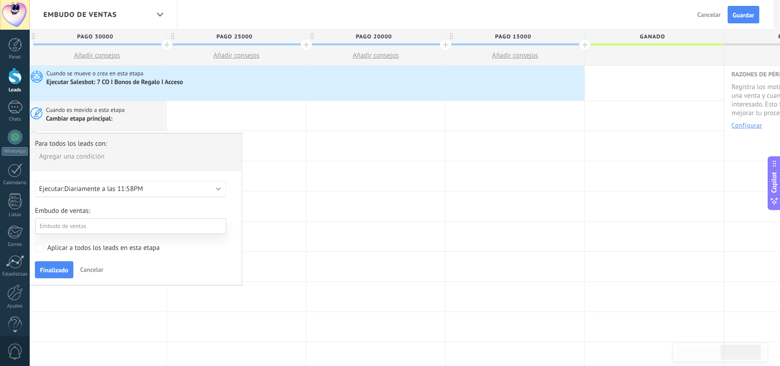
click at [0, 0] on label "ganado" at bounding box center [0, 0] width 0 height 0
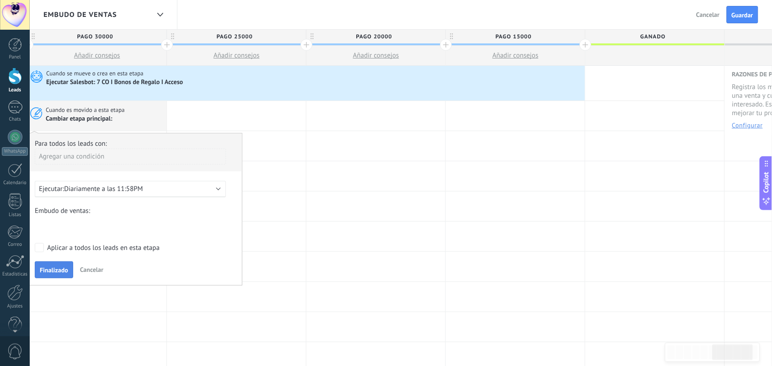
click at [69, 269] on button "Finalizado" at bounding box center [54, 269] width 38 height 17
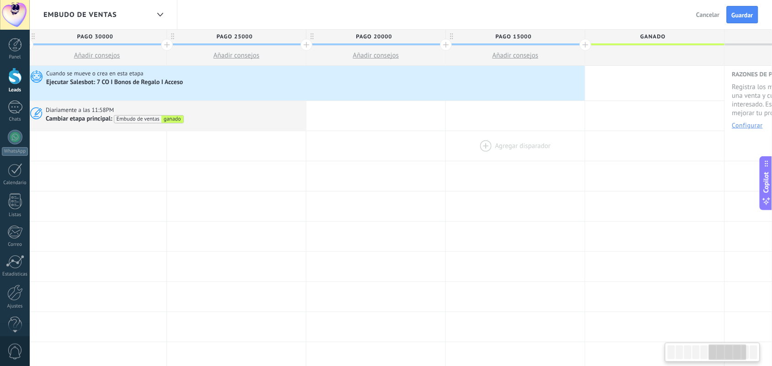
scroll to position [0, 846]
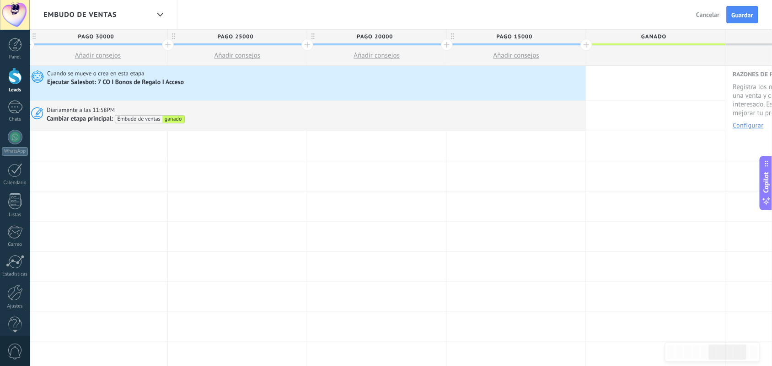
drag, startPoint x: 158, startPoint y: 120, endPoint x: 554, endPoint y: 129, distance: 395.9
click at [554, 129] on div "Diariamente a las 11:58PM Cambiar etapa principal: Embudo de ventas ganado" at bounding box center [306, 116] width 557 height 30
click at [624, 13] on span "Guardar" at bounding box center [741, 15] width 21 height 6
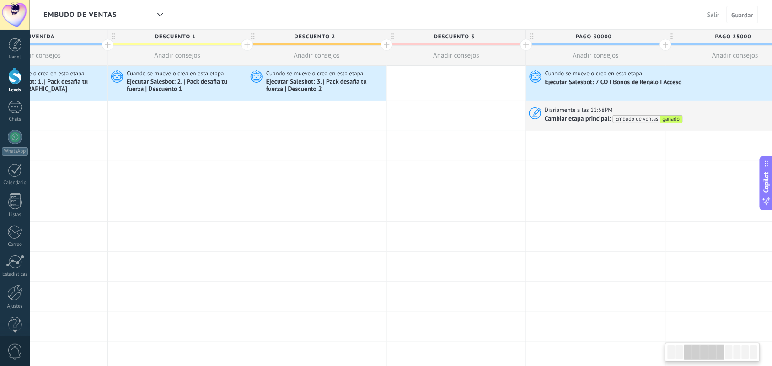
scroll to position [0, 325]
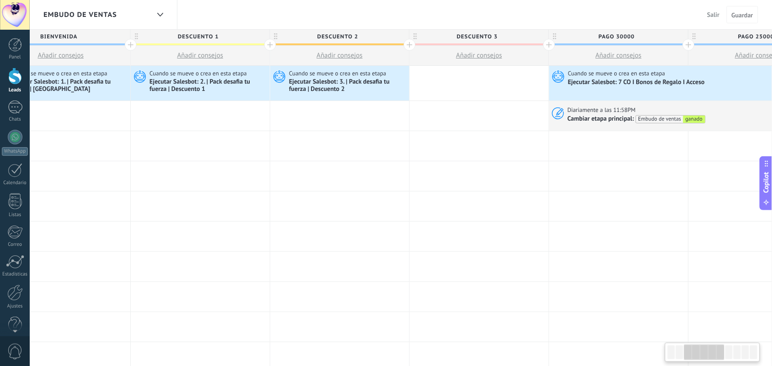
drag, startPoint x: 223, startPoint y: 154, endPoint x: 780, endPoint y: 159, distance: 556.7
click at [624, 159] on html ".abecls-1,.abecls-2{fill-rule:evenodd}.abecls-2{fill:#fff} .abhcls-1{fill:none}…" at bounding box center [386, 183] width 772 height 366
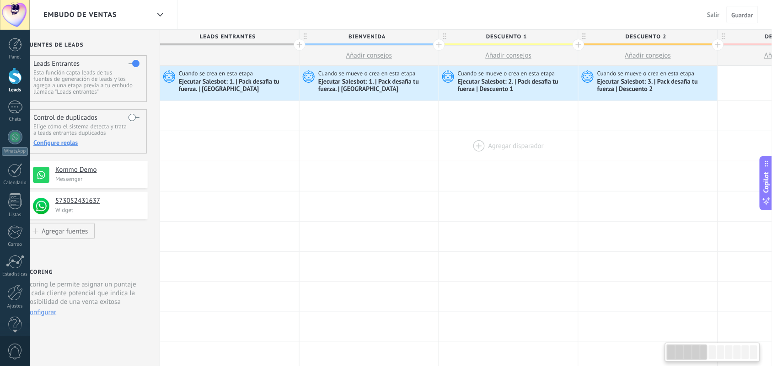
scroll to position [0, 0]
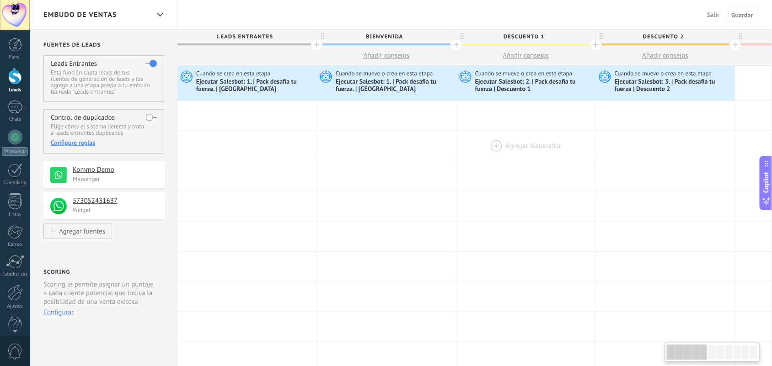
drag, startPoint x: 101, startPoint y: 125, endPoint x: 538, endPoint y: 151, distance: 438.2
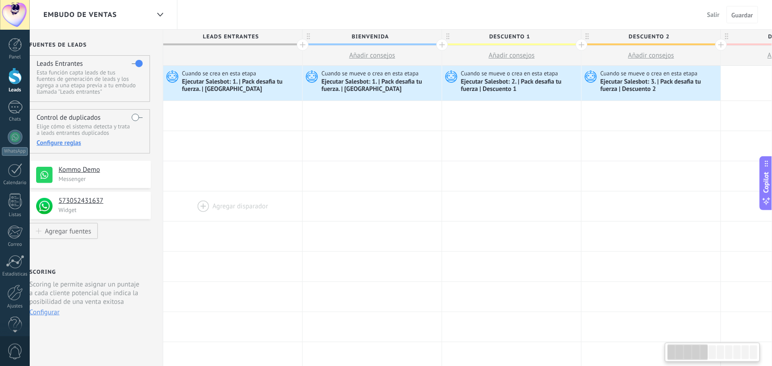
scroll to position [0, 16]
drag, startPoint x: 274, startPoint y: 148, endPoint x: 259, endPoint y: 219, distance: 73.4
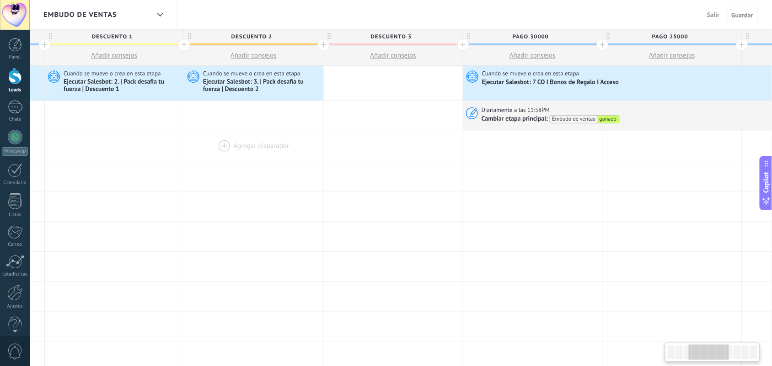
scroll to position [0, 432]
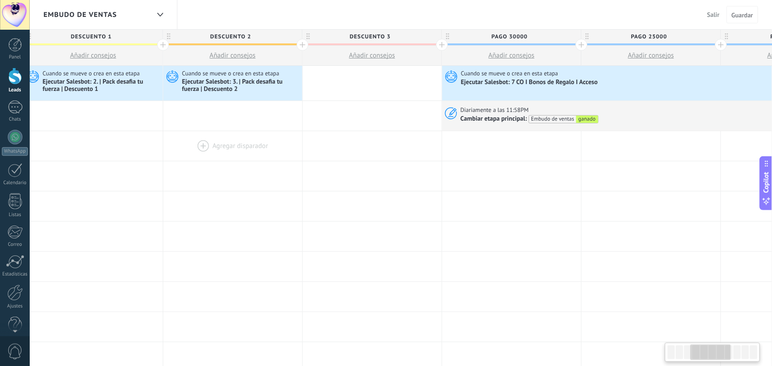
drag, startPoint x: 613, startPoint y: 144, endPoint x: 224, endPoint y: 149, distance: 388.5
click at [224, 149] on div at bounding box center [232, 146] width 139 height 30
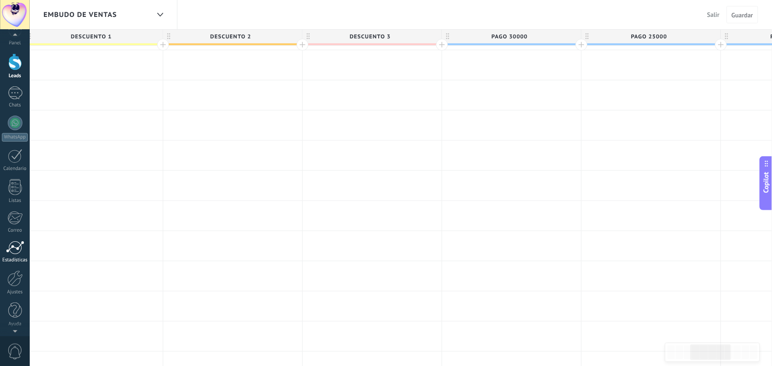
scroll to position [0, 0]
click at [11, 137] on div at bounding box center [15, 137] width 15 height 15
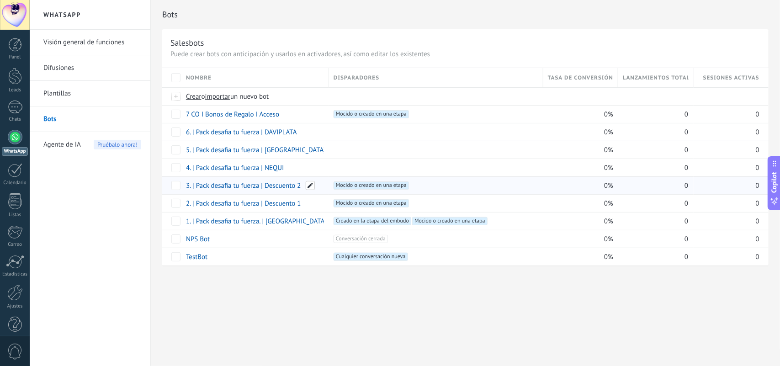
click at [309, 188] on span at bounding box center [310, 185] width 9 height 9
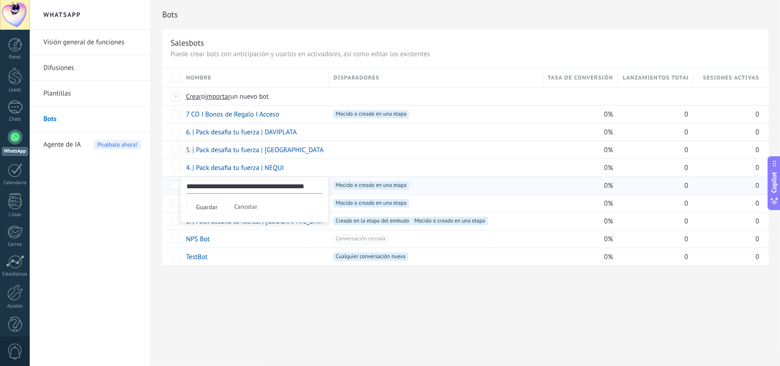
drag, startPoint x: 247, startPoint y: 304, endPoint x: 252, endPoint y: 289, distance: 15.8
click at [248, 304] on div "**********" at bounding box center [465, 183] width 629 height 366
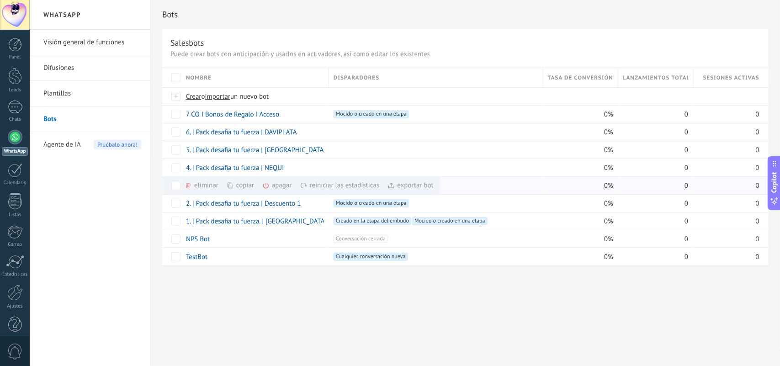
click at [238, 188] on div "copiar màs" at bounding box center [256, 185] width 59 height 18
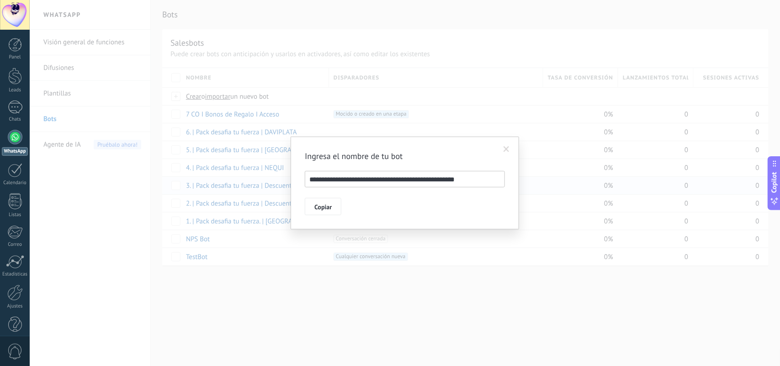
click at [429, 179] on input "**********" at bounding box center [405, 179] width 200 height 16
click at [456, 179] on input "**********" at bounding box center [405, 179] width 200 height 16
type input "**********"
click at [326, 209] on span "Copiar" at bounding box center [322, 207] width 17 height 6
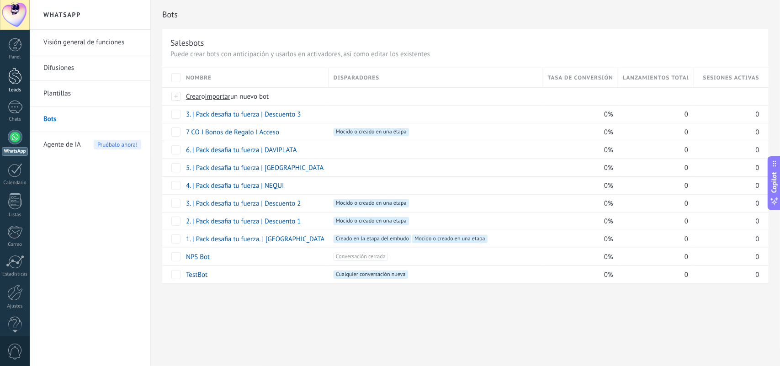
click at [10, 83] on div at bounding box center [15, 76] width 14 height 17
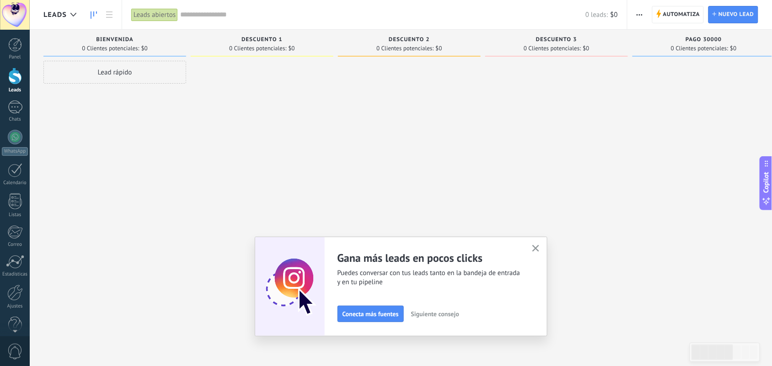
drag, startPoint x: 537, startPoint y: 246, endPoint x: 339, endPoint y: 143, distance: 223.4
click at [538, 246] on icon "button" at bounding box center [535, 248] width 7 height 7
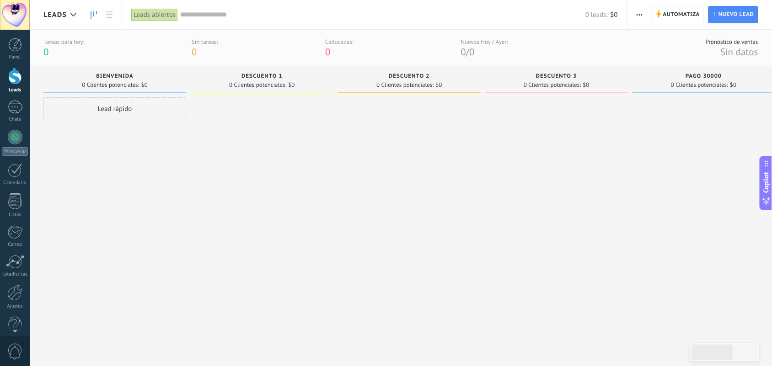
drag, startPoint x: 254, startPoint y: 195, endPoint x: 420, endPoint y: 195, distance: 165.9
click at [420, 195] on div "Leads Entrantes Solicitudes: 0 0 0 0 0 0 0 0 0 Bienvenida 0 Clientes potenciale…" at bounding box center [636, 205] width 1187 height 278
drag, startPoint x: 340, startPoint y: 141, endPoint x: 305, endPoint y: 142, distance: 34.7
click at [339, 141] on div at bounding box center [409, 220] width 143 height 247
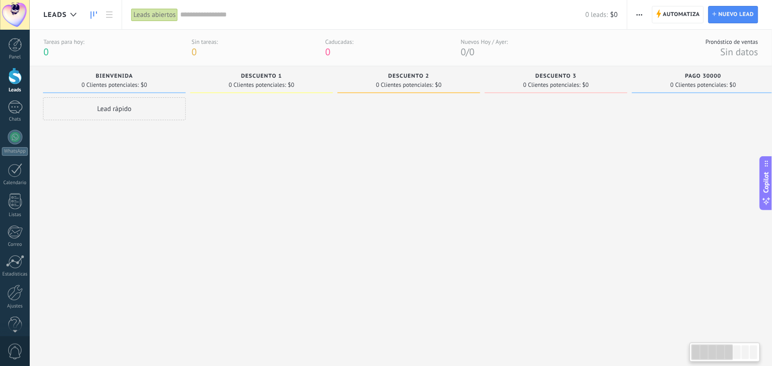
click at [268, 129] on div at bounding box center [261, 220] width 143 height 247
click at [266, 108] on div at bounding box center [261, 220] width 143 height 247
click at [693, 11] on span "Automatiza" at bounding box center [681, 14] width 37 height 16
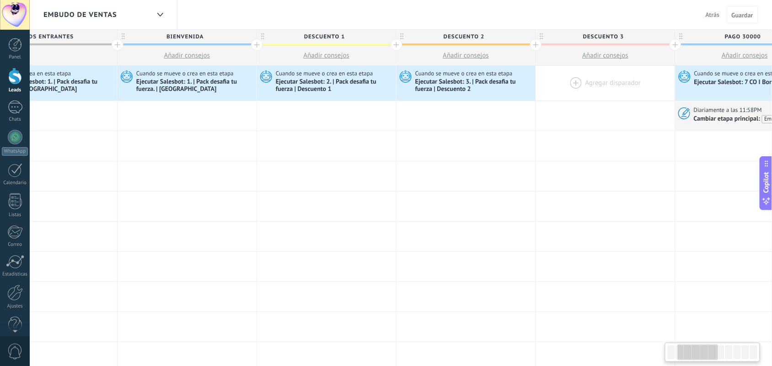
drag, startPoint x: 577, startPoint y: 137, endPoint x: 559, endPoint y: 75, distance: 64.4
click at [377, 149] on div at bounding box center [326, 146] width 139 height 30
click at [574, 82] on div at bounding box center [606, 83] width 139 height 35
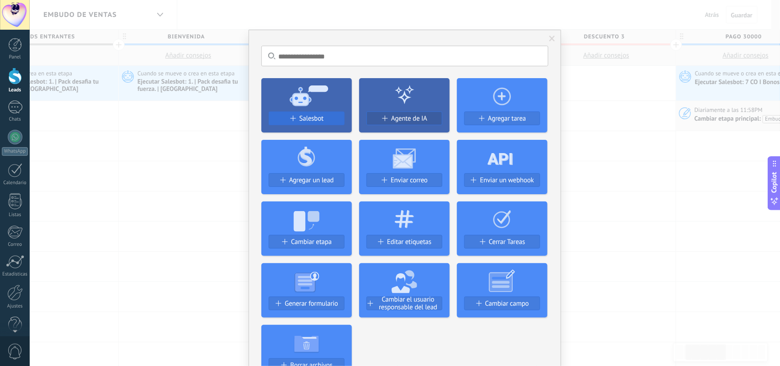
click at [303, 119] on span "Salesbot" at bounding box center [311, 119] width 24 height 8
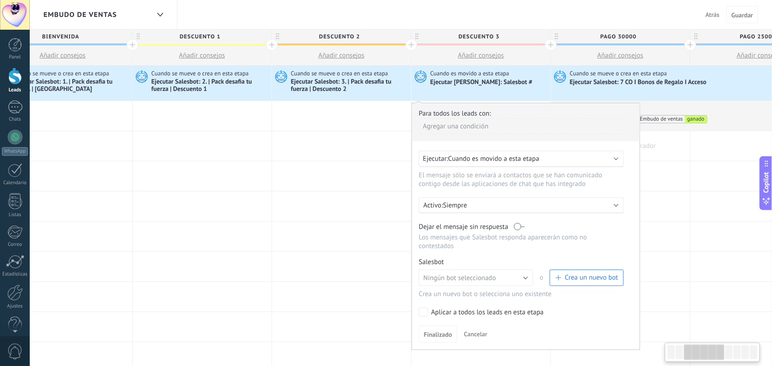
drag, startPoint x: 453, startPoint y: 190, endPoint x: 638, endPoint y: 144, distance: 190.2
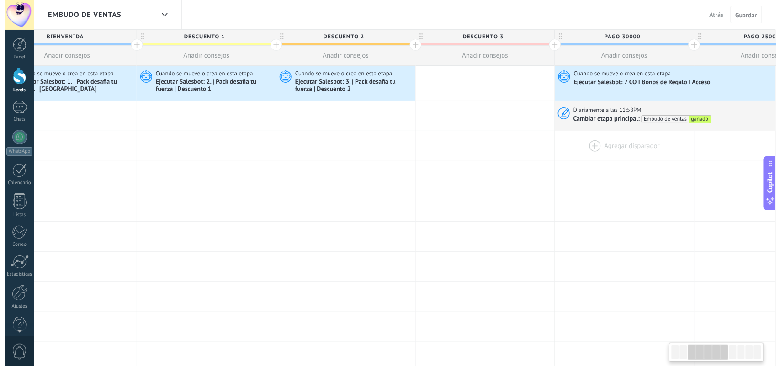
scroll to position [0, 325]
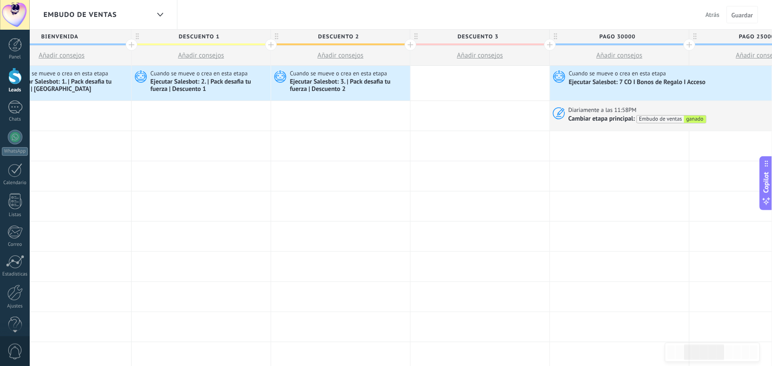
click at [488, 83] on div at bounding box center [479, 83] width 139 height 35
click at [477, 81] on div at bounding box center [479, 83] width 139 height 35
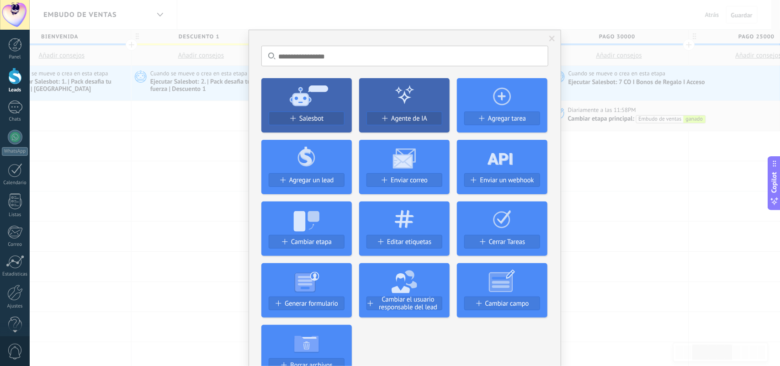
click at [289, 115] on div "Salesbot" at bounding box center [306, 119] width 75 height 8
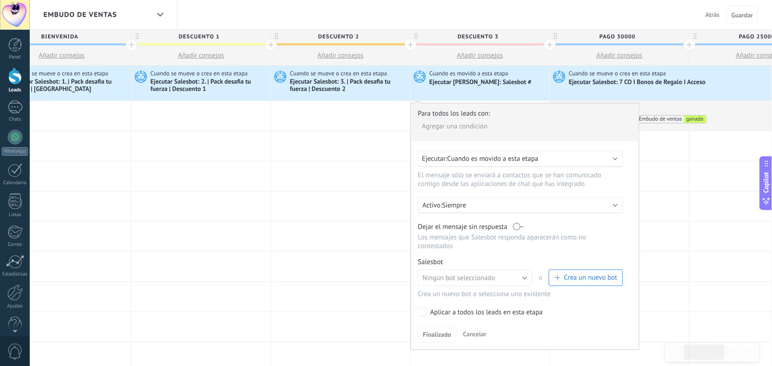
click at [619, 159] on div "Ejecutar: Cuando es movido a esta etapa" at bounding box center [520, 159] width 205 height 16
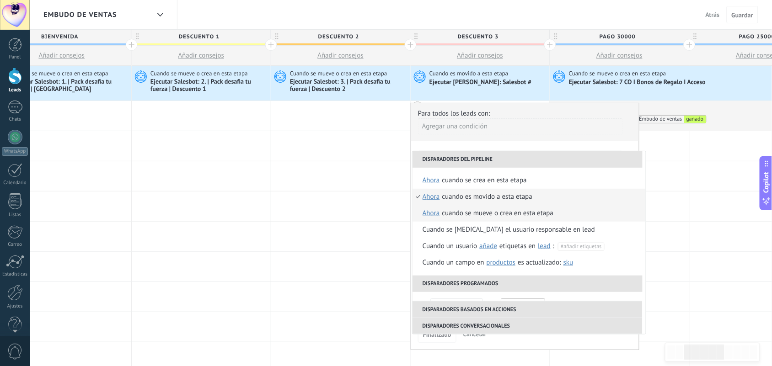
click at [496, 216] on div "Cuando se mueve o crea en esta etapa" at bounding box center [498, 213] width 112 height 16
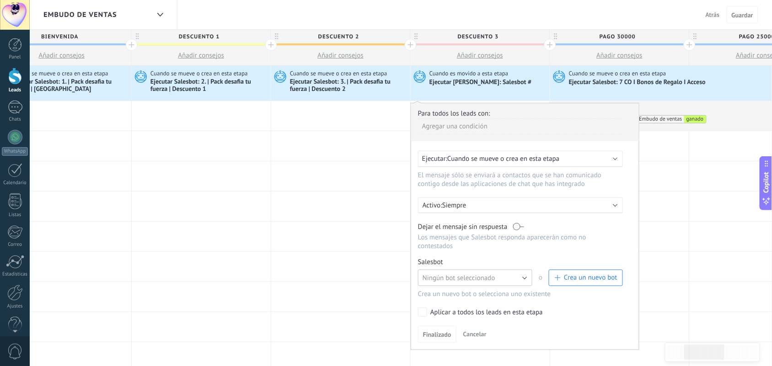
click at [524, 278] on button "Ningún bot seleccionado" at bounding box center [475, 278] width 114 height 16
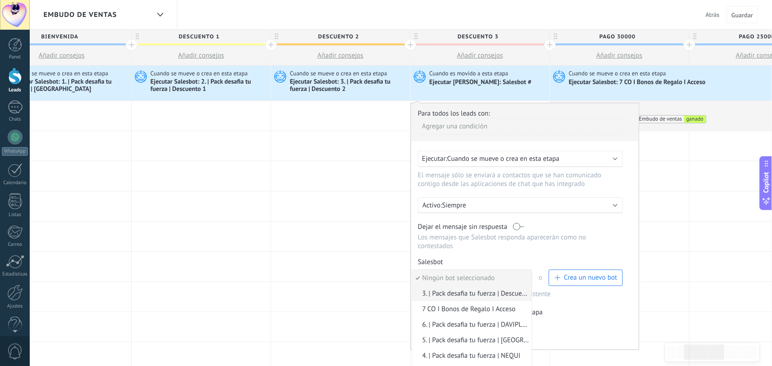
click at [507, 293] on span "3. | Pack desafia tu fuerza | Descuento 3" at bounding box center [470, 293] width 117 height 9
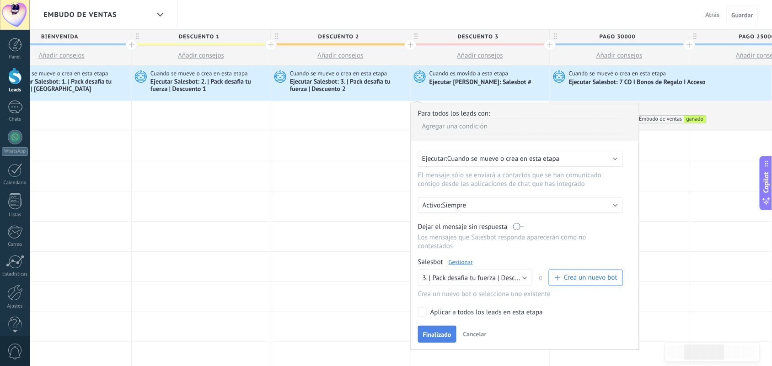
click at [446, 334] on span "Finalizado" at bounding box center [437, 334] width 28 height 6
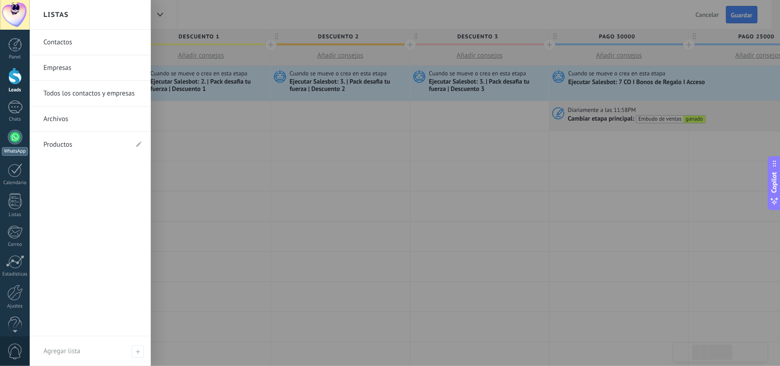
click at [10, 139] on div at bounding box center [15, 137] width 15 height 15
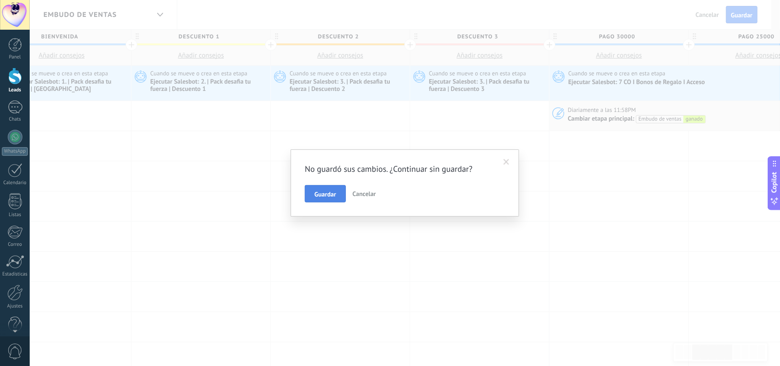
click at [313, 190] on button "Guardar" at bounding box center [325, 193] width 41 height 17
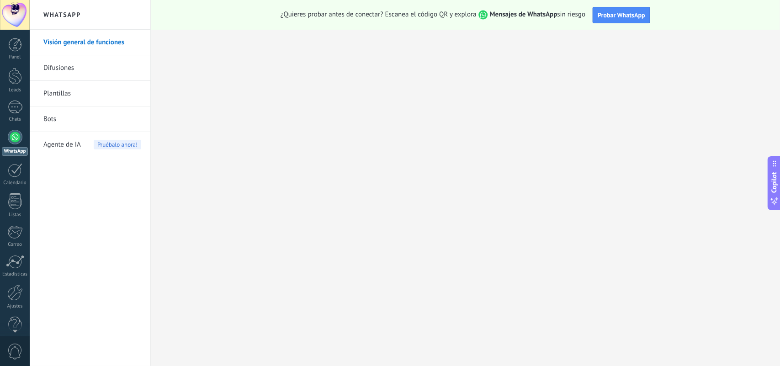
click at [15, 142] on div at bounding box center [15, 137] width 15 height 15
click at [49, 117] on link "Bots" at bounding box center [92, 119] width 98 height 26
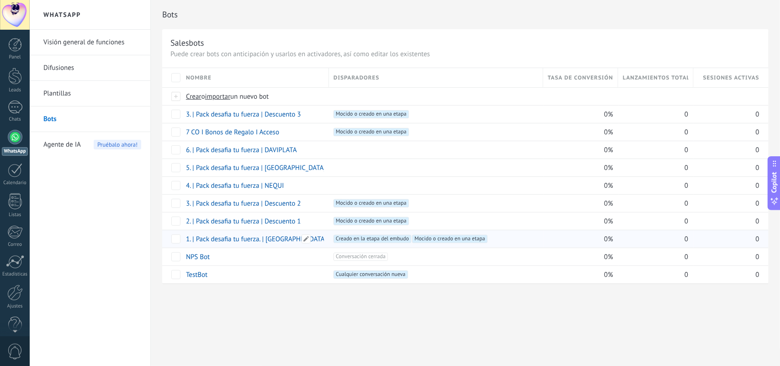
click at [224, 241] on link "1. | Pack desafia tu fuerza. | [GEOGRAPHIC_DATA]" at bounding box center [256, 239] width 141 height 9
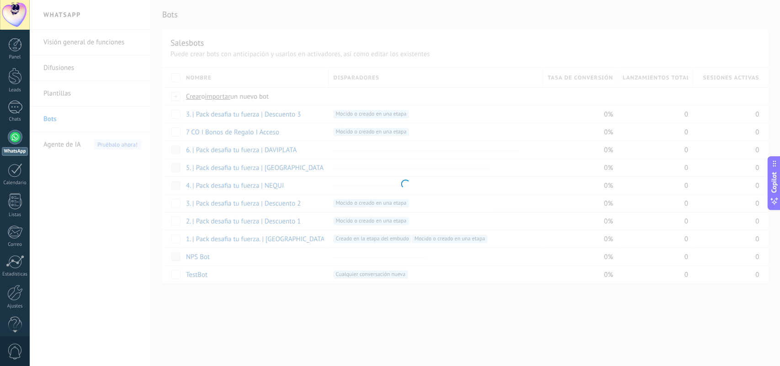
type input "**********"
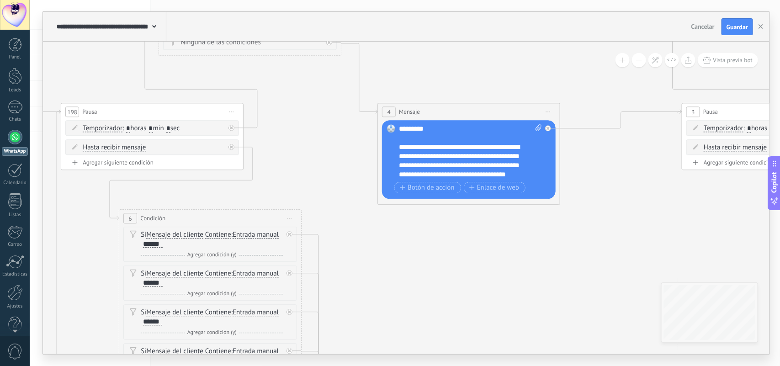
click at [639, 59] on button at bounding box center [639, 60] width 14 height 14
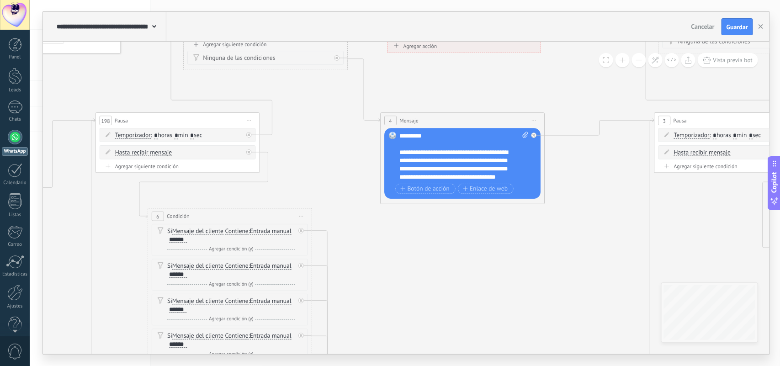
click at [639, 59] on button at bounding box center [639, 60] width 14 height 14
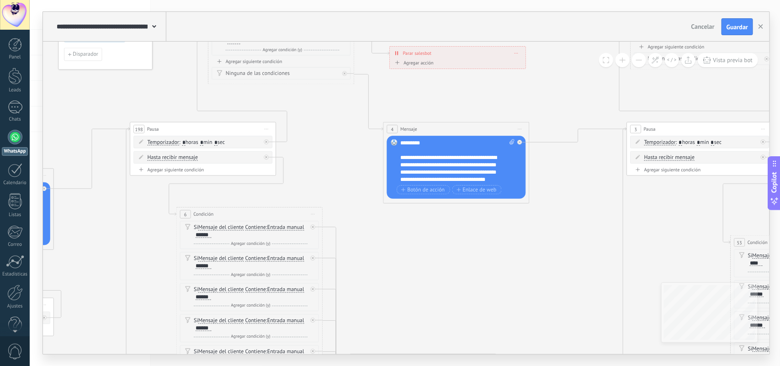
click at [639, 59] on button at bounding box center [639, 60] width 14 height 14
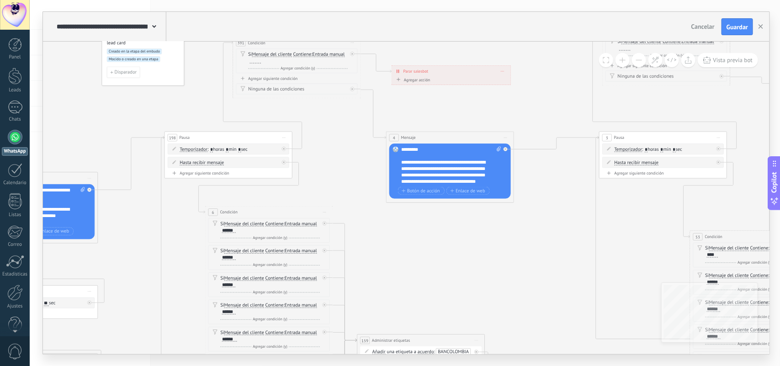
click at [639, 59] on button at bounding box center [639, 60] width 14 height 14
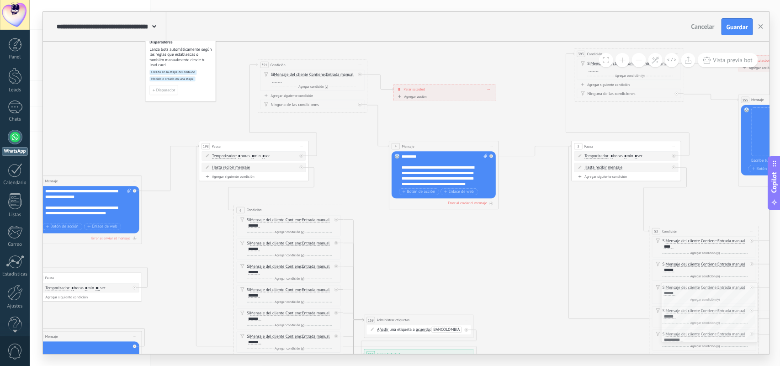
click at [625, 59] on button at bounding box center [623, 60] width 14 height 14
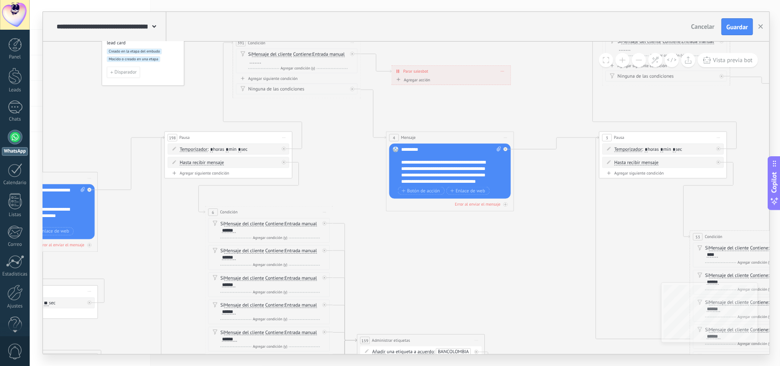
click at [625, 59] on button at bounding box center [623, 60] width 14 height 14
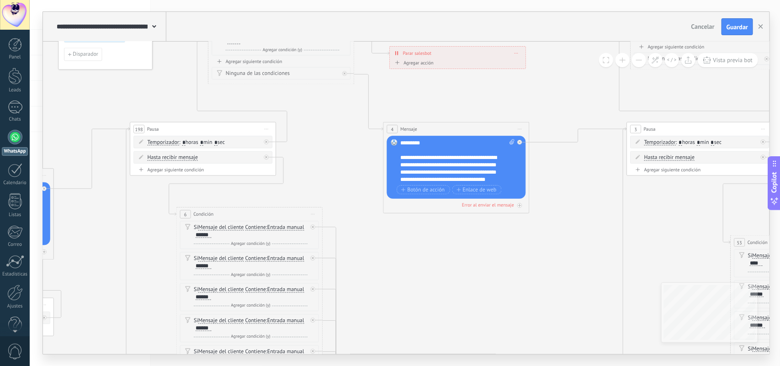
click at [638, 59] on button at bounding box center [639, 60] width 14 height 14
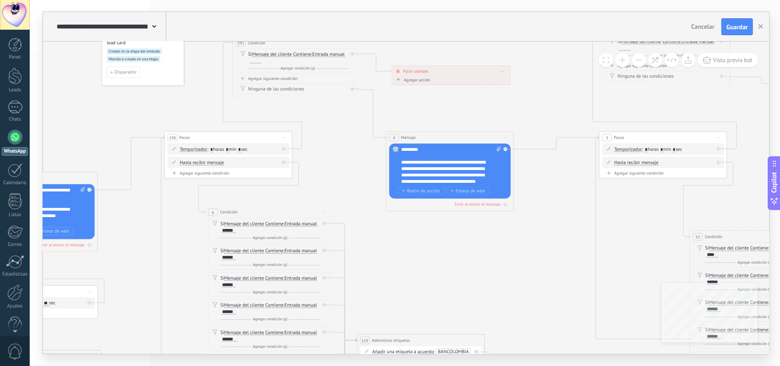
click at [638, 59] on button at bounding box center [639, 60] width 14 height 14
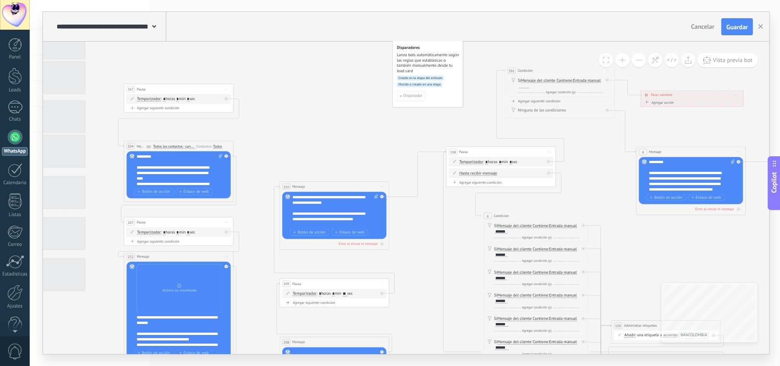
drag, startPoint x: 499, startPoint y: 115, endPoint x: 498, endPoint y: 132, distance: 16.5
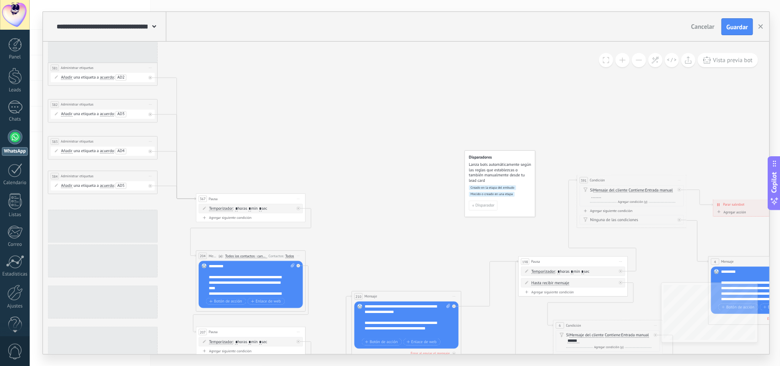
drag, startPoint x: 334, startPoint y: 129, endPoint x: 675, endPoint y: 229, distance: 355.5
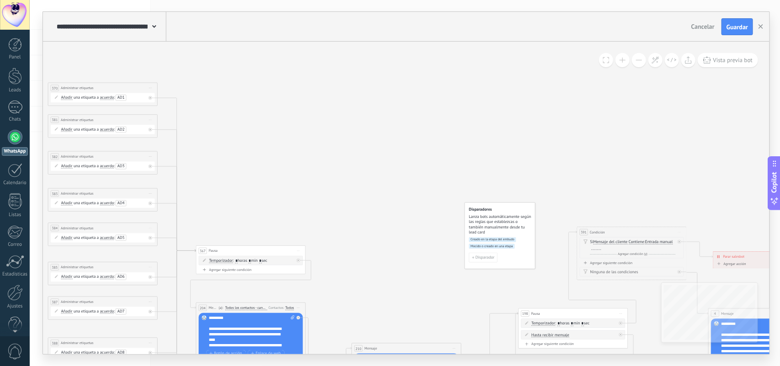
drag, startPoint x: 356, startPoint y: 145, endPoint x: 546, endPoint y: 158, distance: 191.0
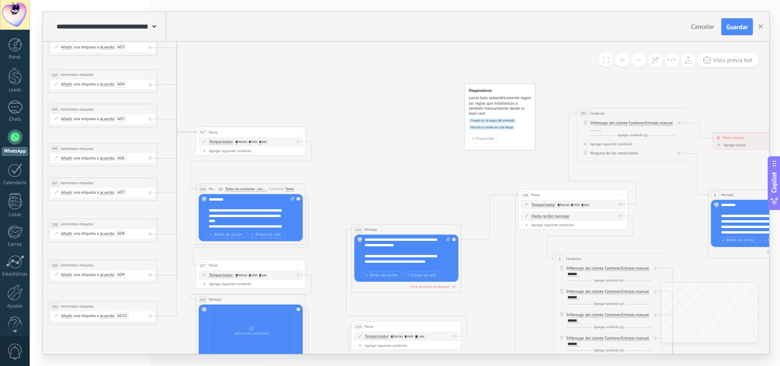
drag, startPoint x: 257, startPoint y: 193, endPoint x: 374, endPoint y: 75, distance: 166.5
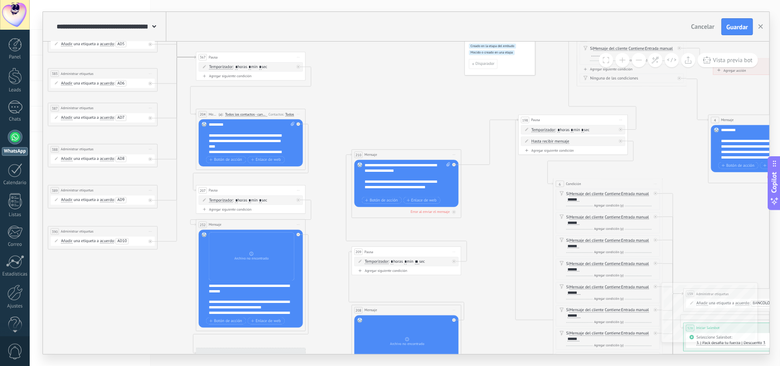
drag, startPoint x: 341, startPoint y: 179, endPoint x: 384, endPoint y: 104, distance: 86.2
click at [639, 59] on button at bounding box center [639, 60] width 14 height 14
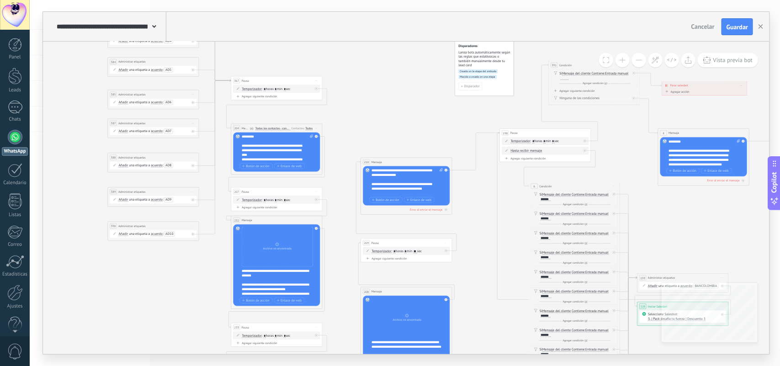
click at [639, 59] on button at bounding box center [639, 60] width 14 height 14
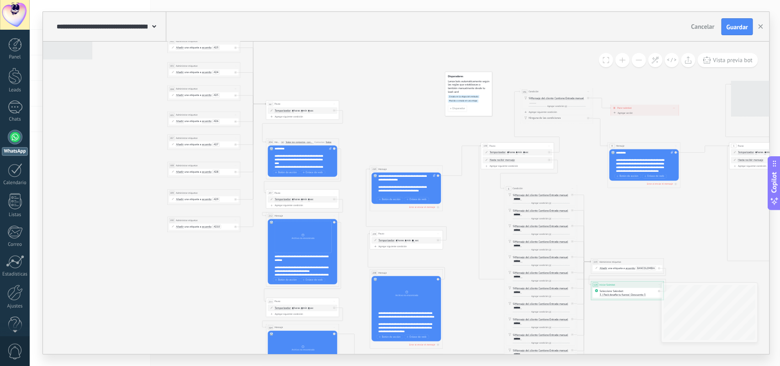
click at [639, 59] on button at bounding box center [639, 60] width 14 height 14
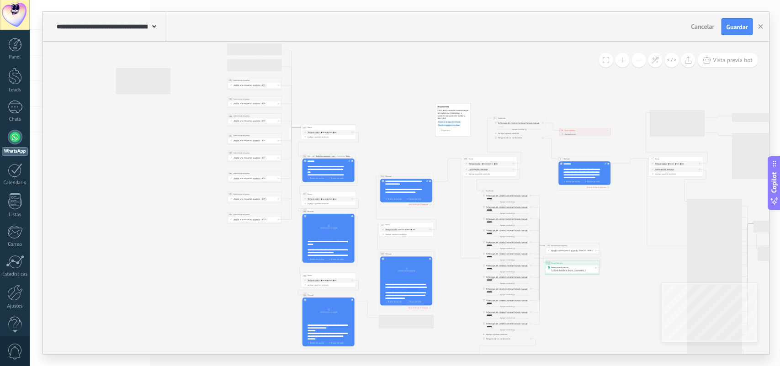
click at [639, 59] on button at bounding box center [639, 60] width 14 height 14
drag, startPoint x: 138, startPoint y: 143, endPoint x: 154, endPoint y: 240, distance: 98.7
click at [516, 150] on div "4 Mensaje ******* (a): Todos los contactos - canales seleccionados Todos los co…" at bounding box center [516, 150] width 0 height 0
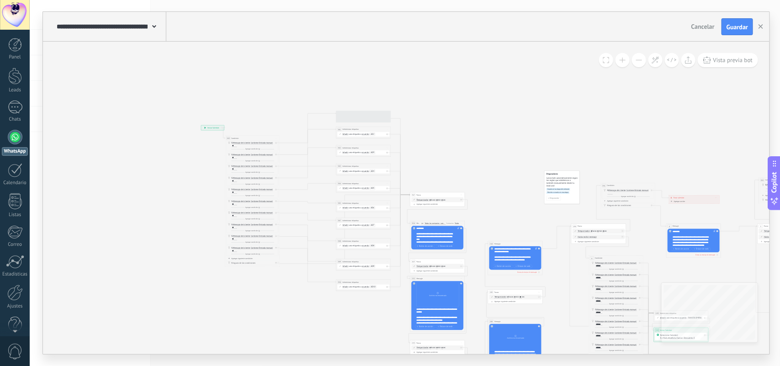
drag, startPoint x: 154, startPoint y: 240, endPoint x: 383, endPoint y: 301, distance: 236.4
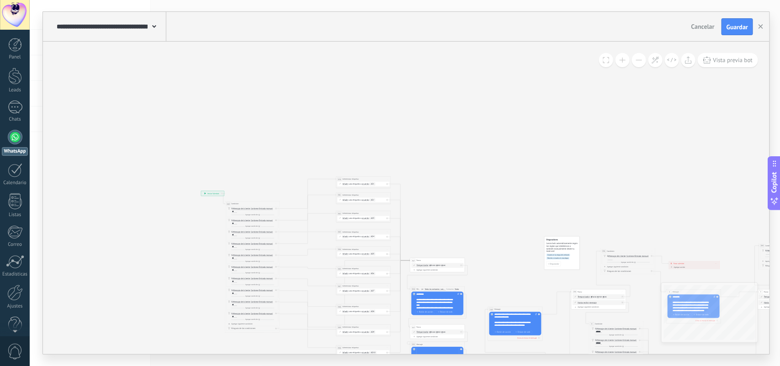
drag, startPoint x: 168, startPoint y: 238, endPoint x: 204, endPoint y: 245, distance: 36.8
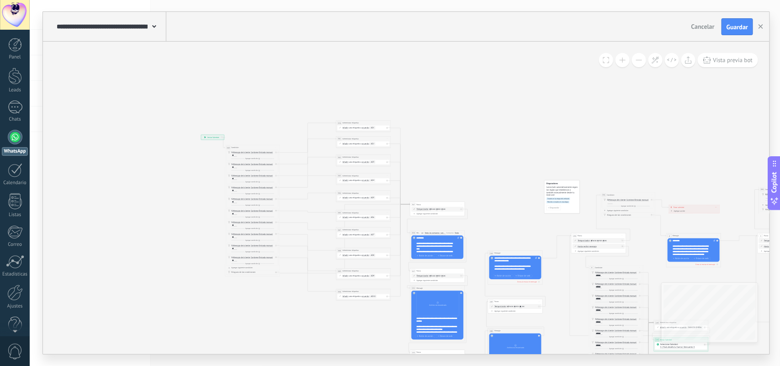
click at [622, 60] on button at bounding box center [623, 60] width 14 height 14
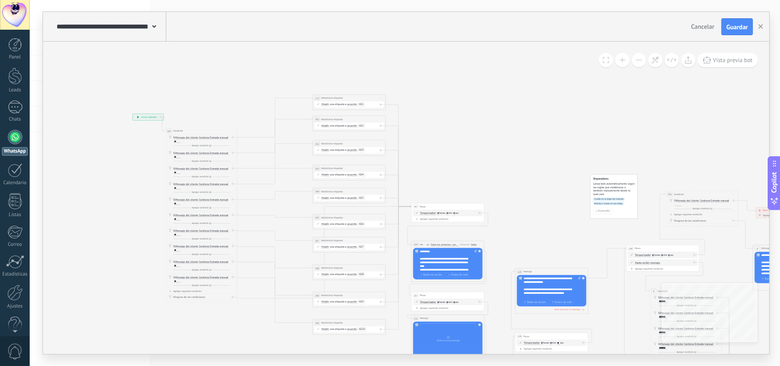
click at [622, 60] on button at bounding box center [623, 60] width 14 height 14
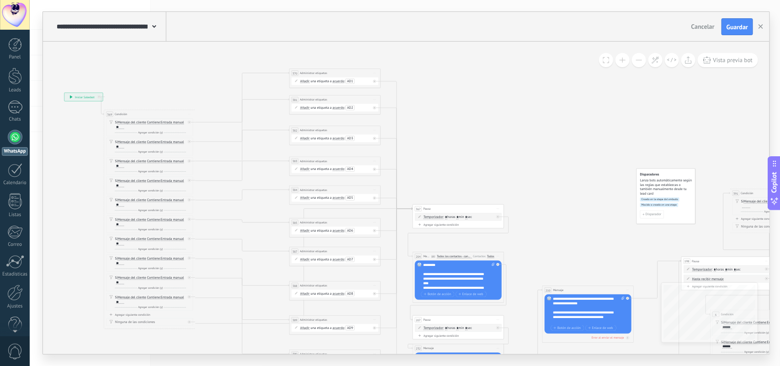
click at [622, 60] on button at bounding box center [623, 60] width 14 height 14
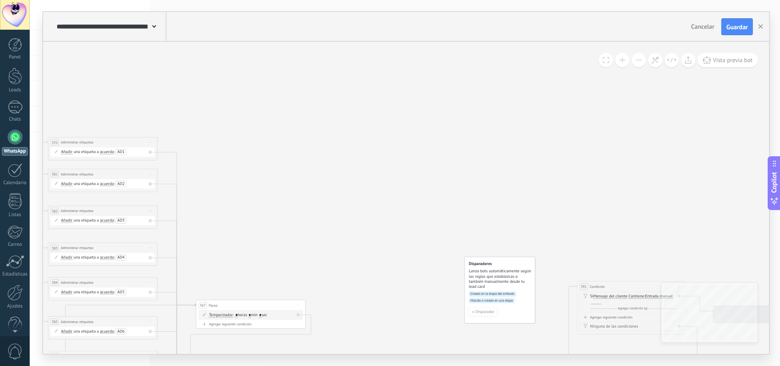
drag, startPoint x: 117, startPoint y: 75, endPoint x: 335, endPoint y: 170, distance: 237.9
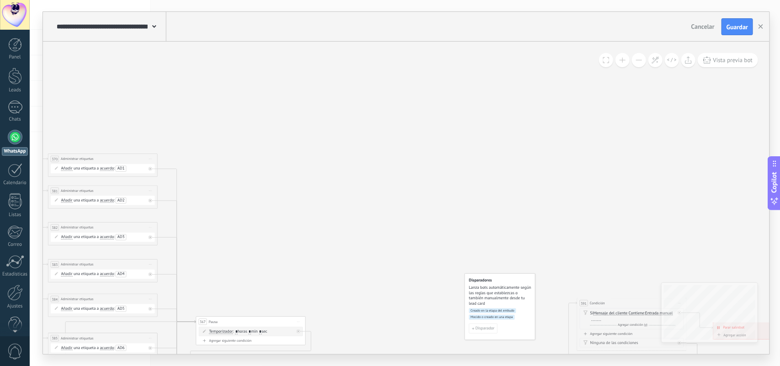
drag, startPoint x: 337, startPoint y: 239, endPoint x: 355, endPoint y: 238, distance: 17.8
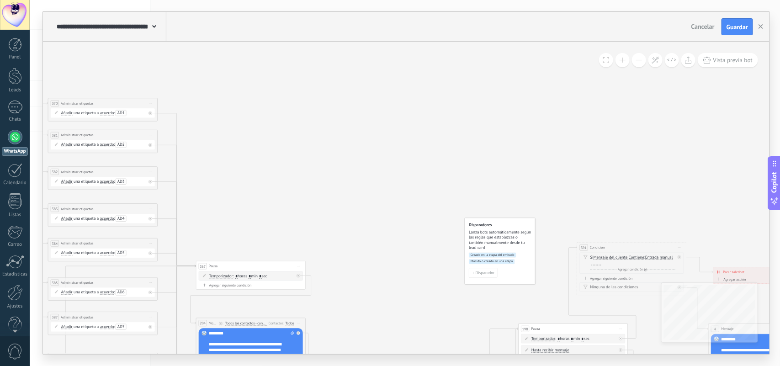
click at [639, 63] on button at bounding box center [639, 60] width 14 height 14
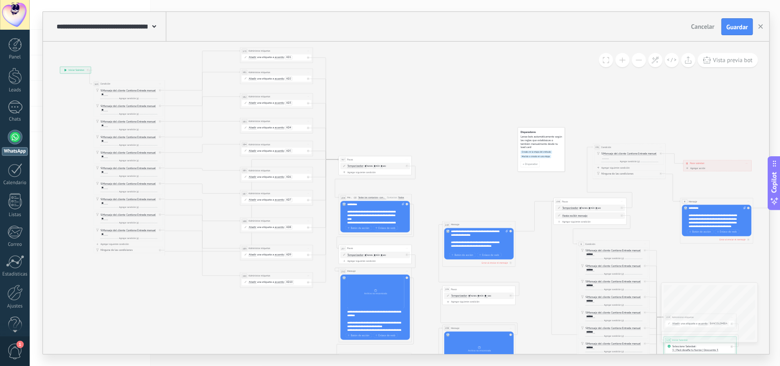
click at [623, 56] on button at bounding box center [623, 60] width 14 height 14
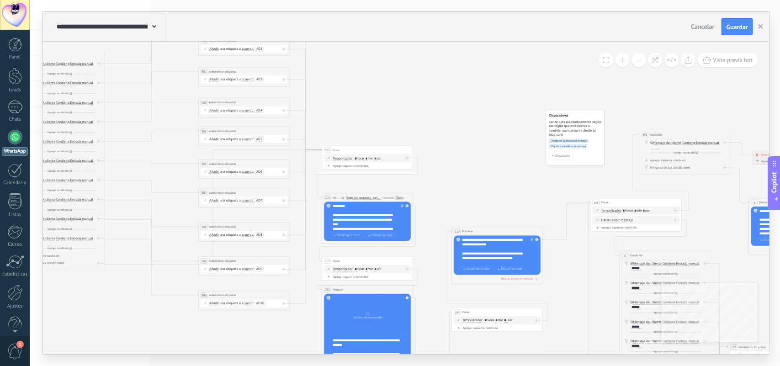
click at [624, 59] on button at bounding box center [623, 60] width 14 height 14
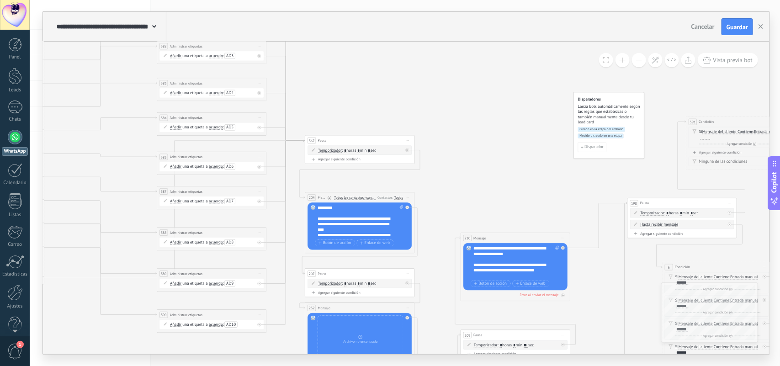
click at [624, 59] on button at bounding box center [623, 60] width 14 height 14
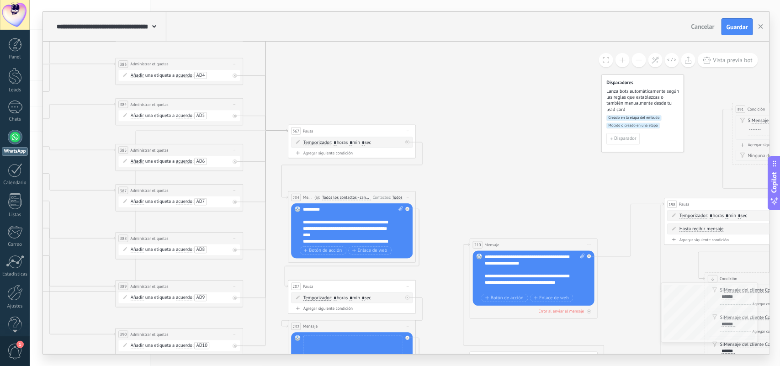
click at [624, 59] on button at bounding box center [623, 60] width 14 height 14
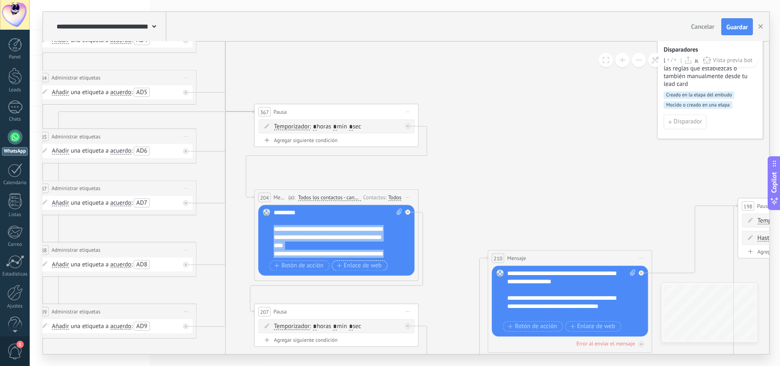
scroll to position [119, 0]
drag, startPoint x: 275, startPoint y: 229, endPoint x: 425, endPoint y: 280, distance: 158.4
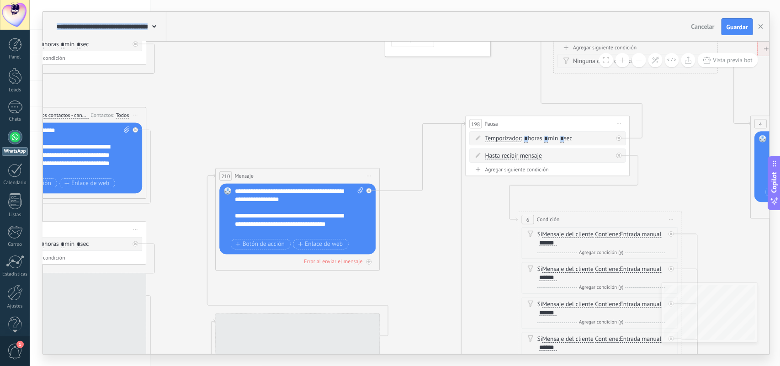
drag, startPoint x: 279, startPoint y: 209, endPoint x: 323, endPoint y: 209, distance: 43.4
click at [624, 98] on div "198 Pausa ***** Iniciar vista previa aquí Cambiar nombre Duplicar Borrar Tempor…" at bounding box center [624, 98] width 0 height 0
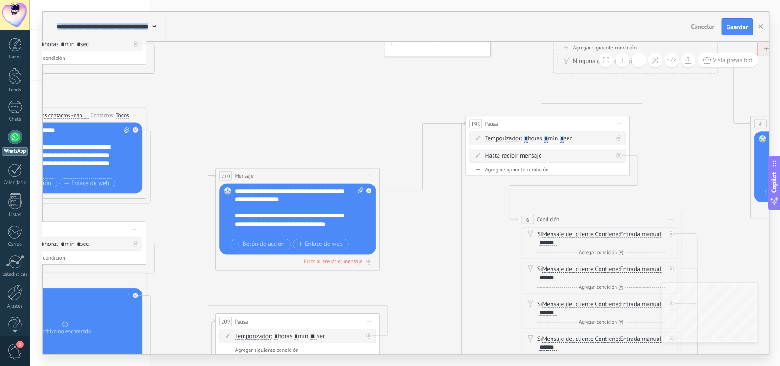
click at [621, 61] on button at bounding box center [623, 60] width 14 height 14
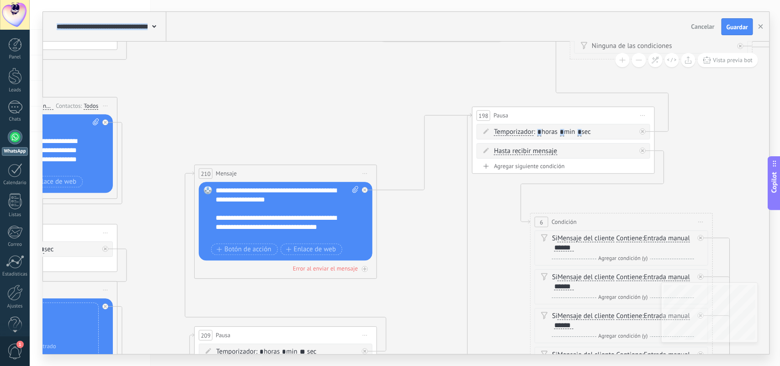
click at [636, 61] on button at bounding box center [639, 60] width 14 height 14
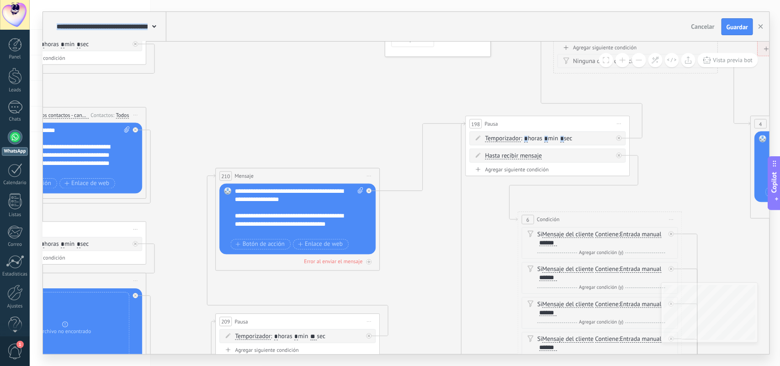
click at [636, 61] on button at bounding box center [639, 60] width 14 height 14
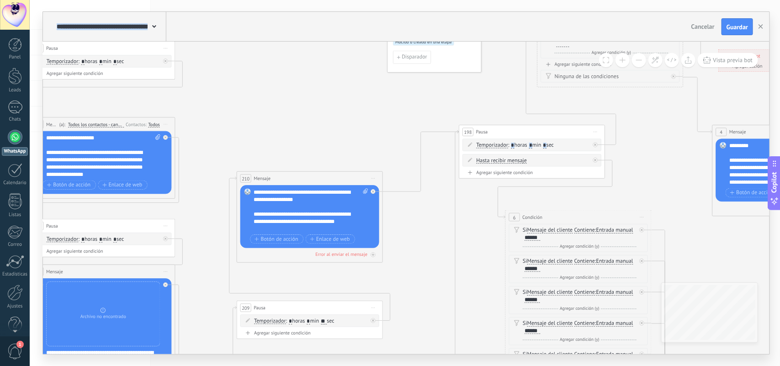
click at [636, 61] on button at bounding box center [639, 60] width 14 height 14
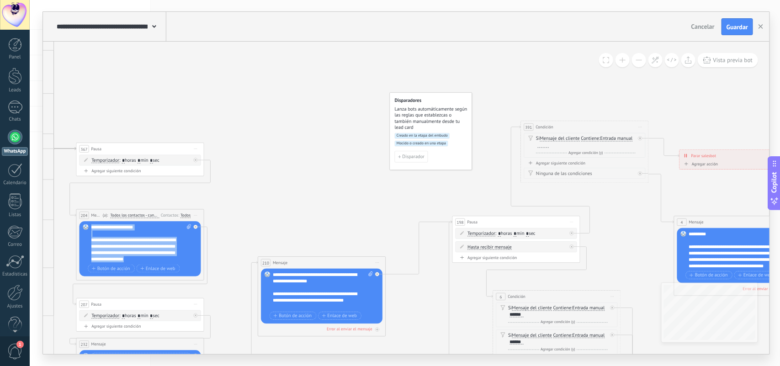
drag, startPoint x: 91, startPoint y: 229, endPoint x: 191, endPoint y: 271, distance: 107.4
click at [191, 271] on div "**********" at bounding box center [141, 249] width 100 height 50
copy div "**********"
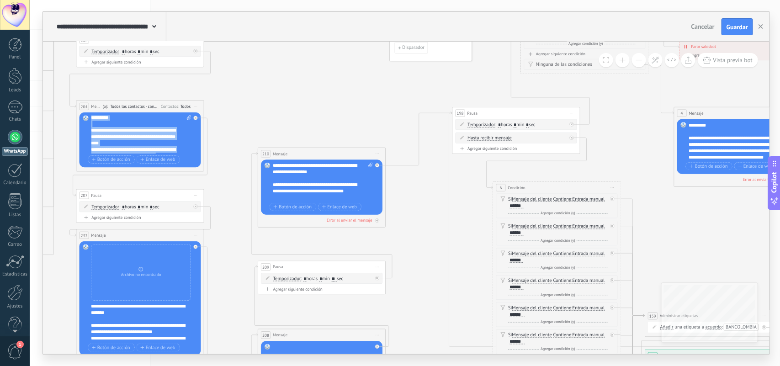
scroll to position [0, 0]
paste div
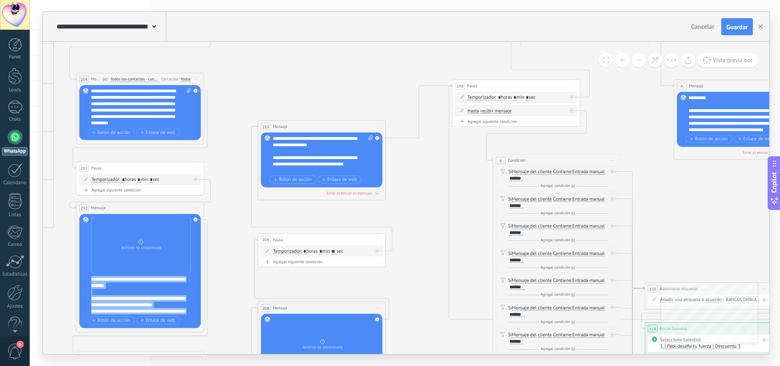
scroll to position [219, 0]
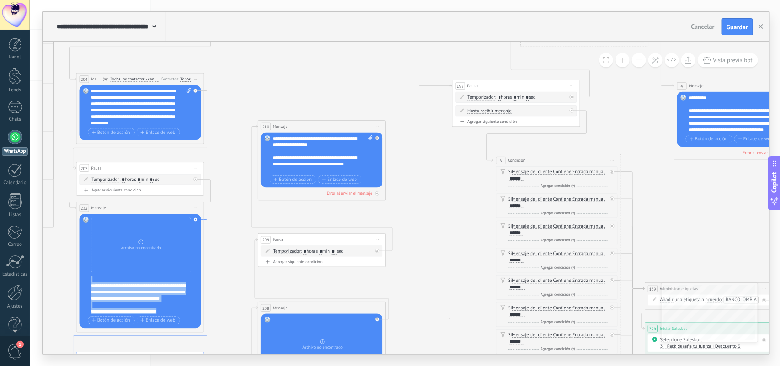
drag, startPoint x: 91, startPoint y: 279, endPoint x: 187, endPoint y: 334, distance: 110.5
click at [576, 66] on div "198 Pausa ***** Iniciar vista previa aquí Cambiar nombre Duplicar Borrar Tempor…" at bounding box center [576, 66] width 0 height 0
copy div "**********"
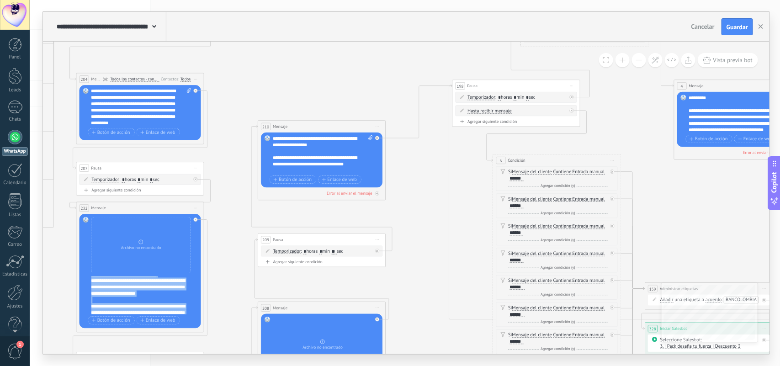
scroll to position [0, 0]
click at [135, 294] on div "**********" at bounding box center [144, 295] width 106 height 38
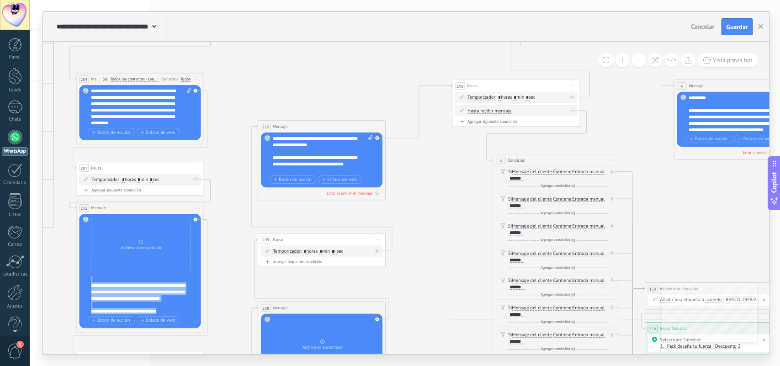
drag, startPoint x: 92, startPoint y: 279, endPoint x: 208, endPoint y: 354, distance: 138.8
click at [576, 66] on div "198 Pausa ***** Iniciar vista previa aquí Cambiar nombre Duplicar Borrar Tempor…" at bounding box center [576, 66] width 0 height 0
paste div
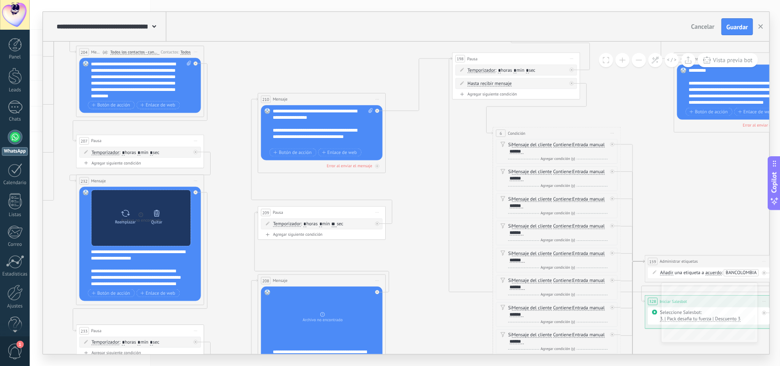
click at [127, 215] on icon at bounding box center [125, 213] width 9 height 9
click input "Subir" at bounding box center [0, 0] width 0 height 0
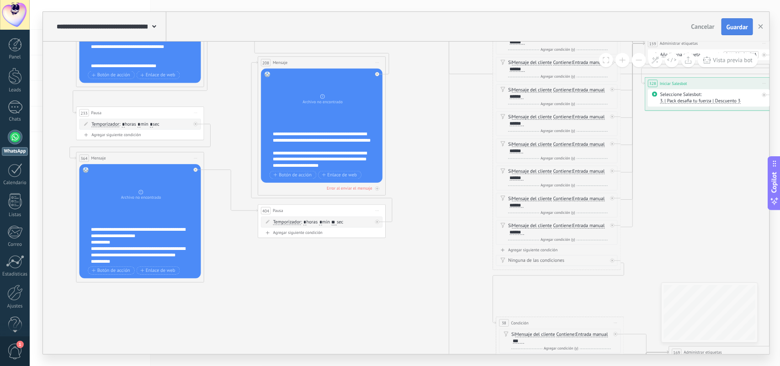
click at [738, 27] on span "Guardar" at bounding box center [737, 27] width 21 height 6
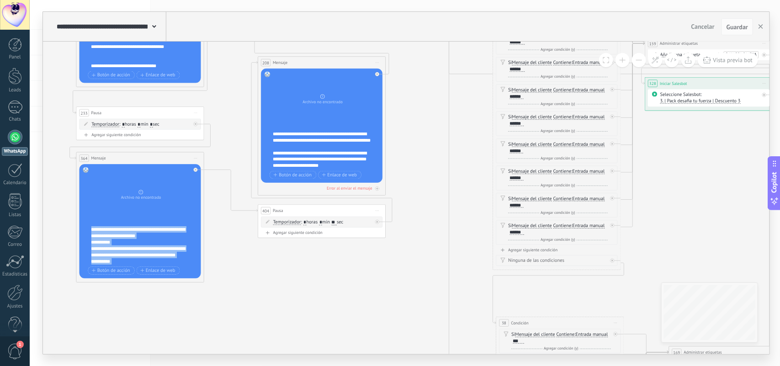
scroll to position [110, 0]
drag, startPoint x: 91, startPoint y: 227, endPoint x: 193, endPoint y: 261, distance: 107.4
click at [197, 271] on div "Reemplazar Quitar Convertir a mensaje de voz Arrastre la imagen aquí para adjun…" at bounding box center [141, 222] width 122 height 114
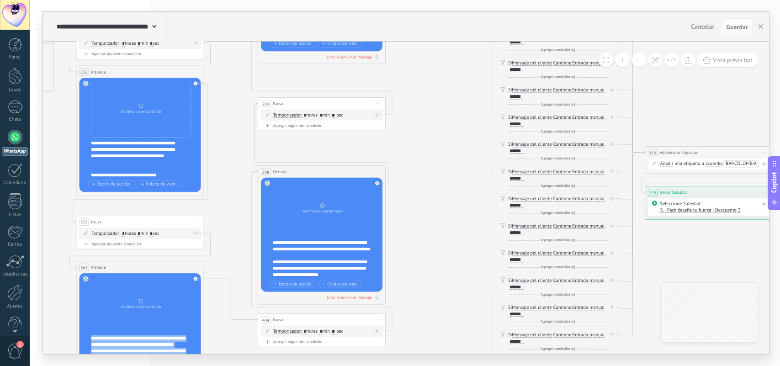
scroll to position [183, 0]
click at [122, 174] on div "**********" at bounding box center [138, 188] width 94 height 32
click at [734, 26] on span "Guardar" at bounding box center [737, 27] width 21 height 6
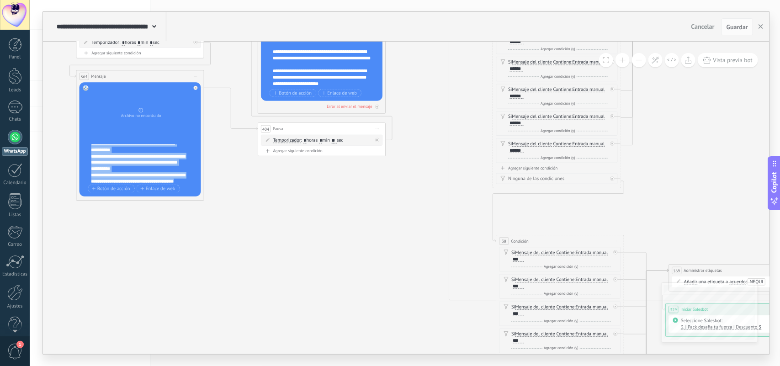
scroll to position [110, 0]
drag, startPoint x: 92, startPoint y: 147, endPoint x: 183, endPoint y: 188, distance: 99.4
click at [183, 188] on div "**********" at bounding box center [141, 139] width 100 height 109
copy div "**********"
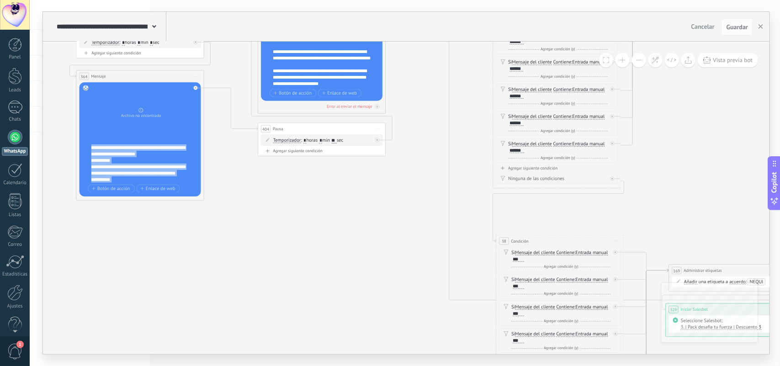
paste div
click at [151, 154] on div "**********" at bounding box center [138, 154] width 94 height 6
click at [152, 154] on div "**********" at bounding box center [138, 154] width 94 height 6
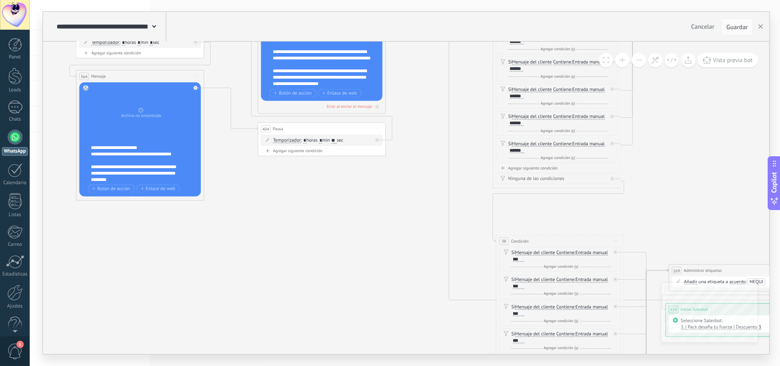
click at [186, 176] on div "**********" at bounding box center [144, 163] width 106 height 38
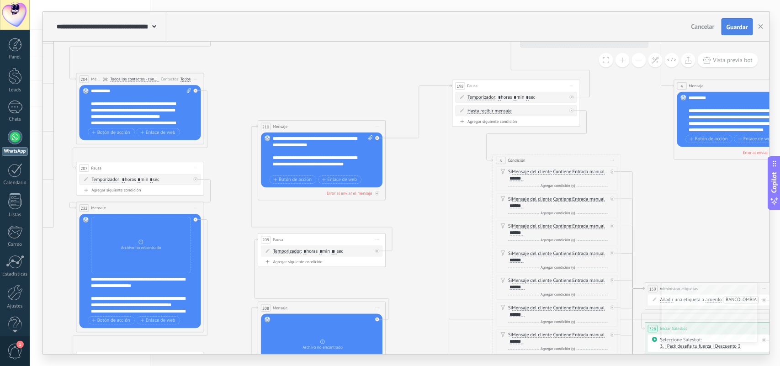
click at [731, 24] on span "Guardar" at bounding box center [737, 27] width 21 height 6
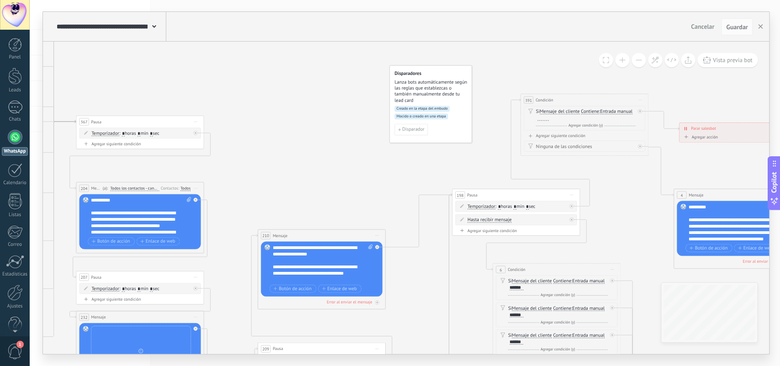
scroll to position [55, 0]
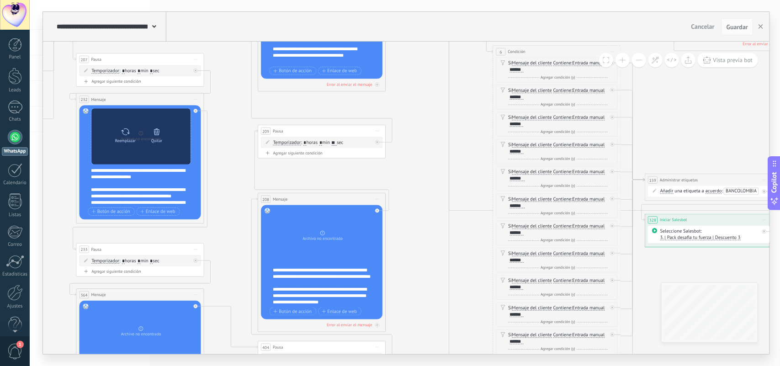
click at [126, 133] on icon at bounding box center [125, 132] width 9 height 9
click input "Subir" at bounding box center [0, 0] width 0 height 0
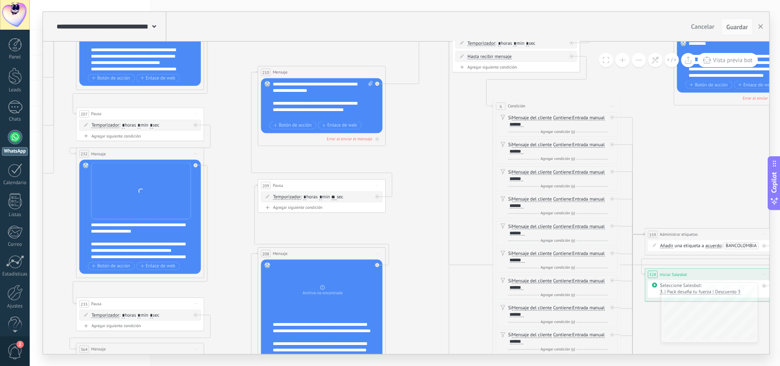
drag, startPoint x: 362, startPoint y: 359, endPoint x: 369, endPoint y: 360, distance: 7.4
click at [369, 360] on div "**********" at bounding box center [405, 183] width 751 height 366
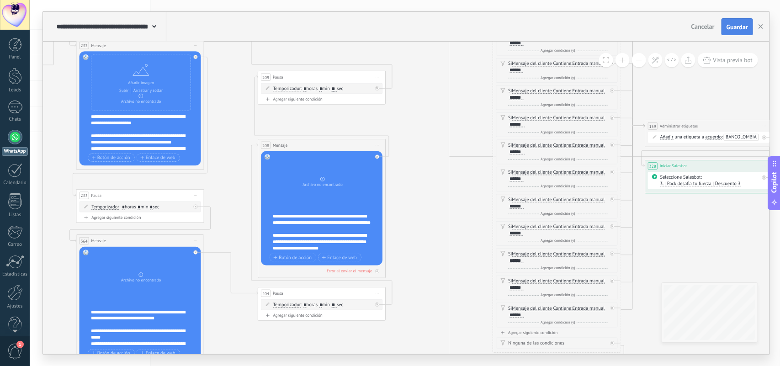
click at [741, 24] on span "Guardar" at bounding box center [737, 27] width 21 height 6
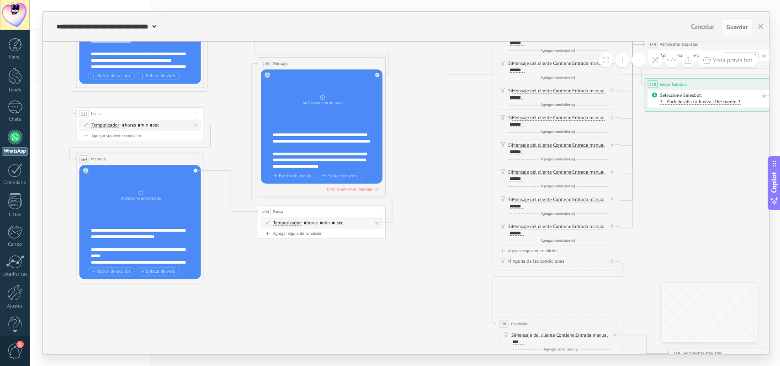
click at [701, 101] on span "3. | Pack desafia tu fuerza | Descuento 3" at bounding box center [700, 102] width 80 height 6
